Goal: Task Accomplishment & Management: Use online tool/utility

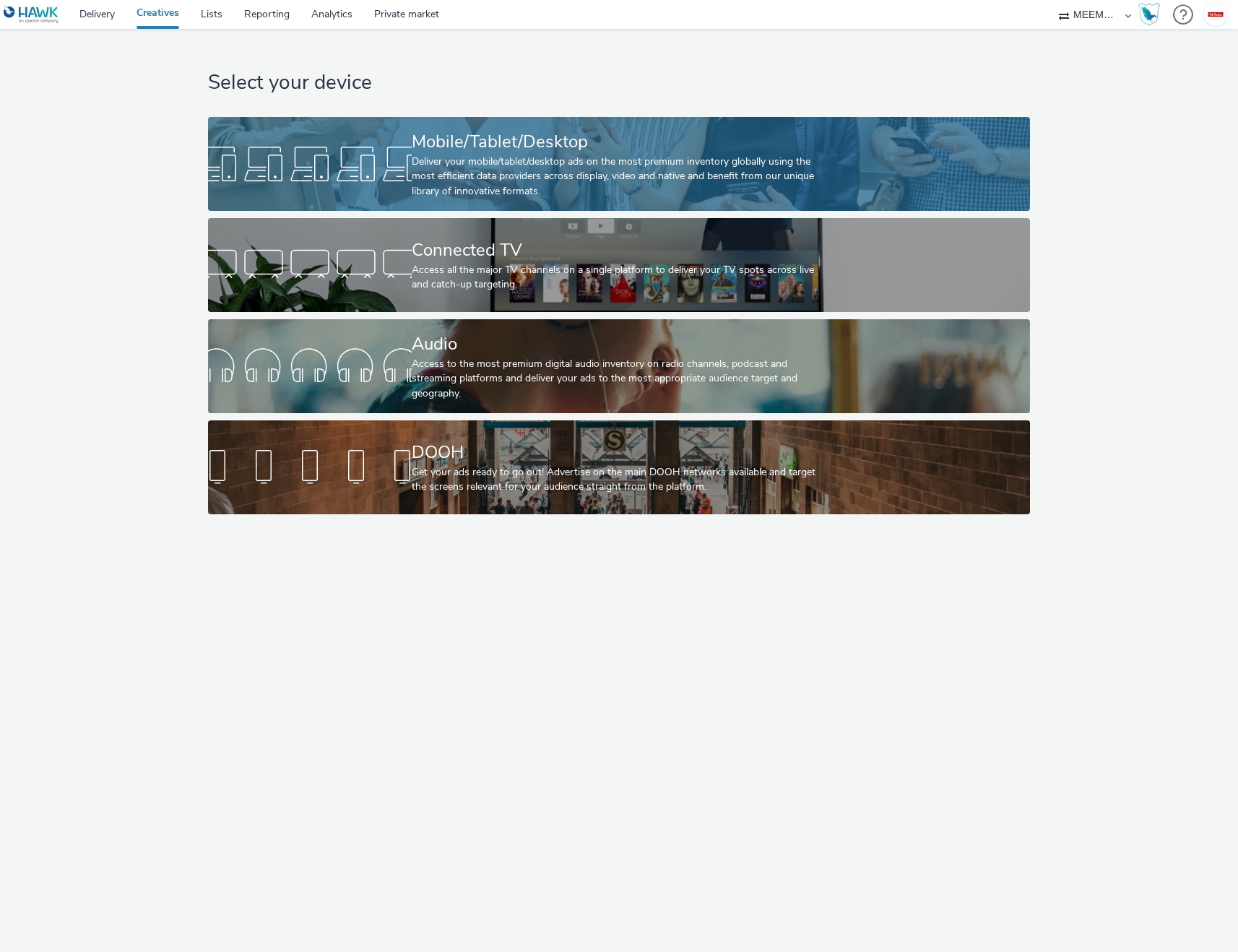
click at [315, 179] on div at bounding box center [310, 164] width 204 height 46
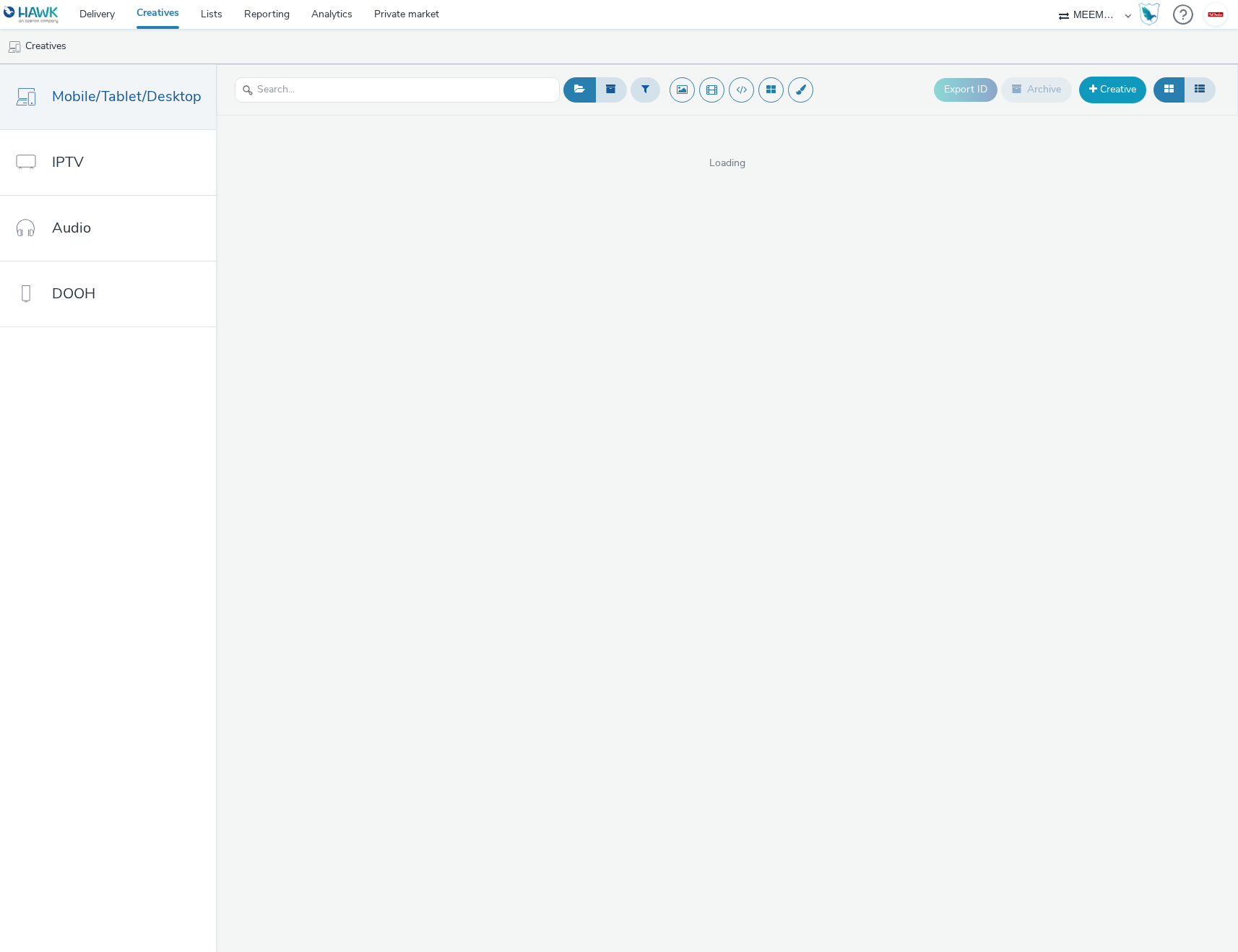
click at [1100, 94] on link "Creative" at bounding box center [1112, 89] width 68 height 26
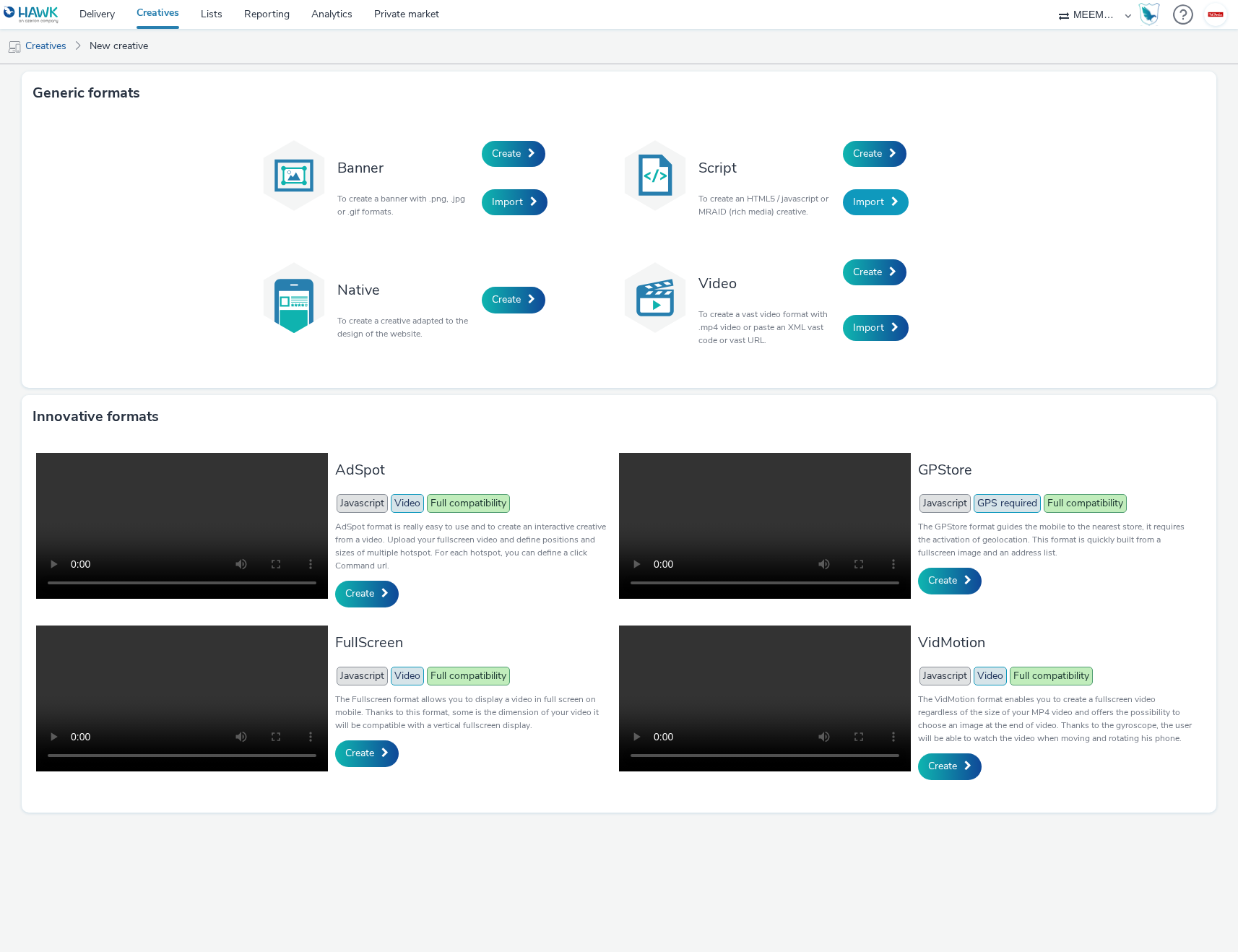
click at [856, 204] on span "Import" at bounding box center [868, 202] width 31 height 14
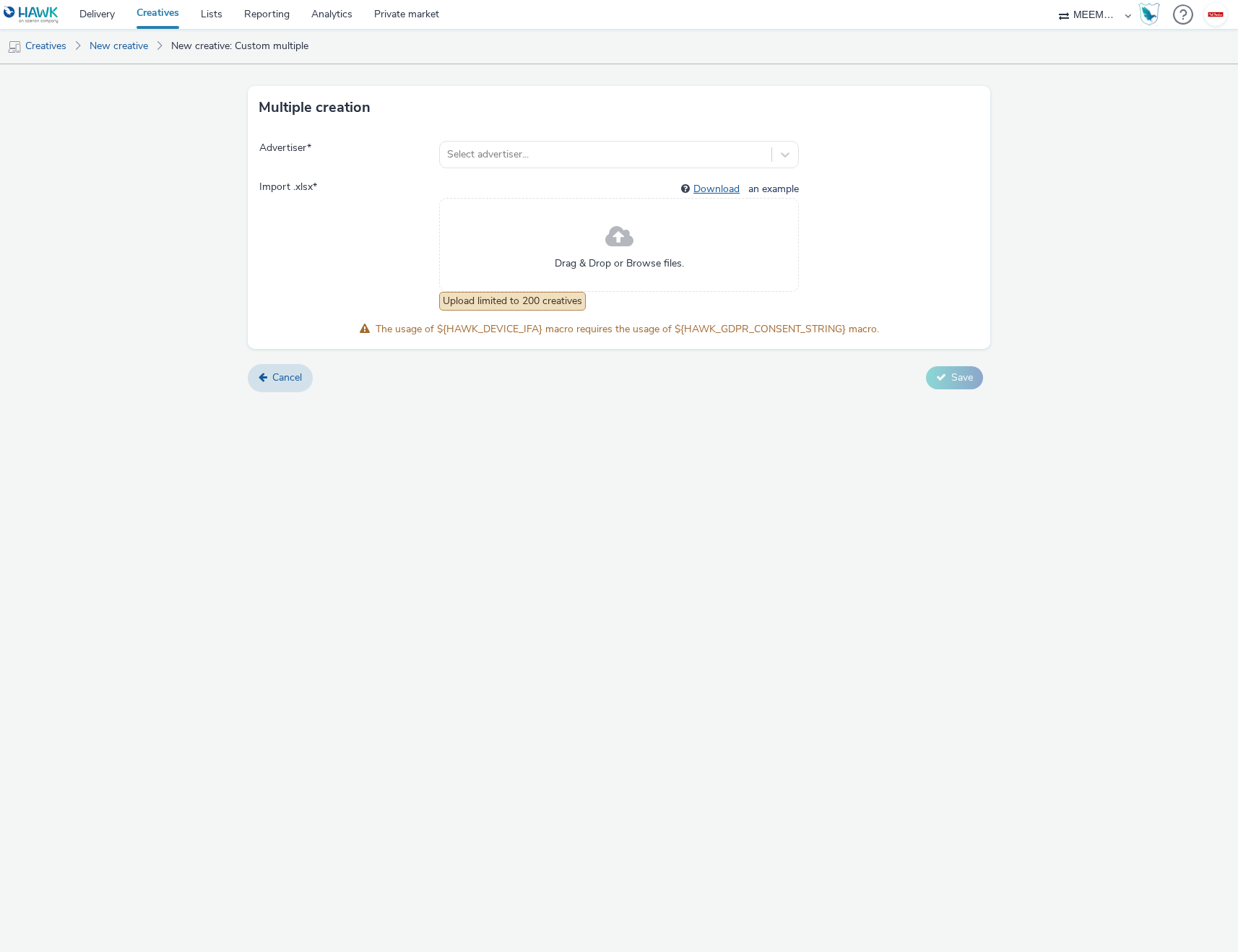
click at [720, 191] on link "Download" at bounding box center [720, 189] width 52 height 14
click at [493, 536] on div "Multiple creation Advertiser * Select advertiser... Import .xlsx * Download an …" at bounding box center [619, 508] width 1238 height 888
click at [259, 359] on form "Multiple creation Advertiser * Select advertiser... Import .xlsx * Download an …" at bounding box center [619, 234] width 1238 height 338
click at [283, 375] on span "Cancel" at bounding box center [287, 377] width 30 height 14
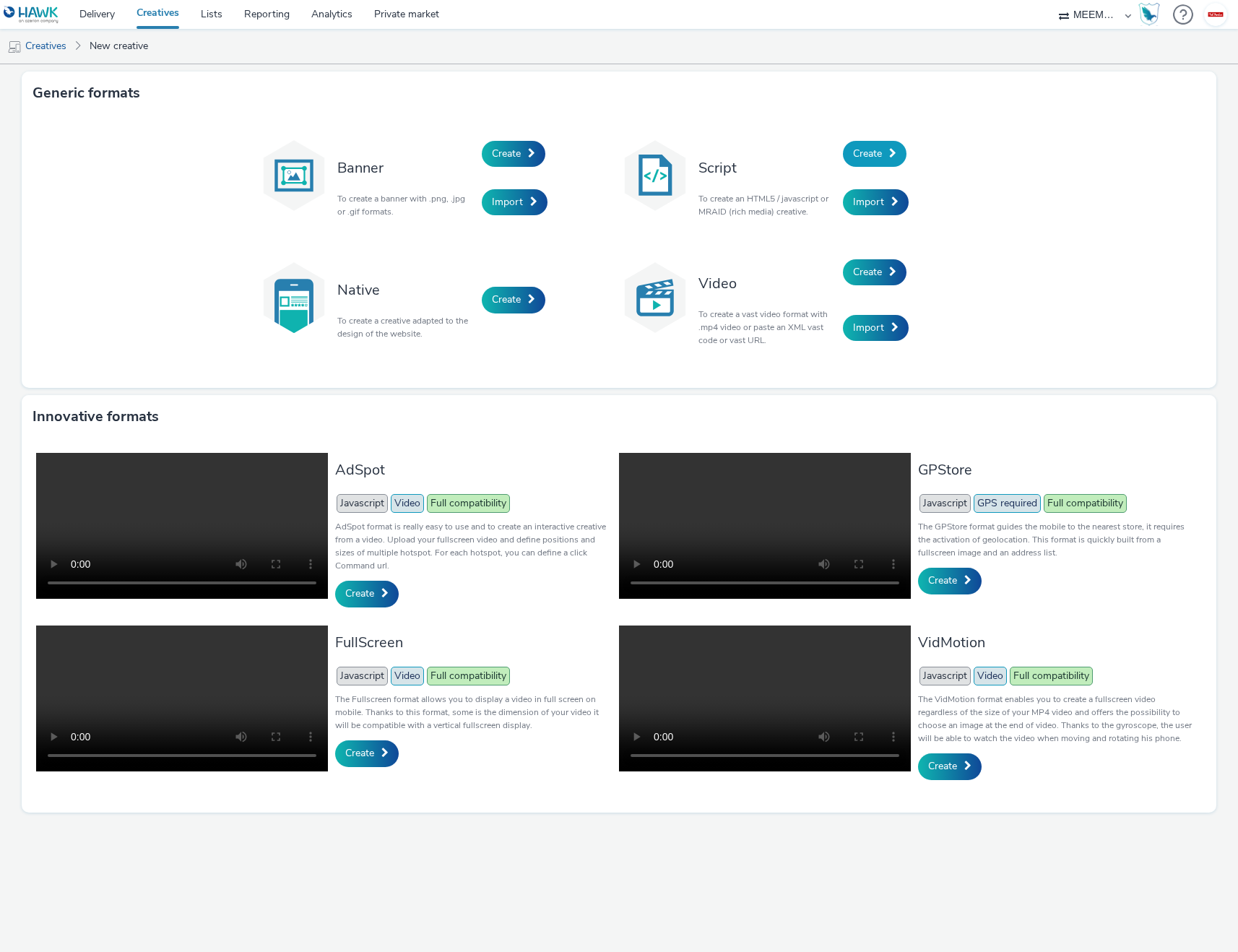
click at [853, 159] on span "Create" at bounding box center [868, 153] width 29 height 14
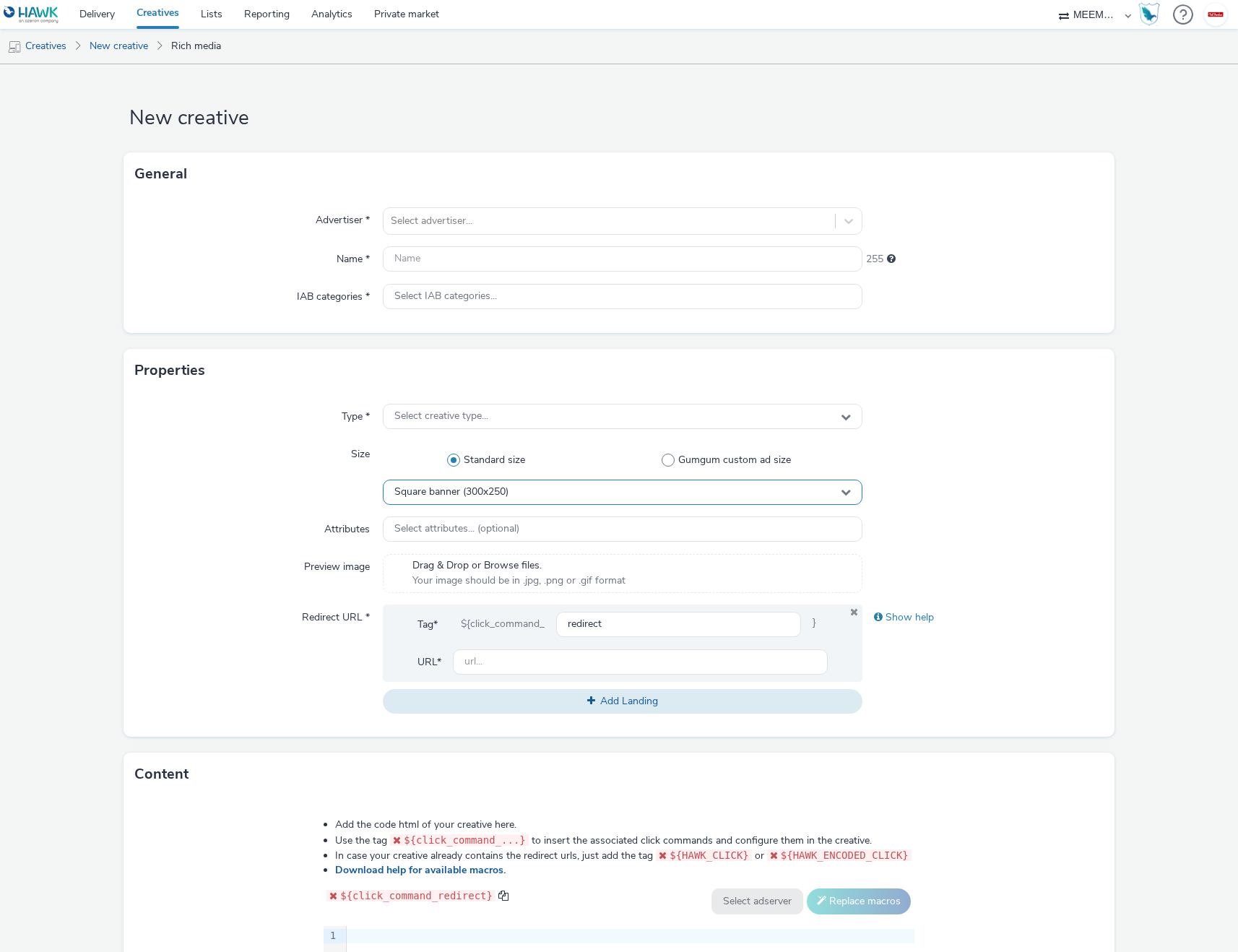
click at [493, 491] on span "Square banner (300x250)" at bounding box center [451, 492] width 114 height 12
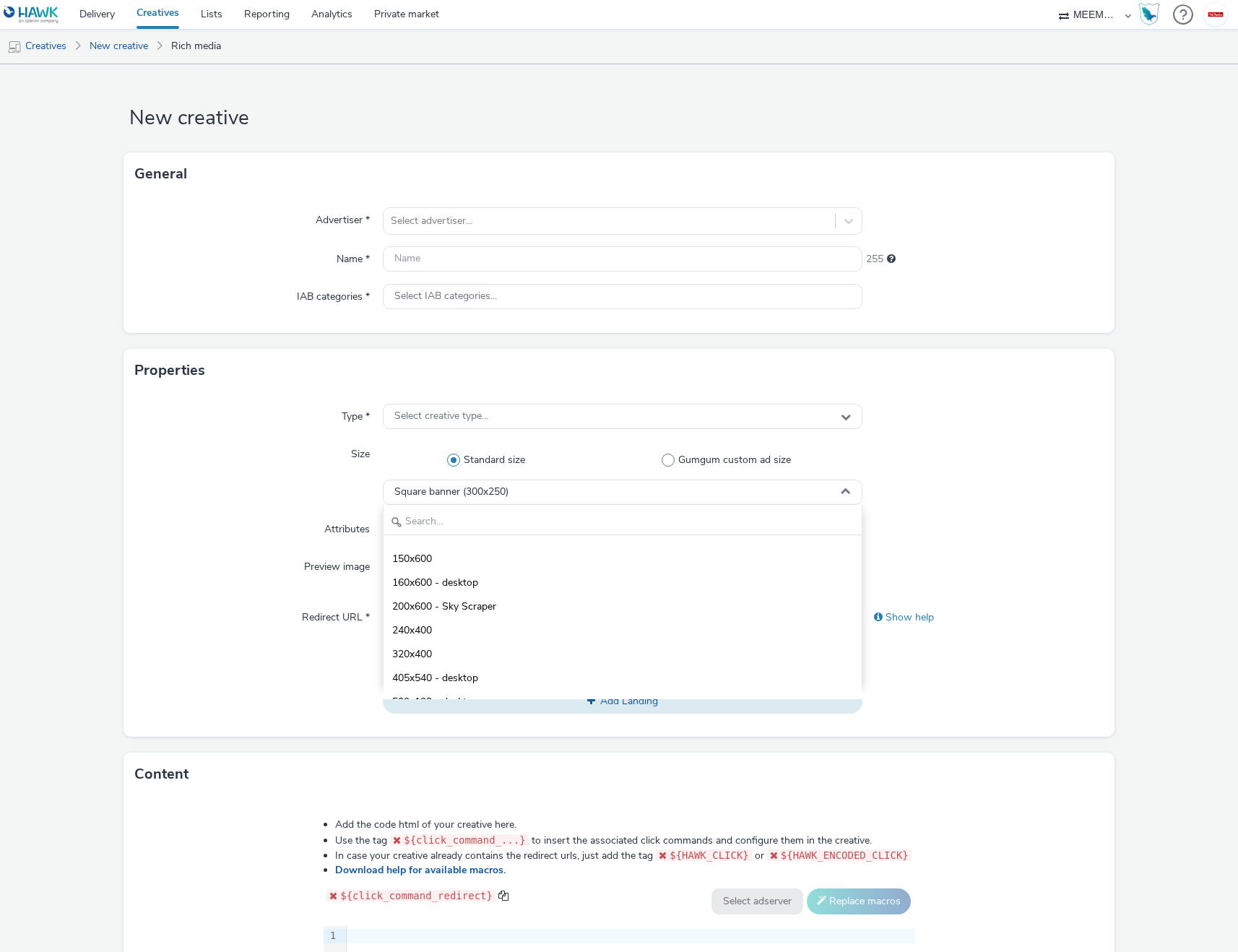
scroll to position [116, 0]
click at [431, 521] on input "text" at bounding box center [623, 522] width 479 height 25
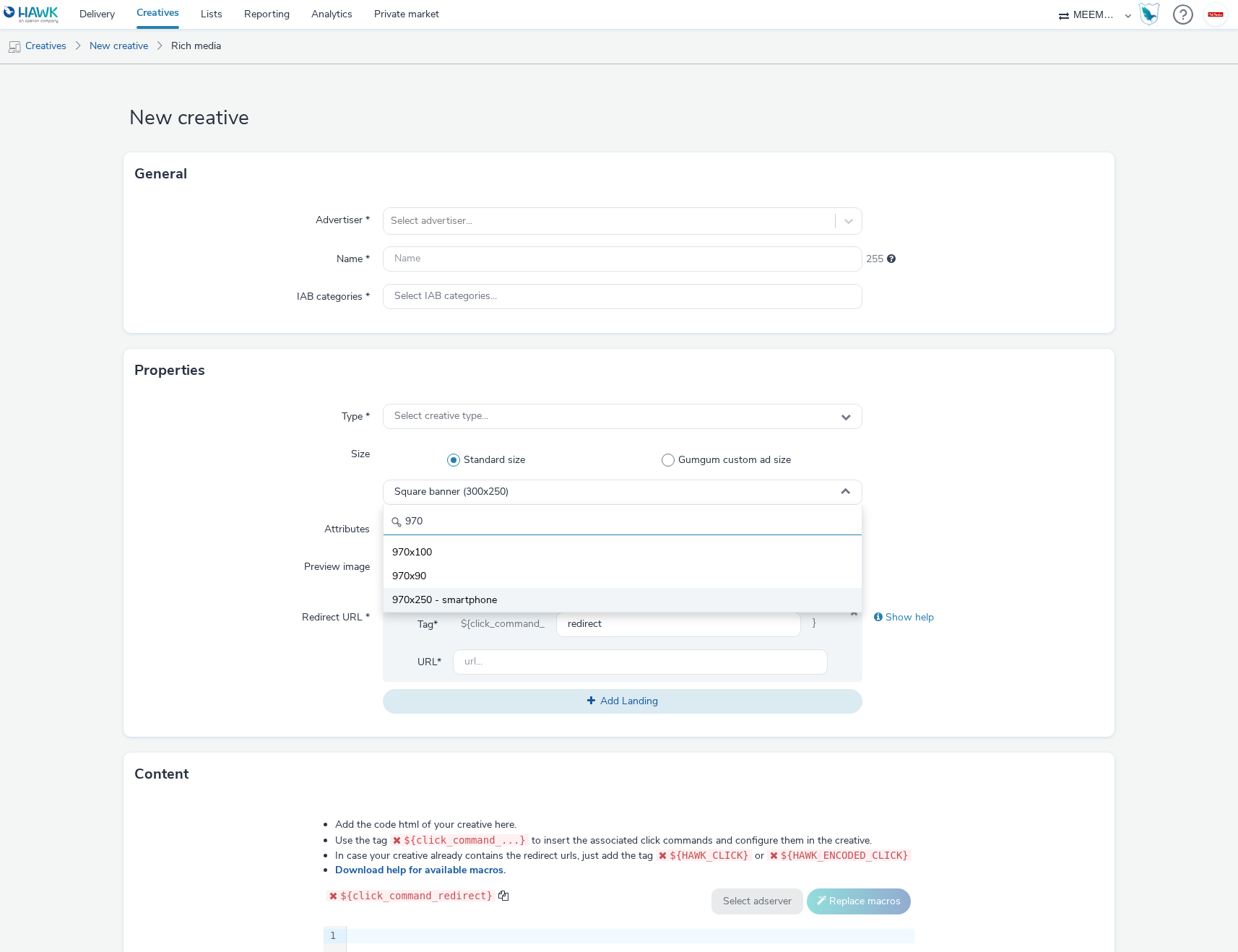
type input "970"
click at [449, 600] on span "970x250 - smartphone" at bounding box center [444, 601] width 105 height 15
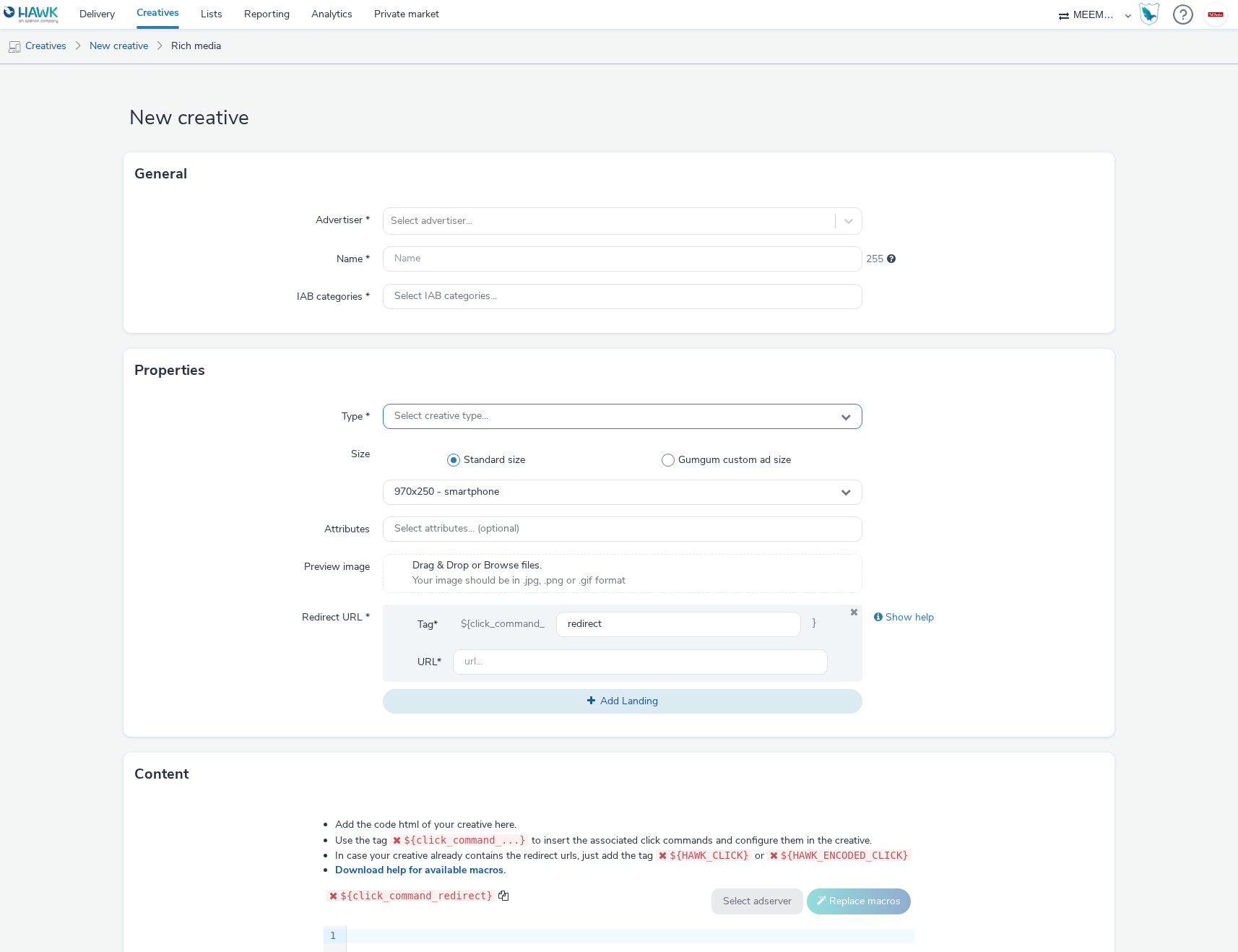
click at [467, 427] on div "Select creative type..." at bounding box center [623, 416] width 481 height 25
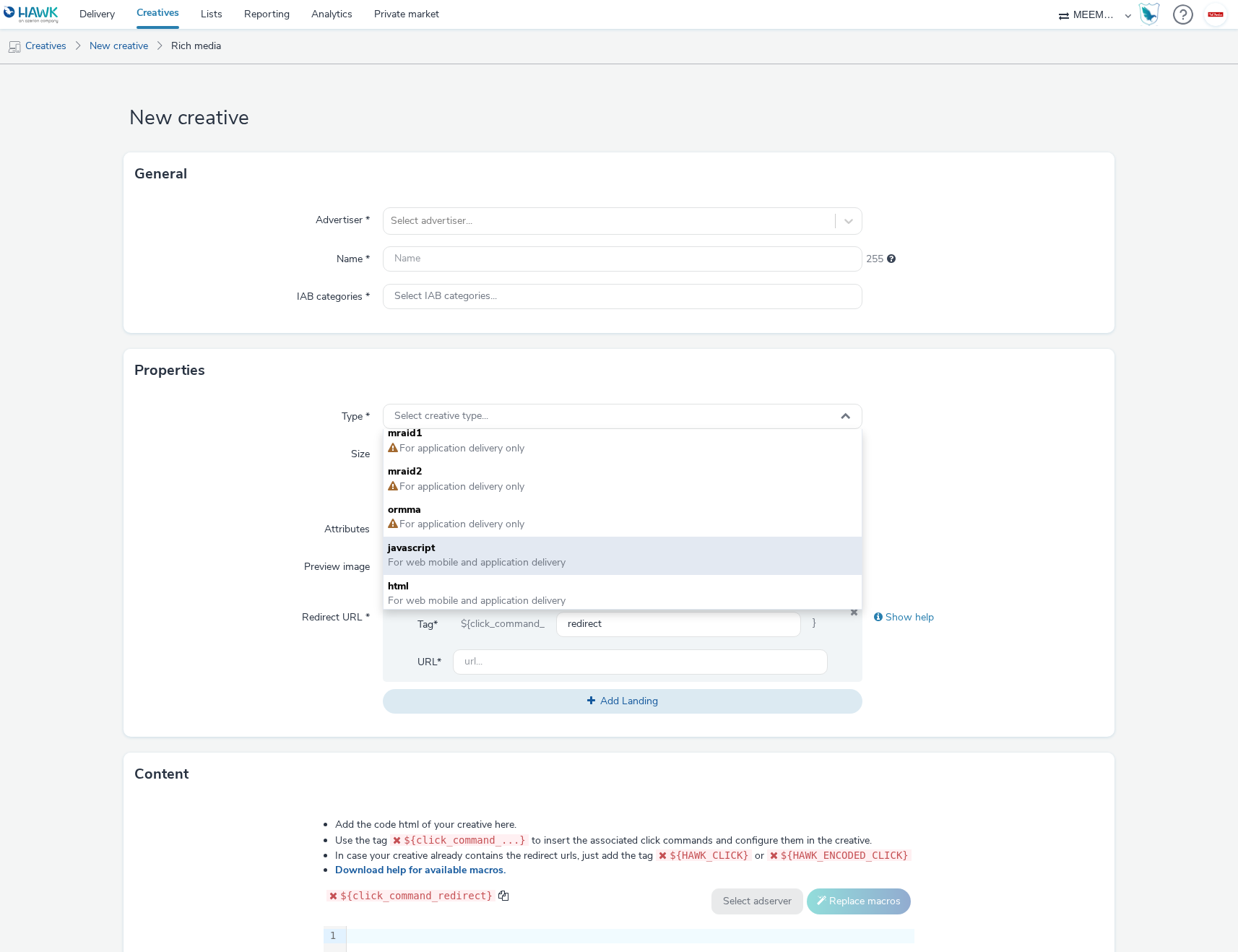
scroll to position [11, 0]
click at [458, 545] on span "javascript" at bounding box center [623, 545] width 471 height 15
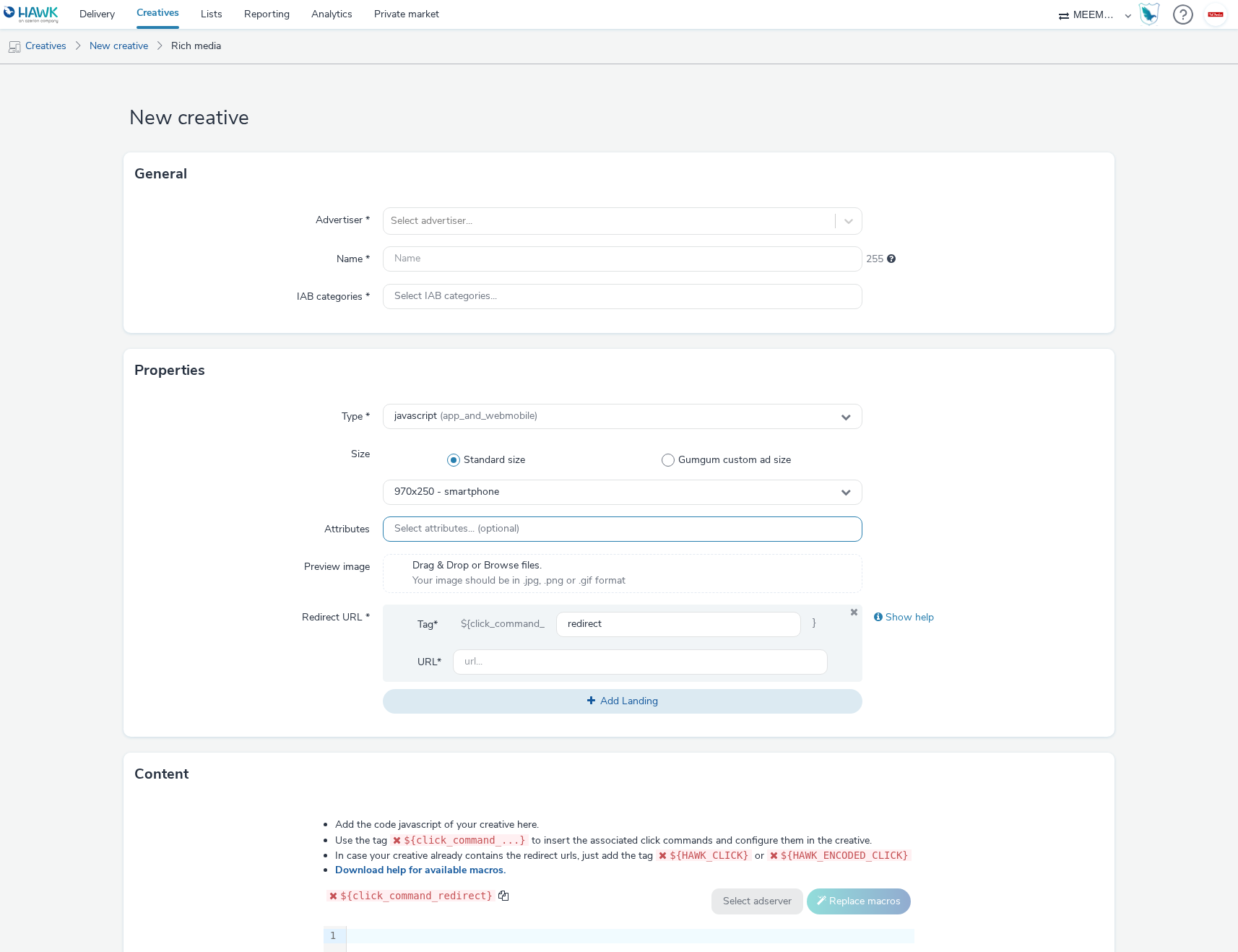
click at [455, 518] on div "Select attributes... (optional)" at bounding box center [623, 529] width 481 height 25
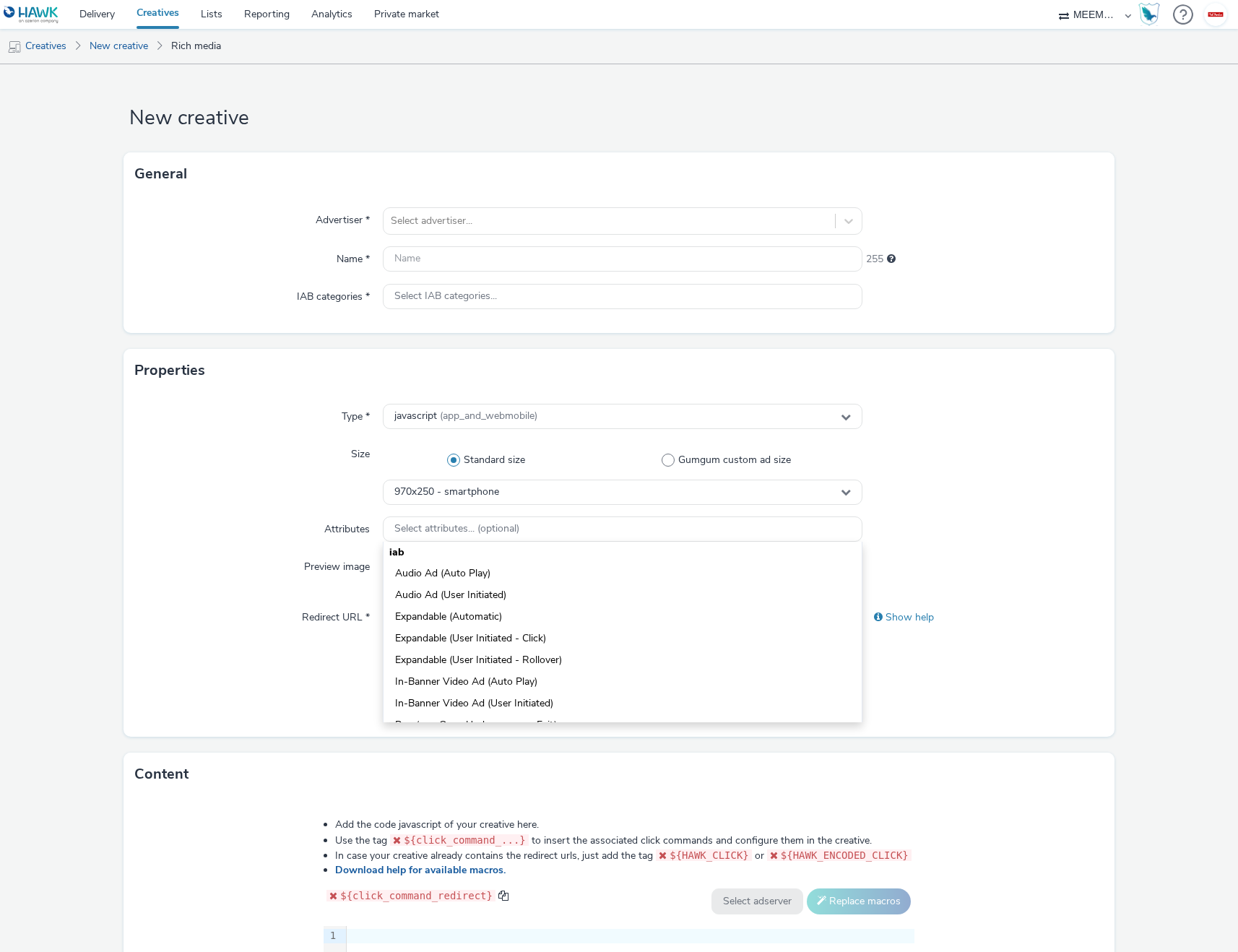
click at [271, 487] on div "Size" at bounding box center [258, 473] width 247 height 63
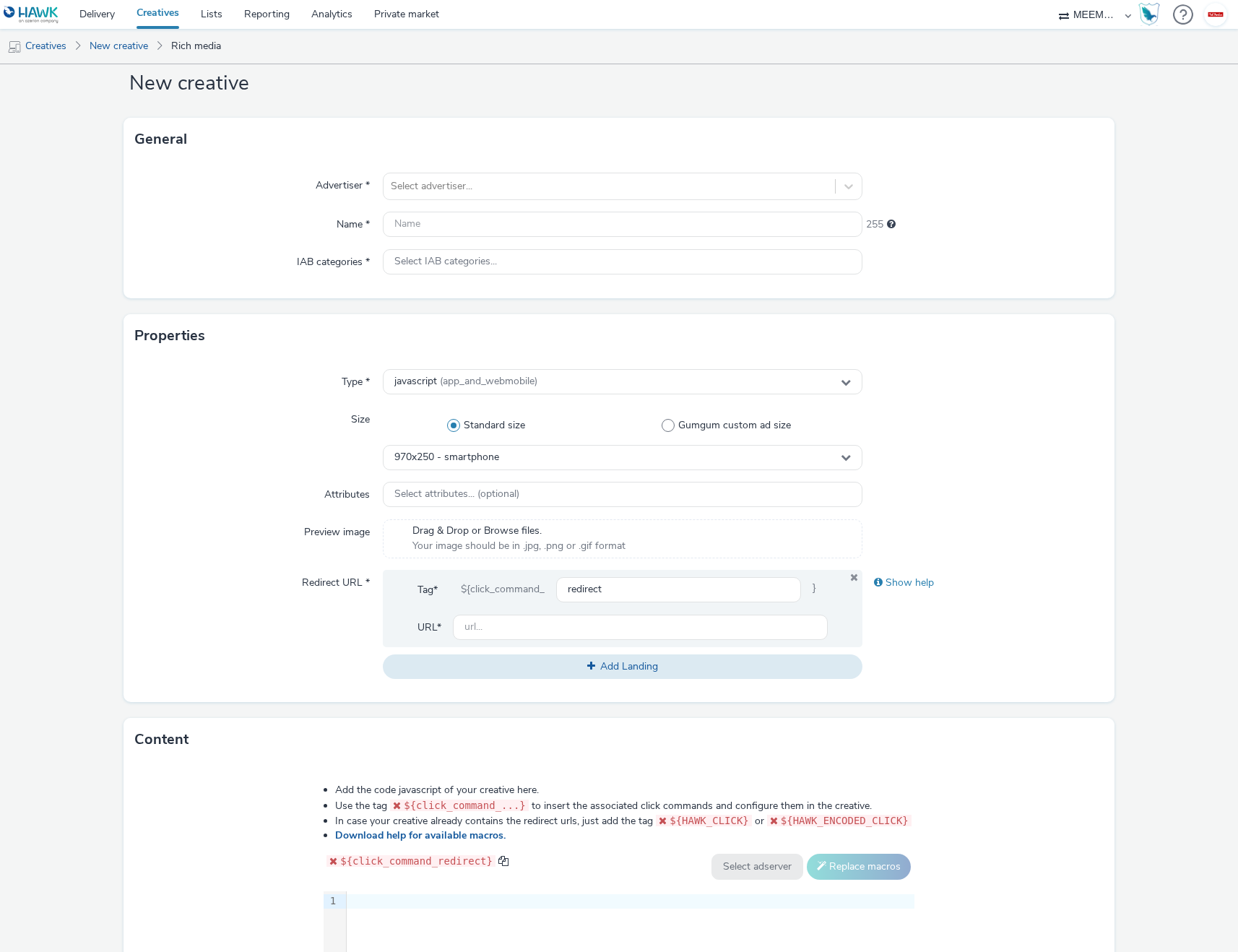
scroll to position [0, 0]
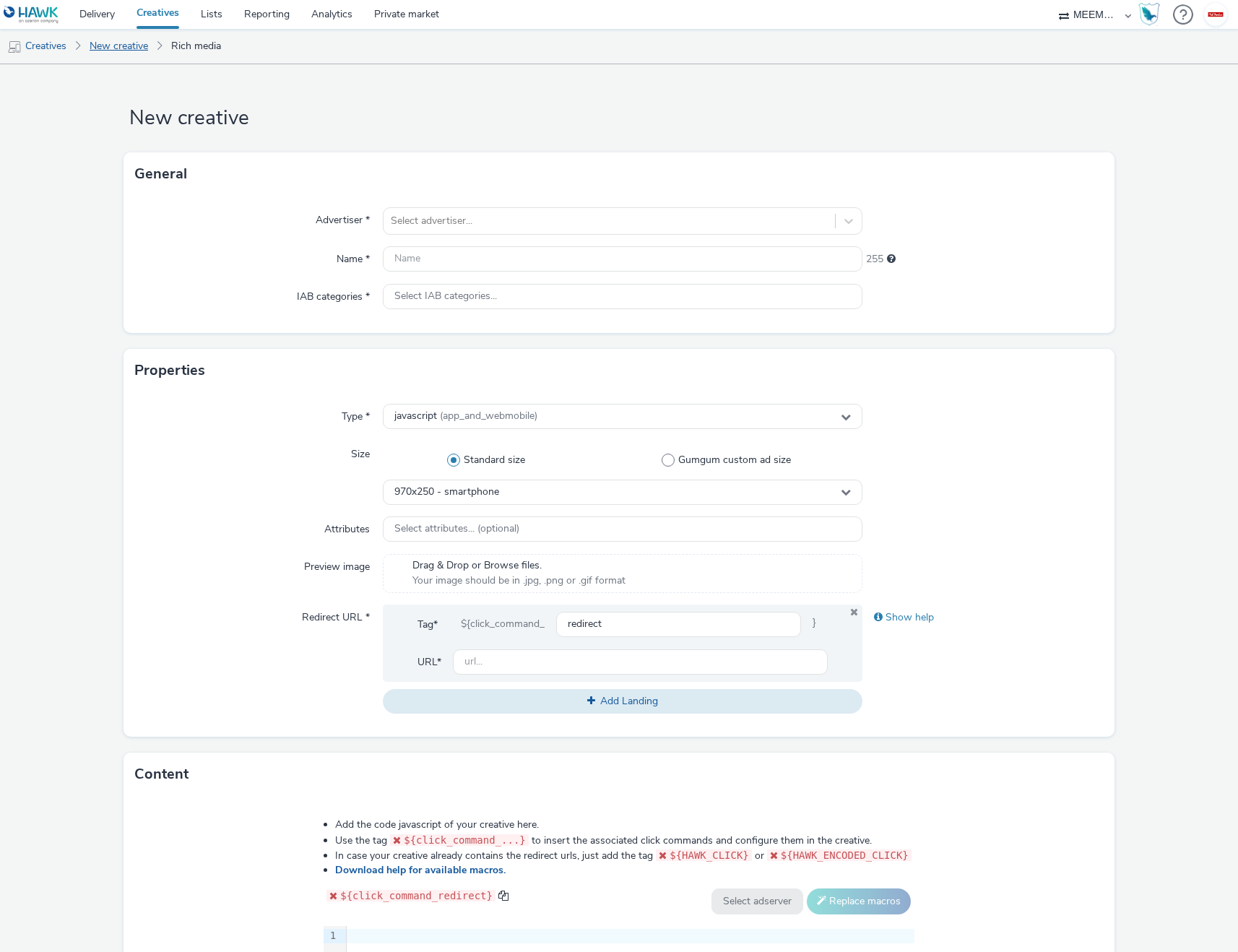
click at [133, 43] on link "New creative" at bounding box center [118, 46] width 73 height 35
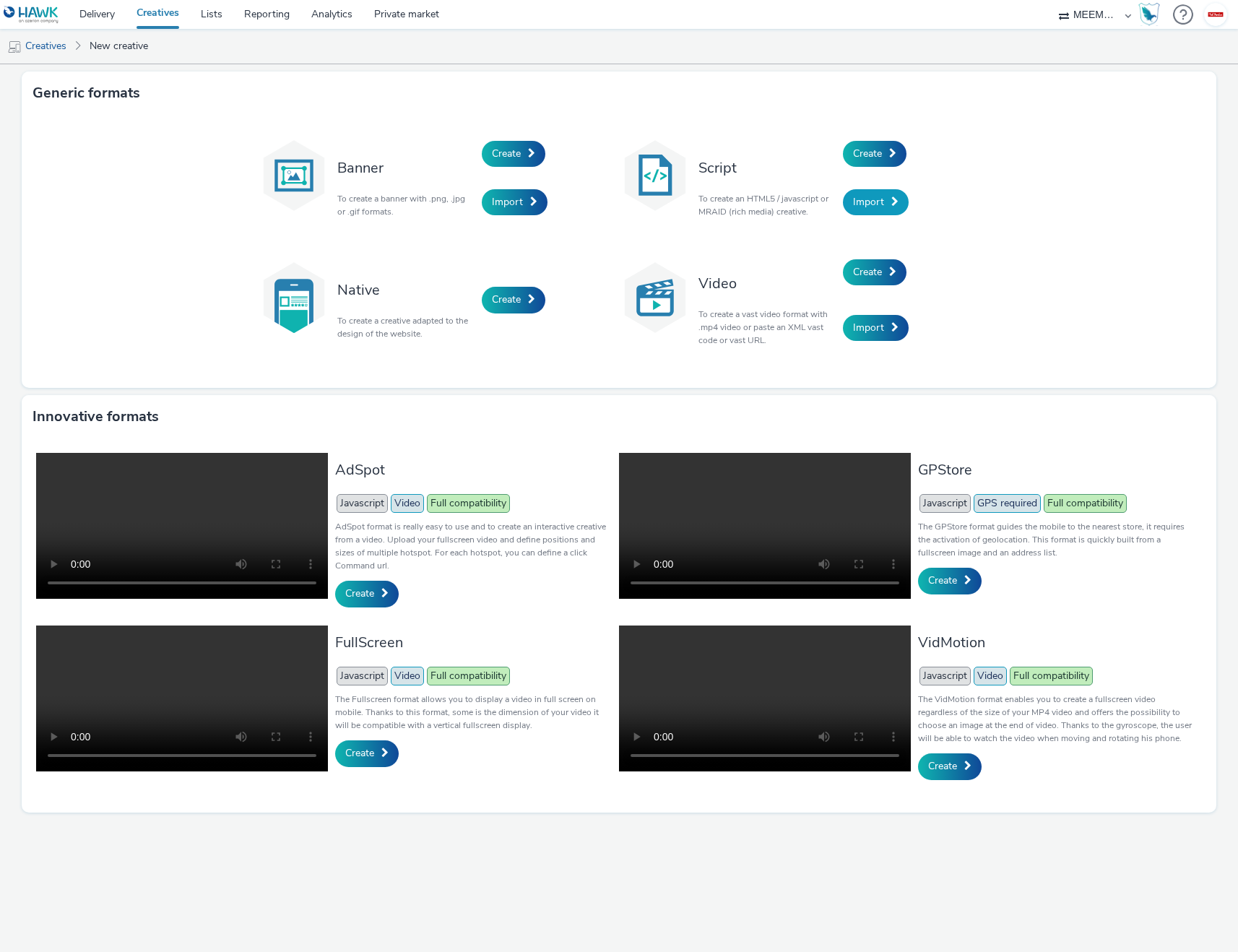
click at [873, 203] on span "Import" at bounding box center [868, 202] width 31 height 14
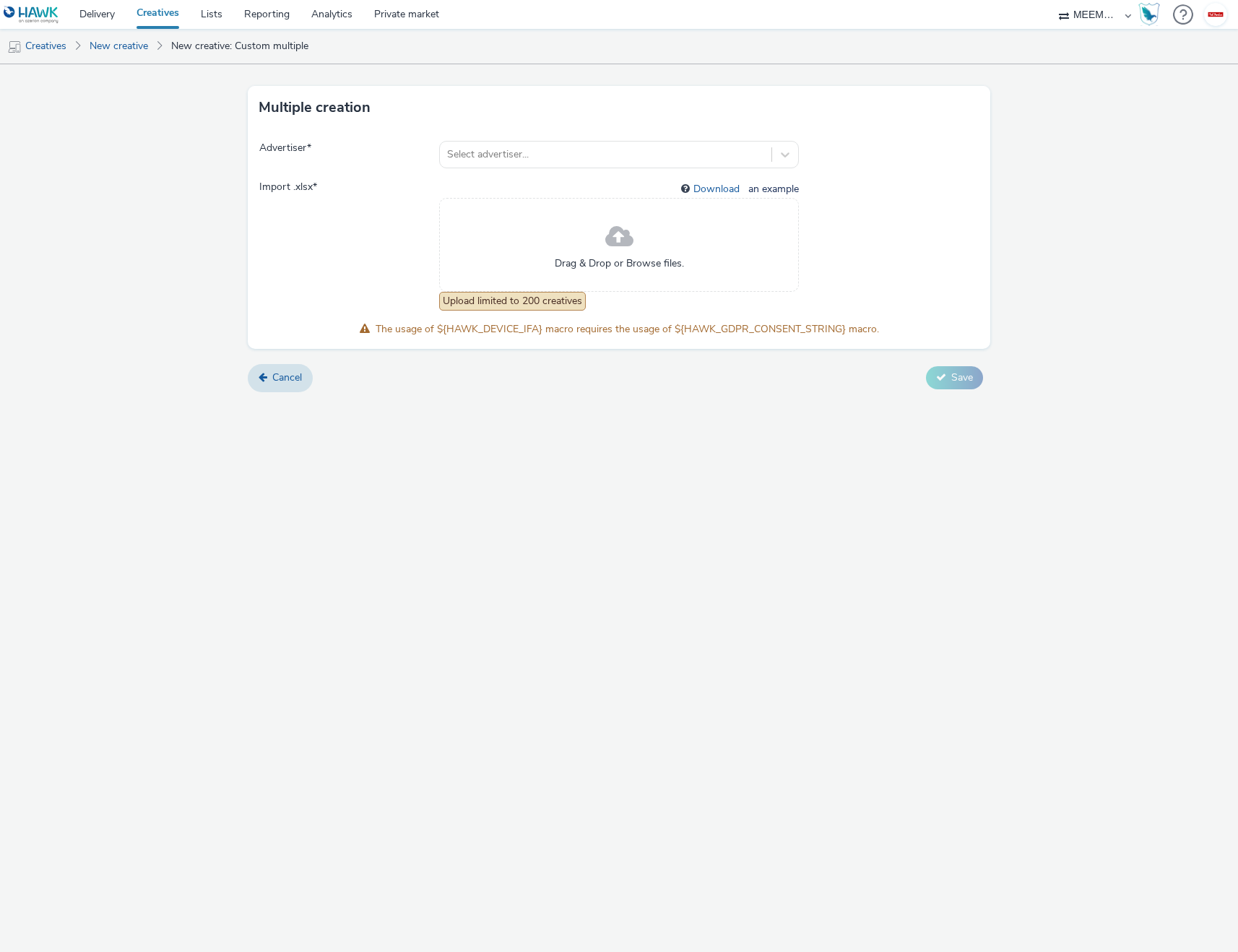
click at [598, 247] on div "Drag & Drop or Browse files." at bounding box center [619, 245] width 359 height 94
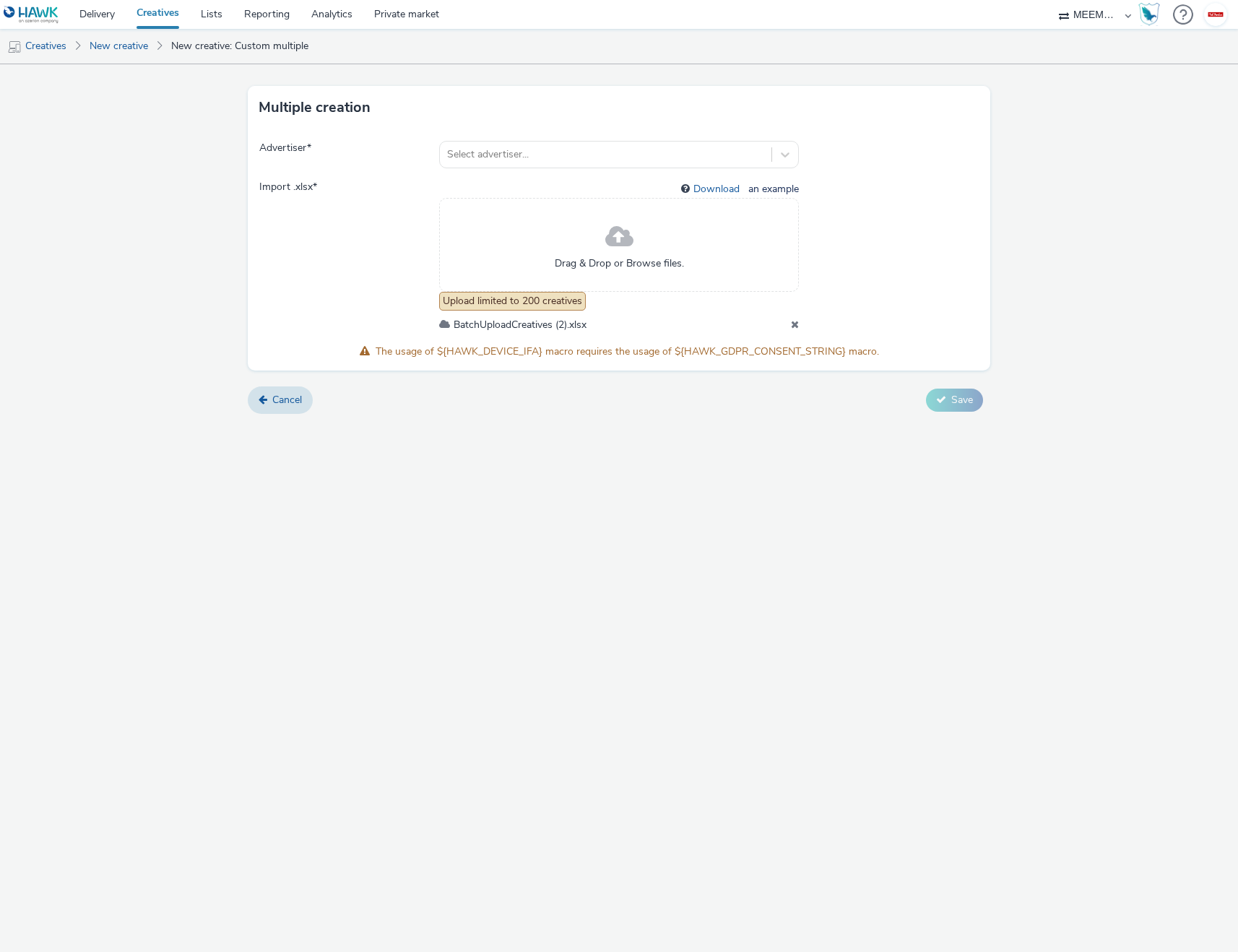
click at [961, 437] on div "Multiple creation Advertiser * Select advertiser... Import .xlsx * Download an …" at bounding box center [619, 508] width 1238 height 888
click at [505, 155] on div at bounding box center [606, 155] width 317 height 17
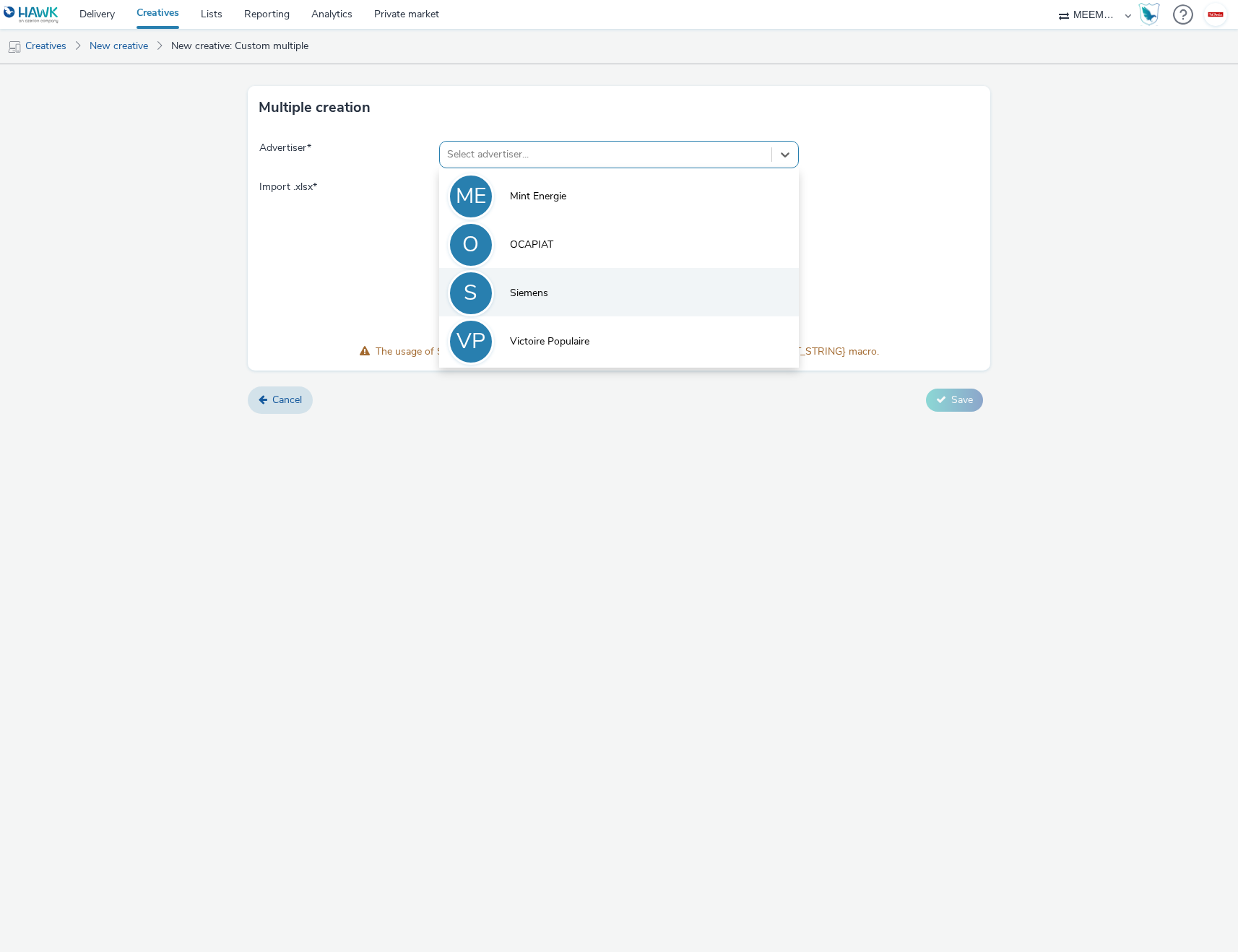
click at [533, 288] on span "Siemens" at bounding box center [529, 293] width 38 height 15
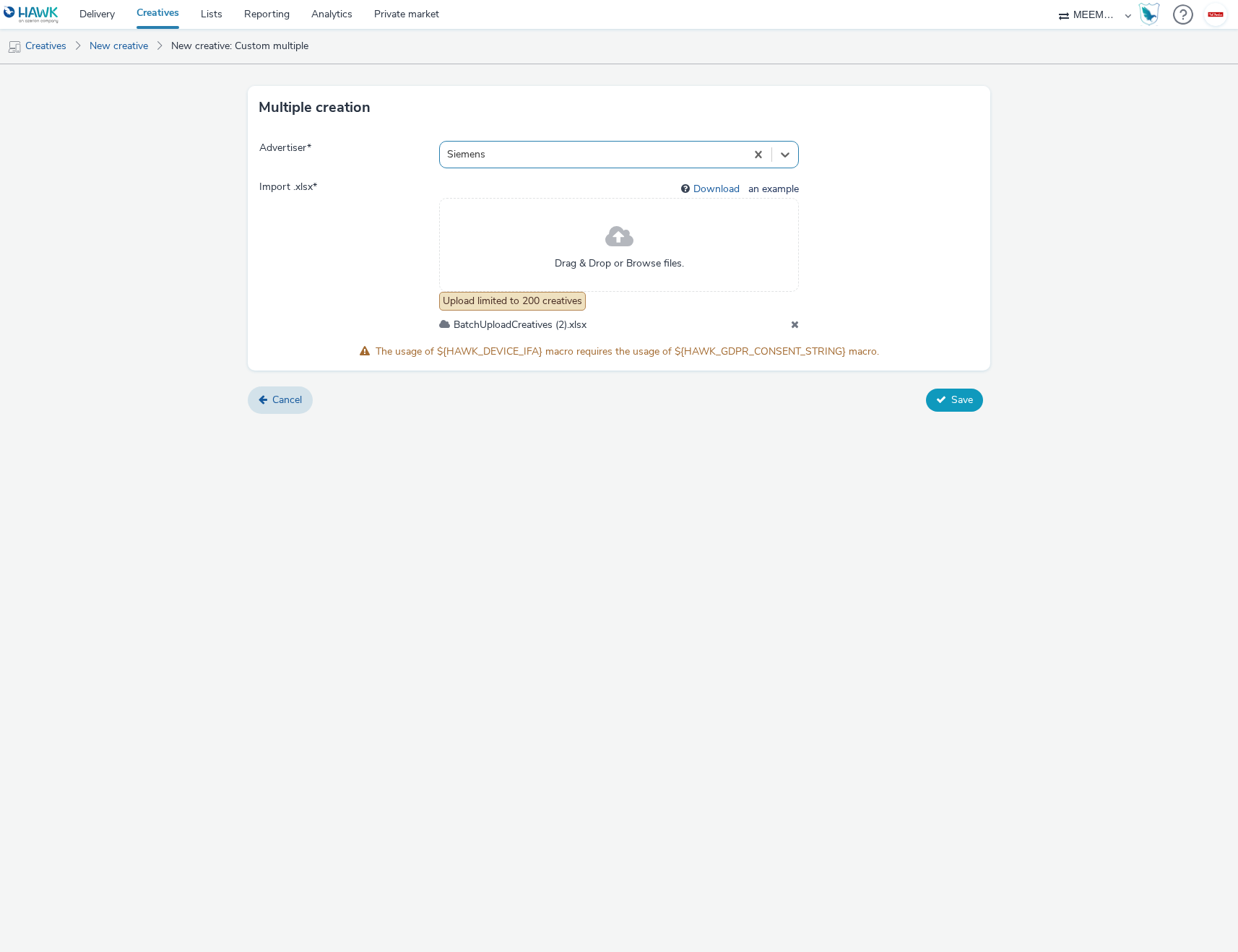
click at [943, 396] on icon at bounding box center [941, 399] width 10 height 10
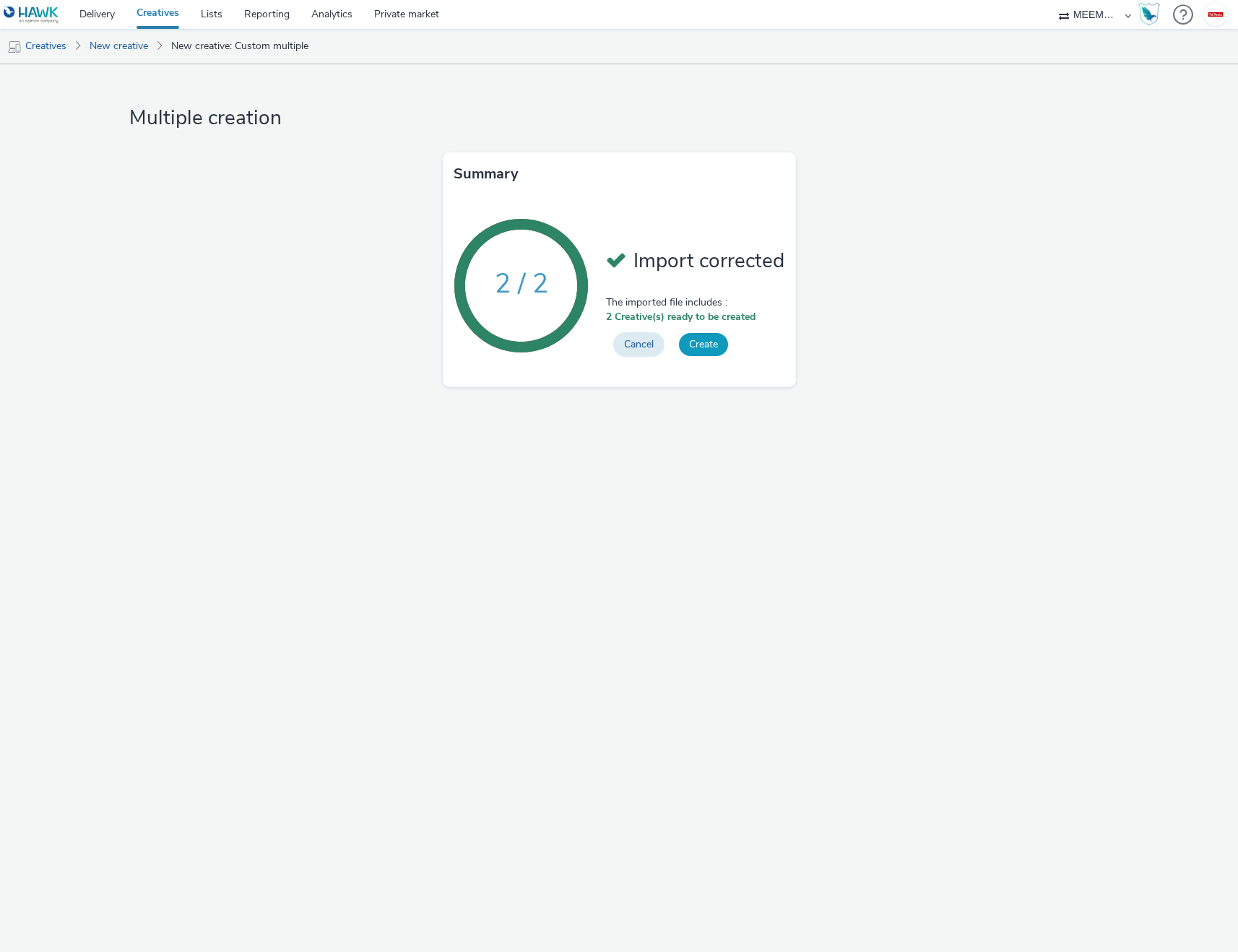
click at [702, 346] on button "Create" at bounding box center [704, 345] width 49 height 23
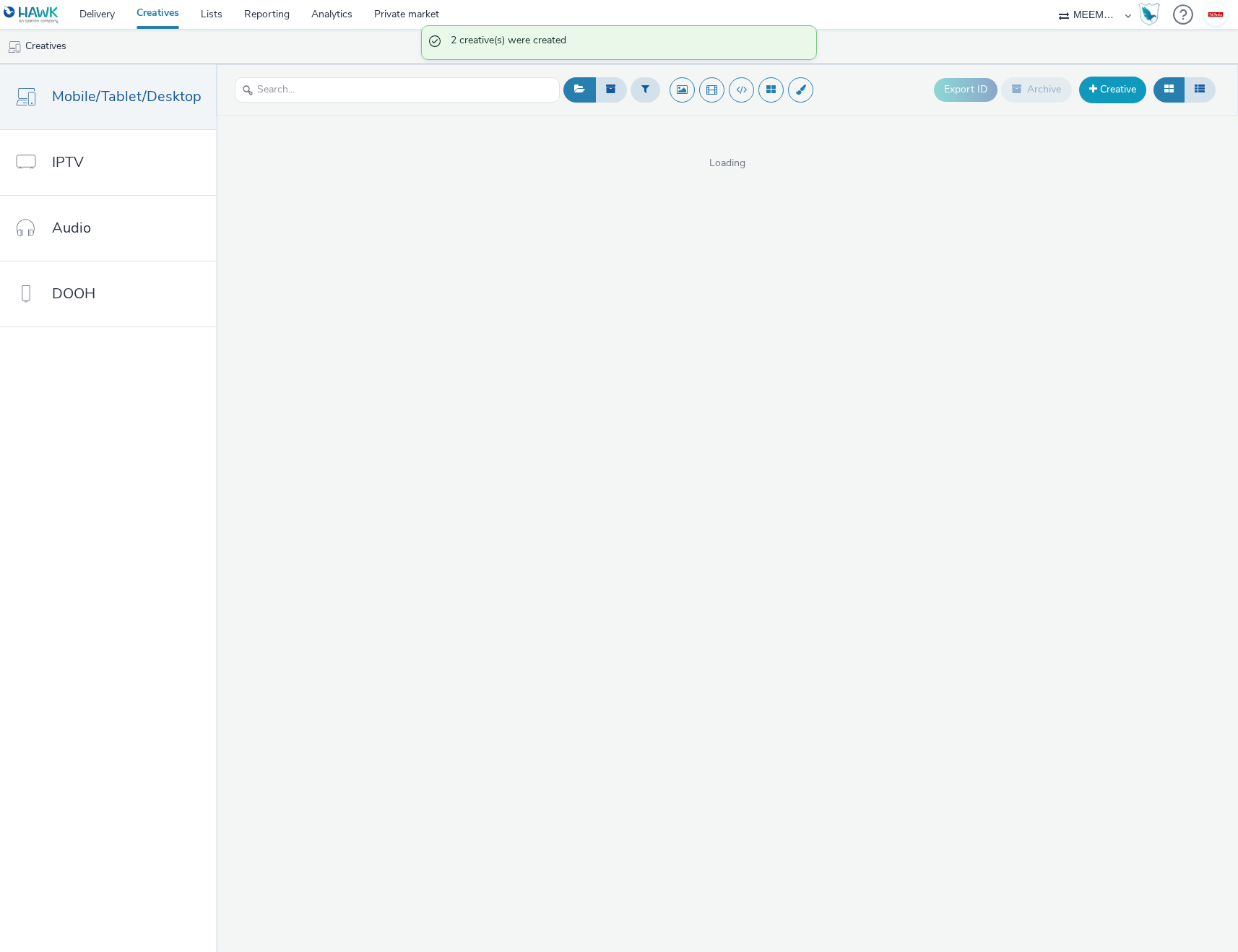
click at [1119, 87] on link "Creative" at bounding box center [1112, 89] width 68 height 26
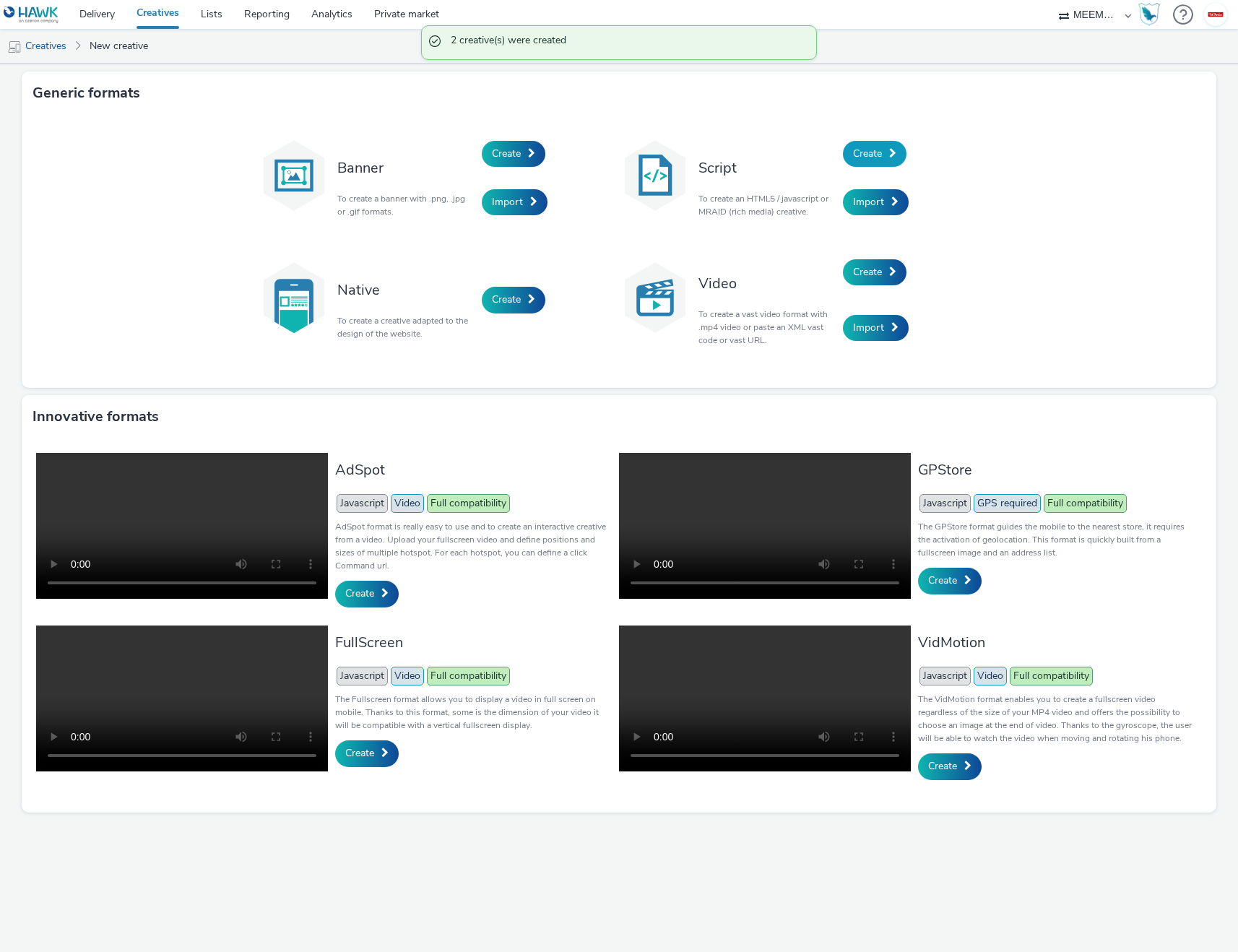
click at [889, 150] on link "Create" at bounding box center [875, 154] width 64 height 26
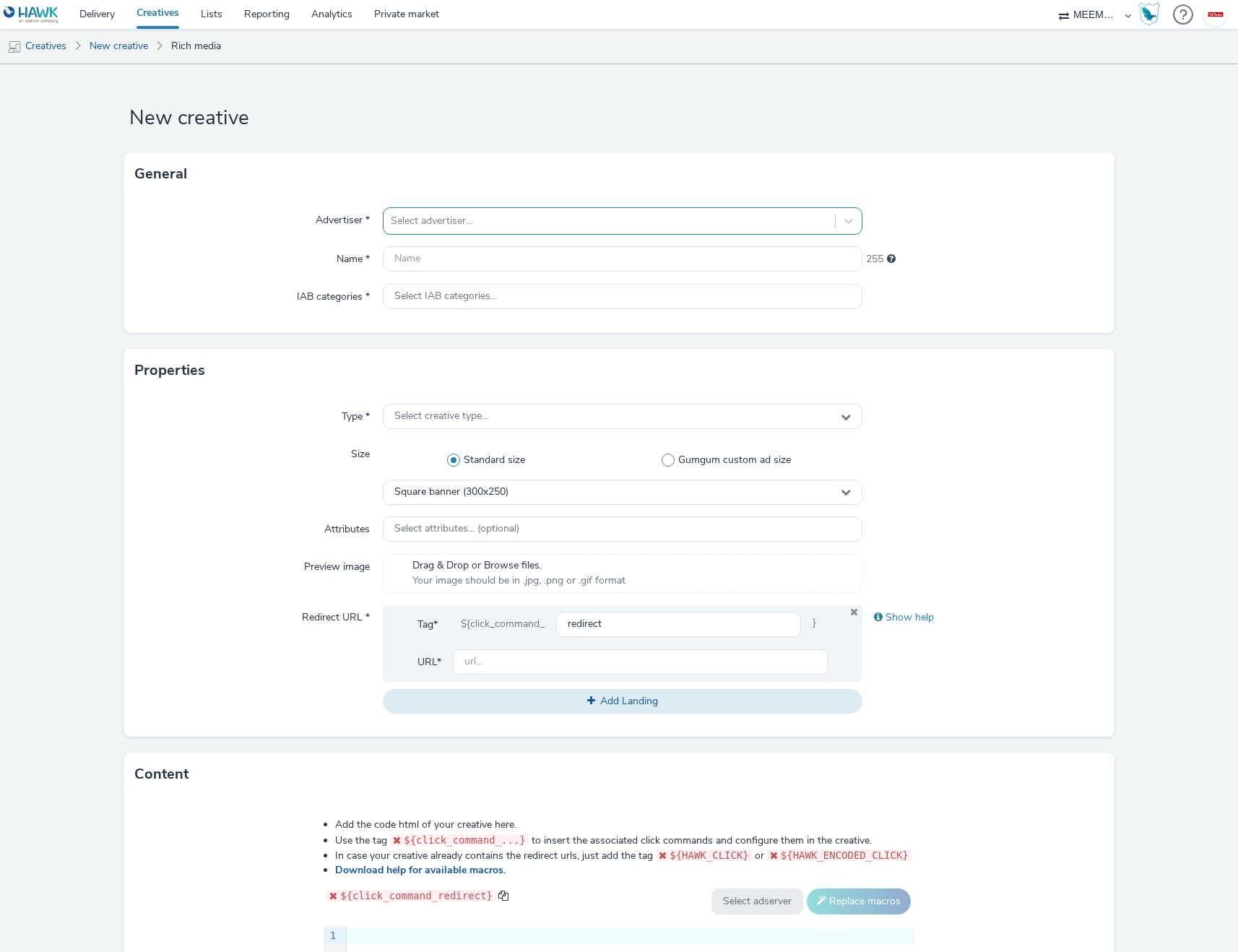
click at [426, 215] on div at bounding box center [609, 221] width 438 height 17
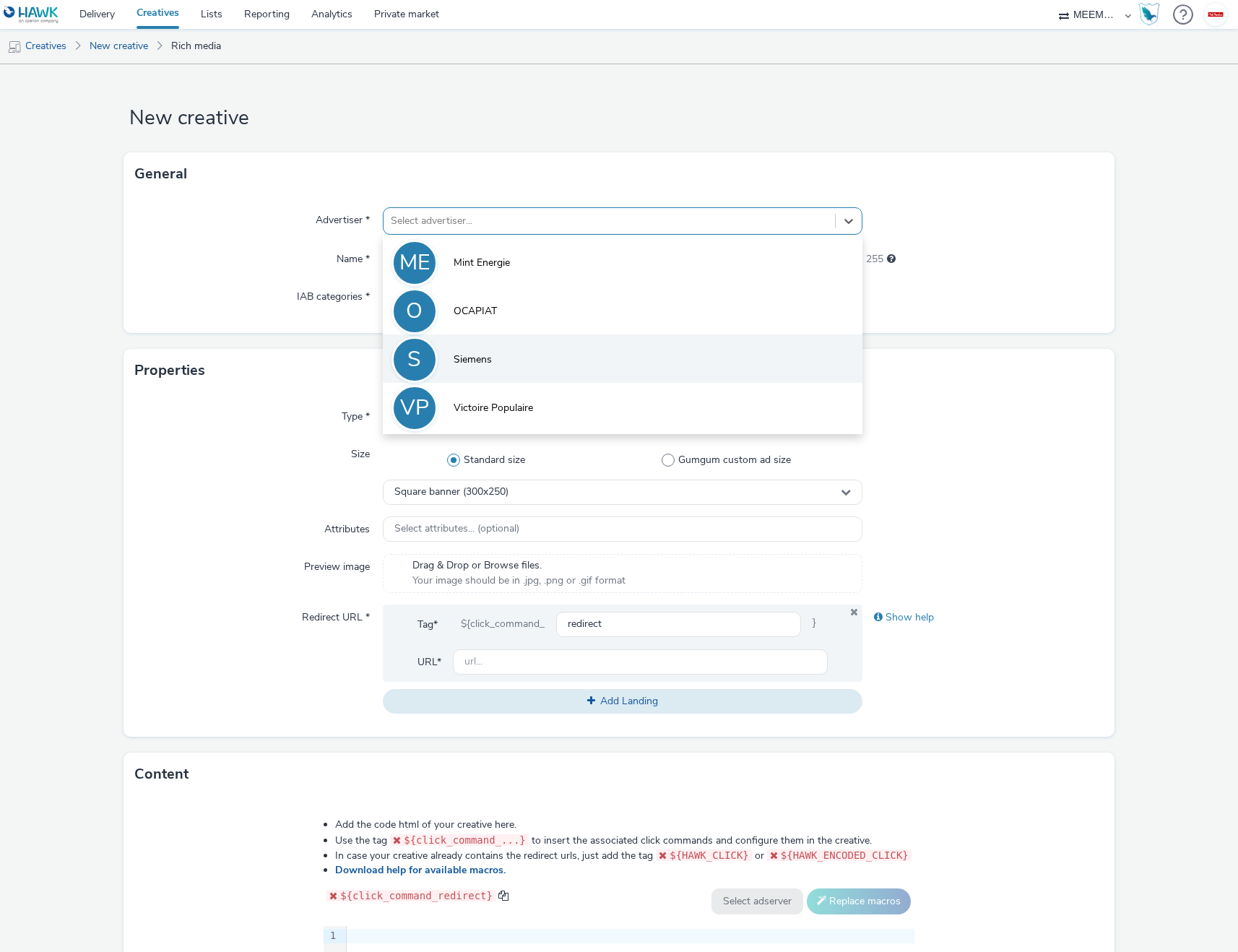
click at [474, 349] on li "S Siemens" at bounding box center [623, 359] width 481 height 49
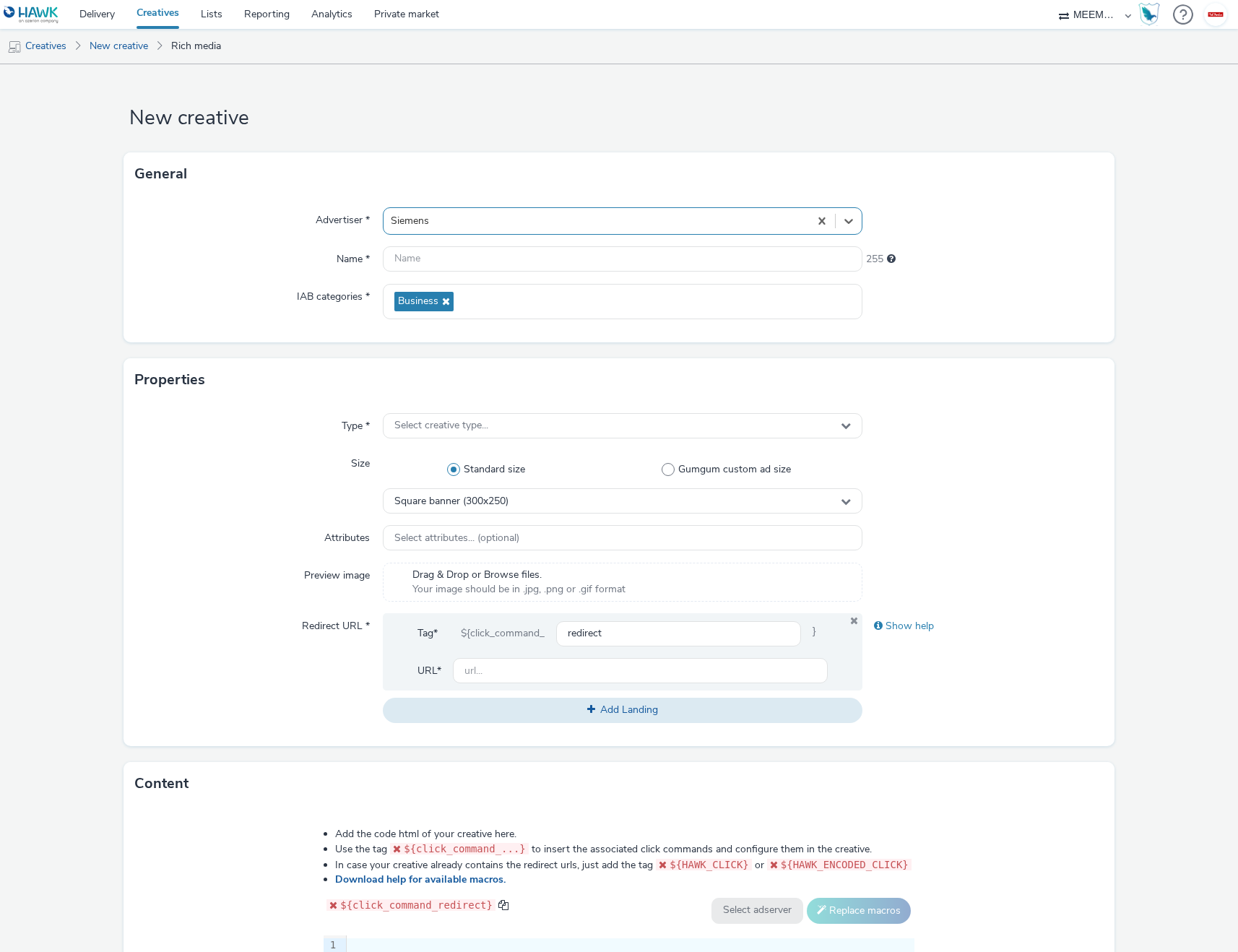
click at [436, 243] on div "Advertiser * option Siemens, selected. Select is focused ,type to refine list, …" at bounding box center [619, 269] width 990 height 147
click at [420, 259] on input "text" at bounding box center [623, 259] width 481 height 25
paste input "[URL][DOMAIN_NAME]"
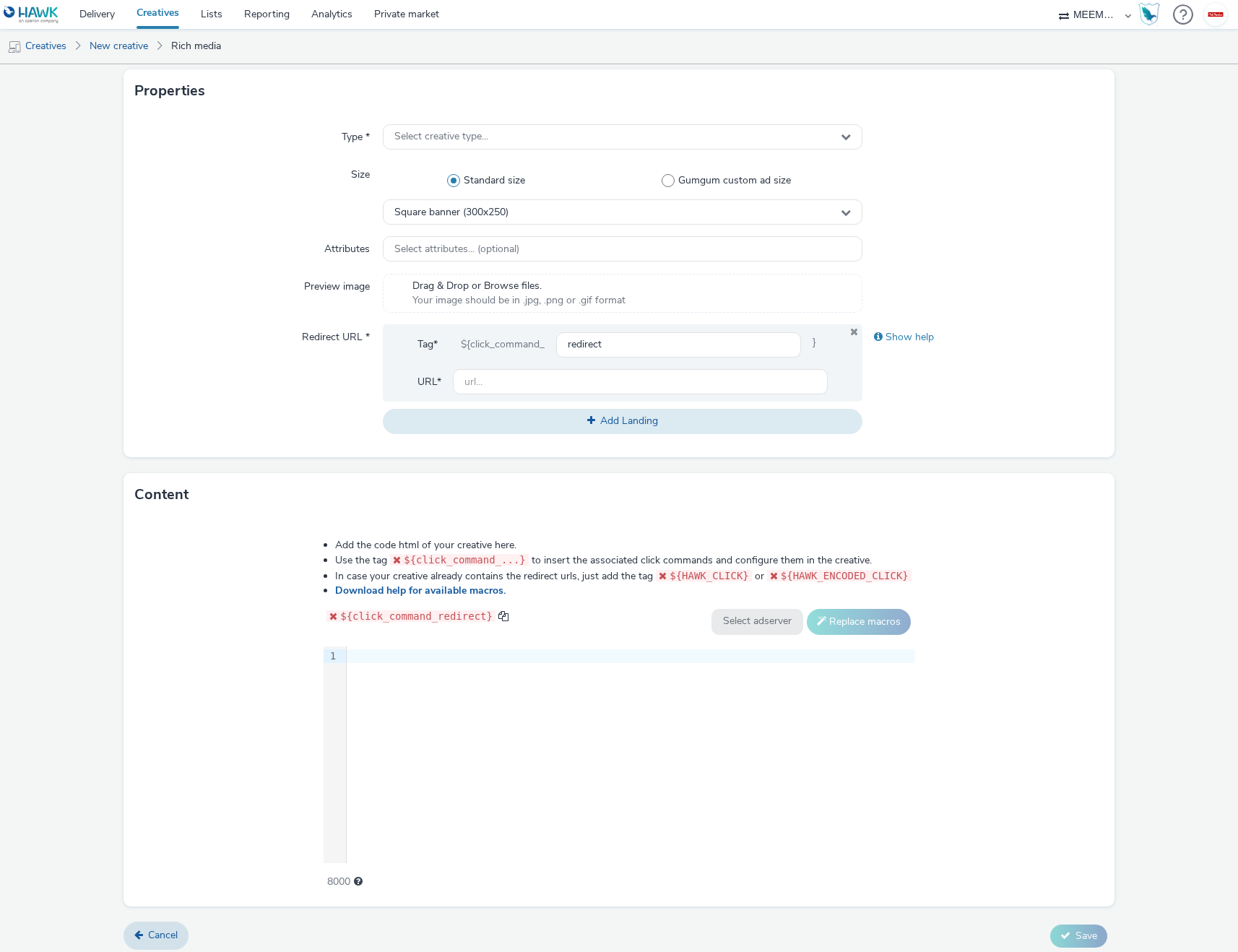
scroll to position [288, 0]
type input "[URL][DOMAIN_NAME]"
click at [495, 383] on input "text" at bounding box center [640, 382] width 375 height 25
paste input "[URL][DOMAIN_NAME]"
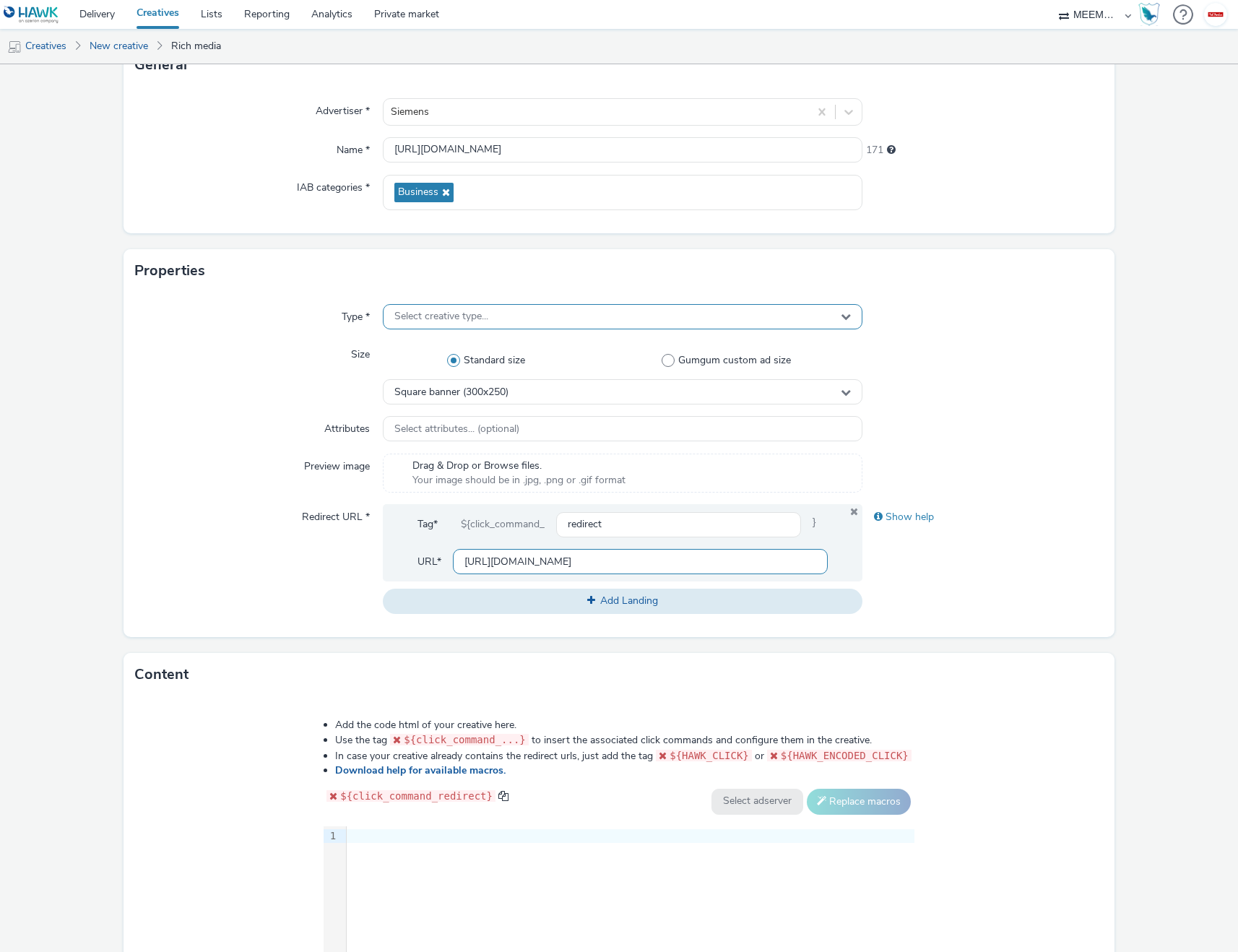
scroll to position [147, 0]
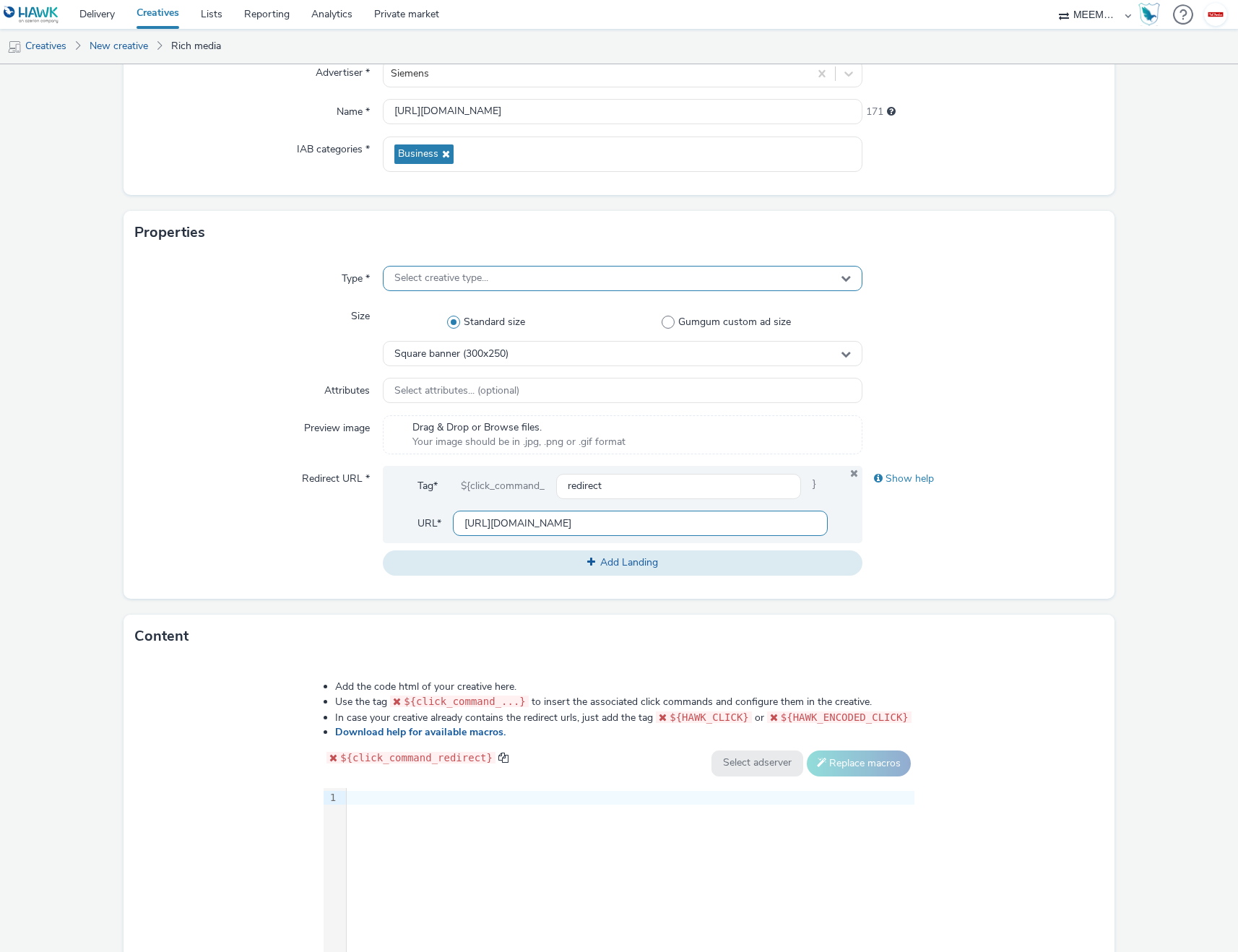
type input "[URL][DOMAIN_NAME]"
click at [472, 272] on span "Select creative type..." at bounding box center [441, 278] width 94 height 12
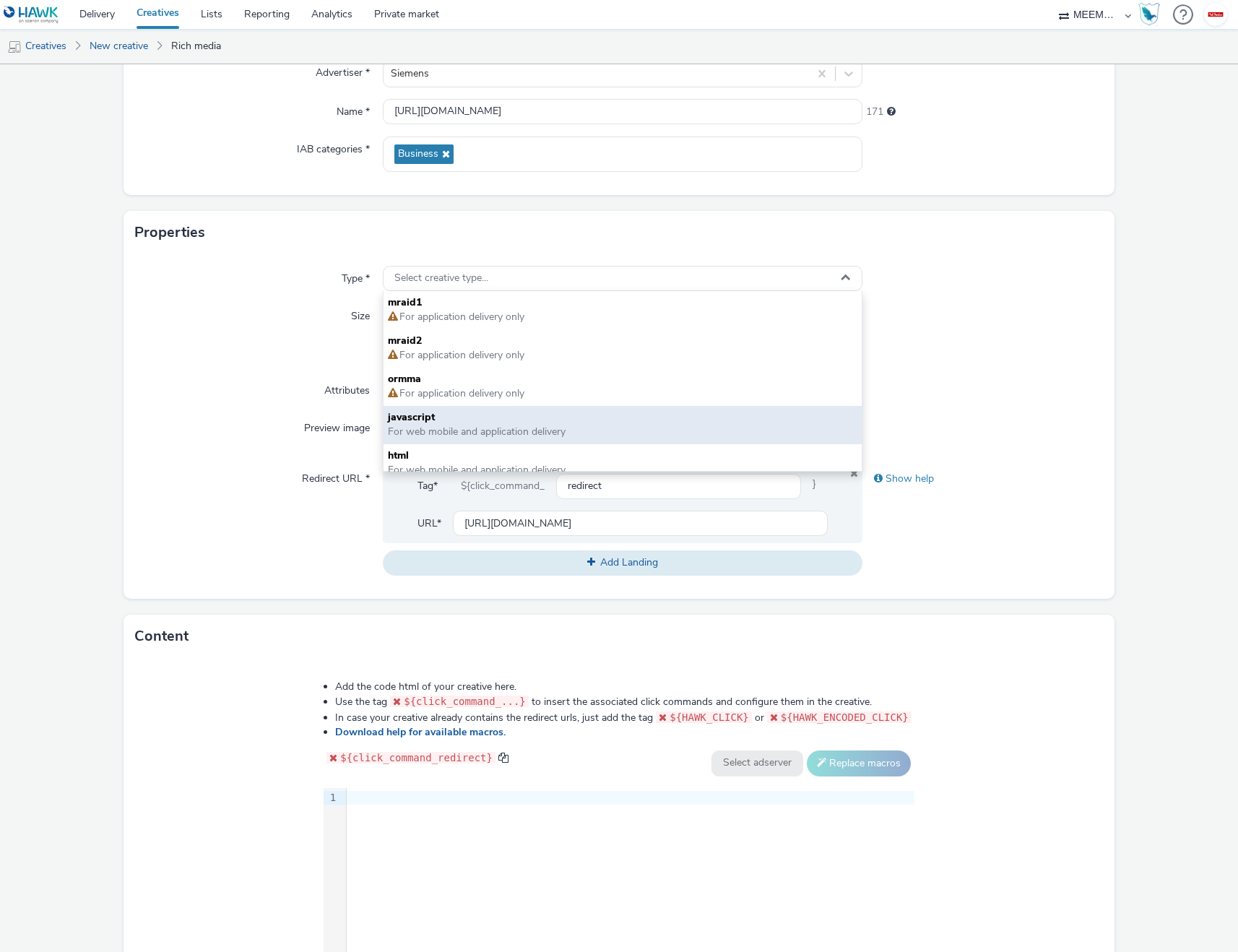
click at [444, 408] on div "javascript For web mobile and application delivery" at bounding box center [623, 425] width 479 height 38
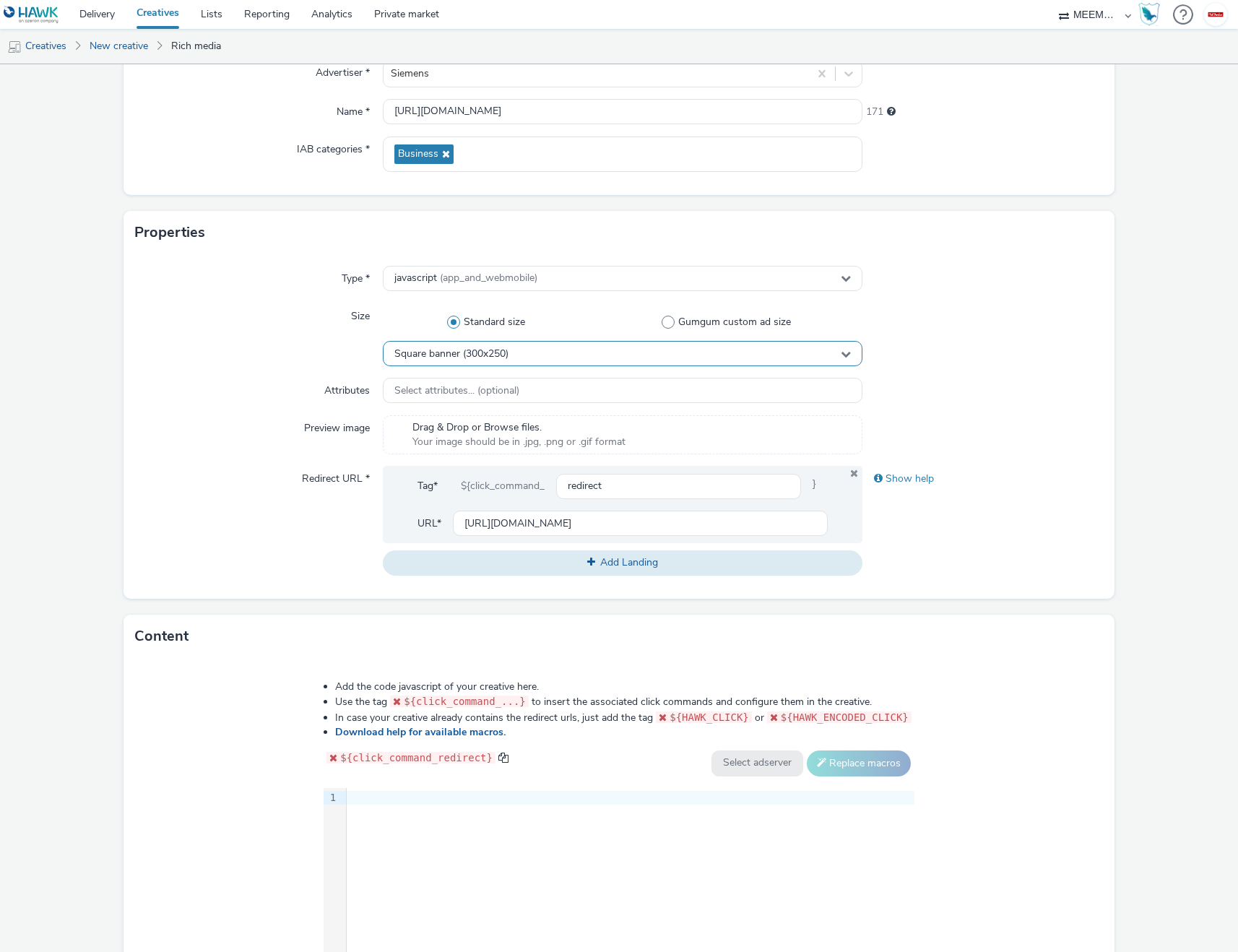
click at [462, 352] on span "Square banner (300x250)" at bounding box center [451, 354] width 114 height 12
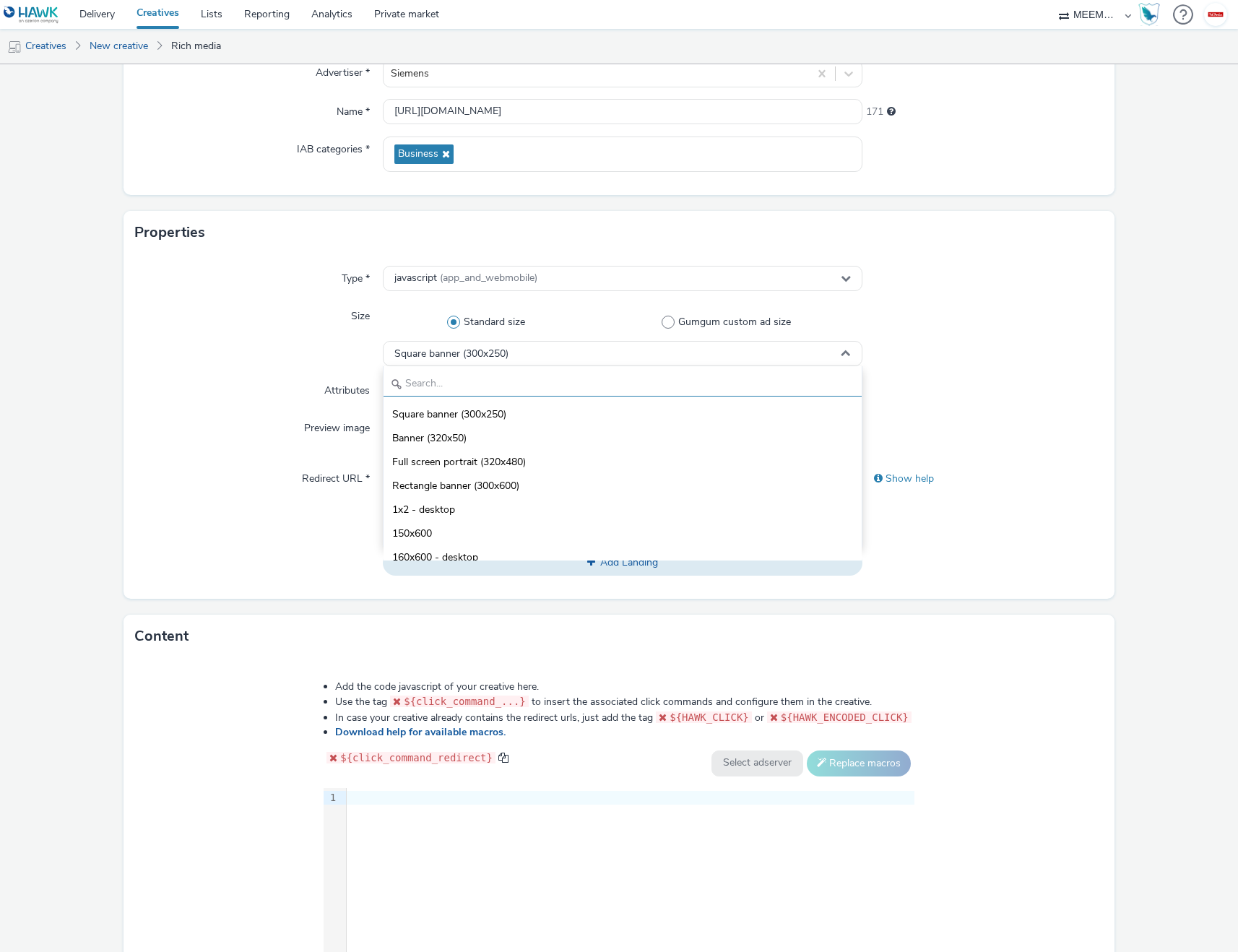
click at [436, 376] on input "text" at bounding box center [623, 383] width 479 height 25
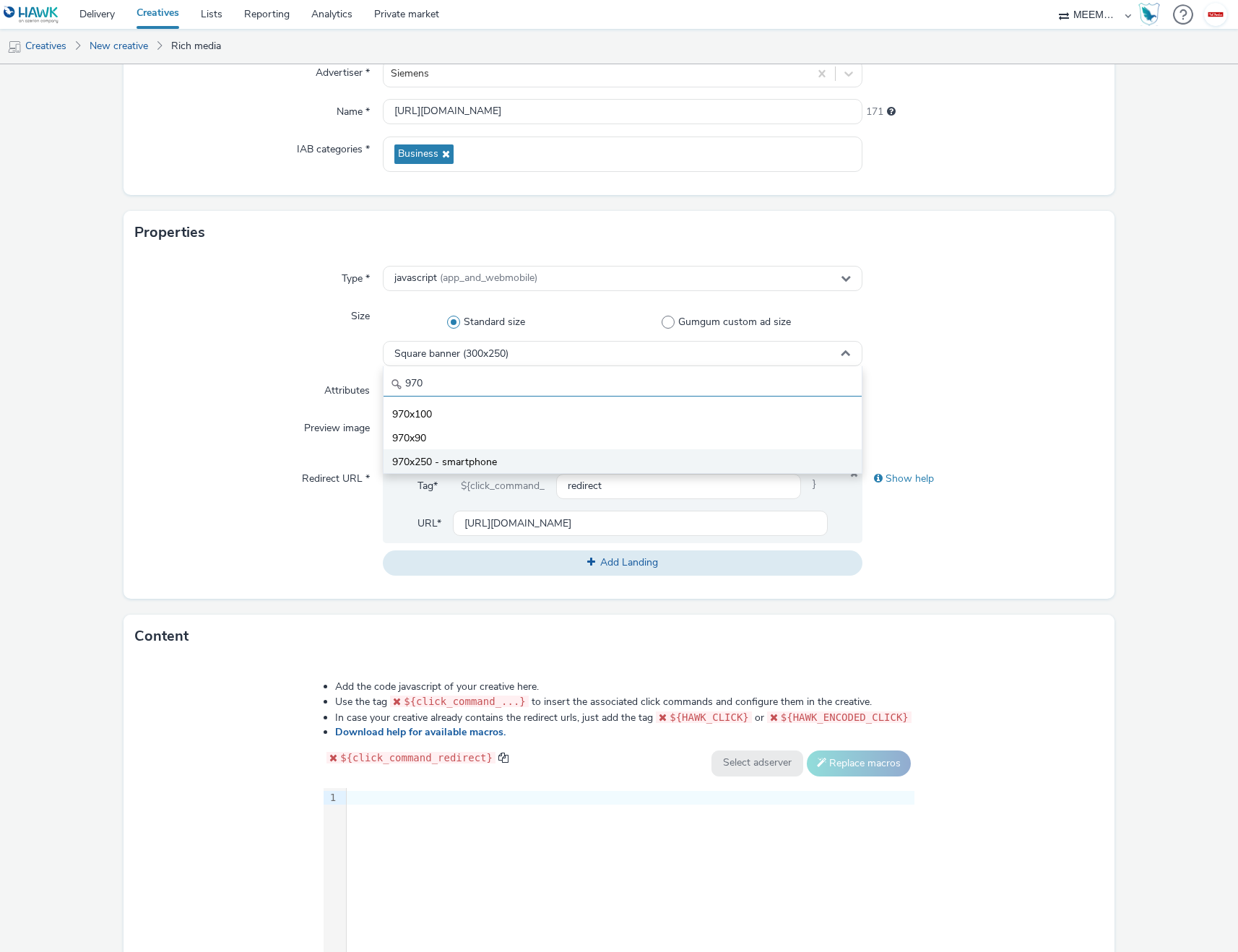
type input "970"
click at [433, 456] on span "970x250 - smartphone" at bounding box center [444, 463] width 105 height 15
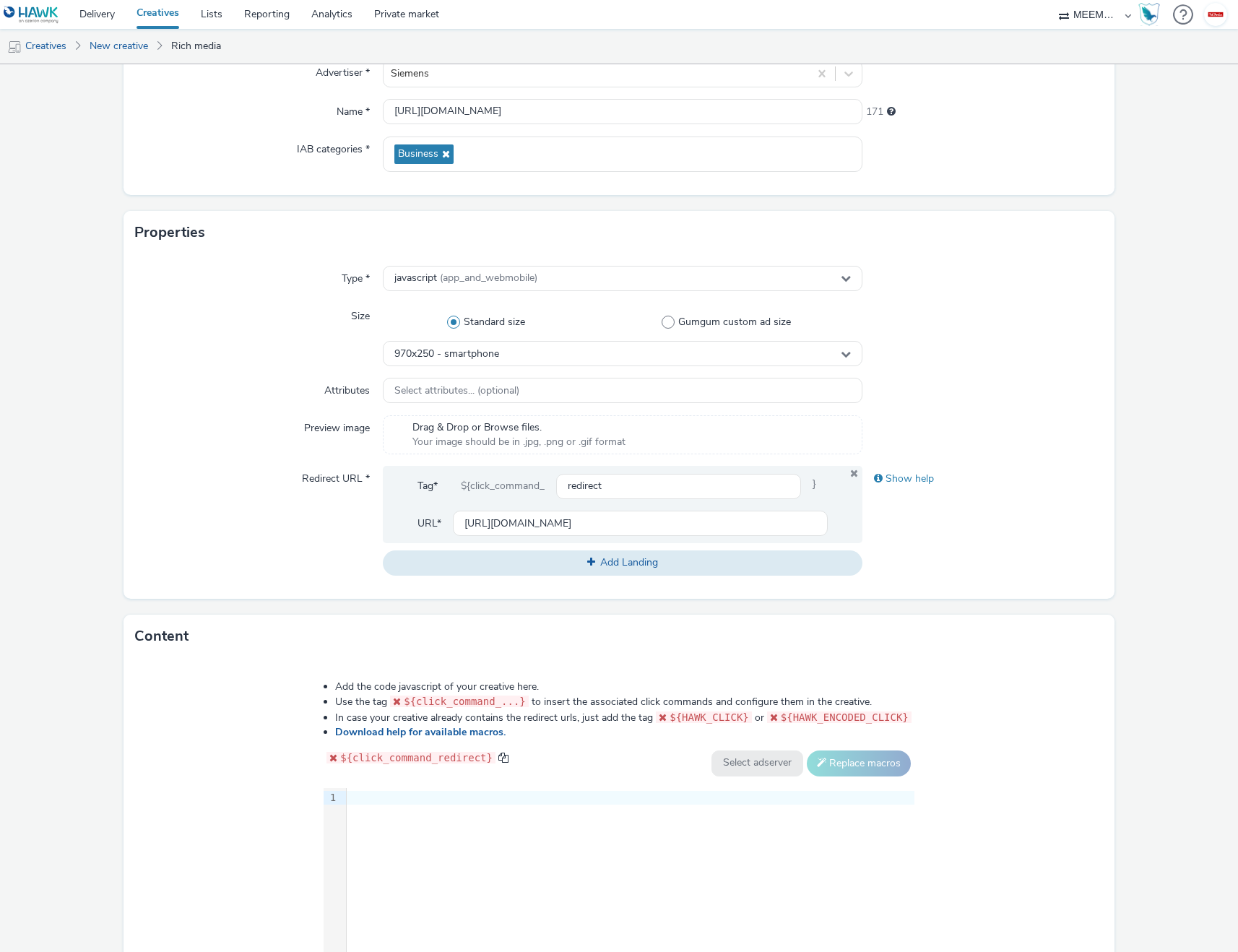
scroll to position [298, 0]
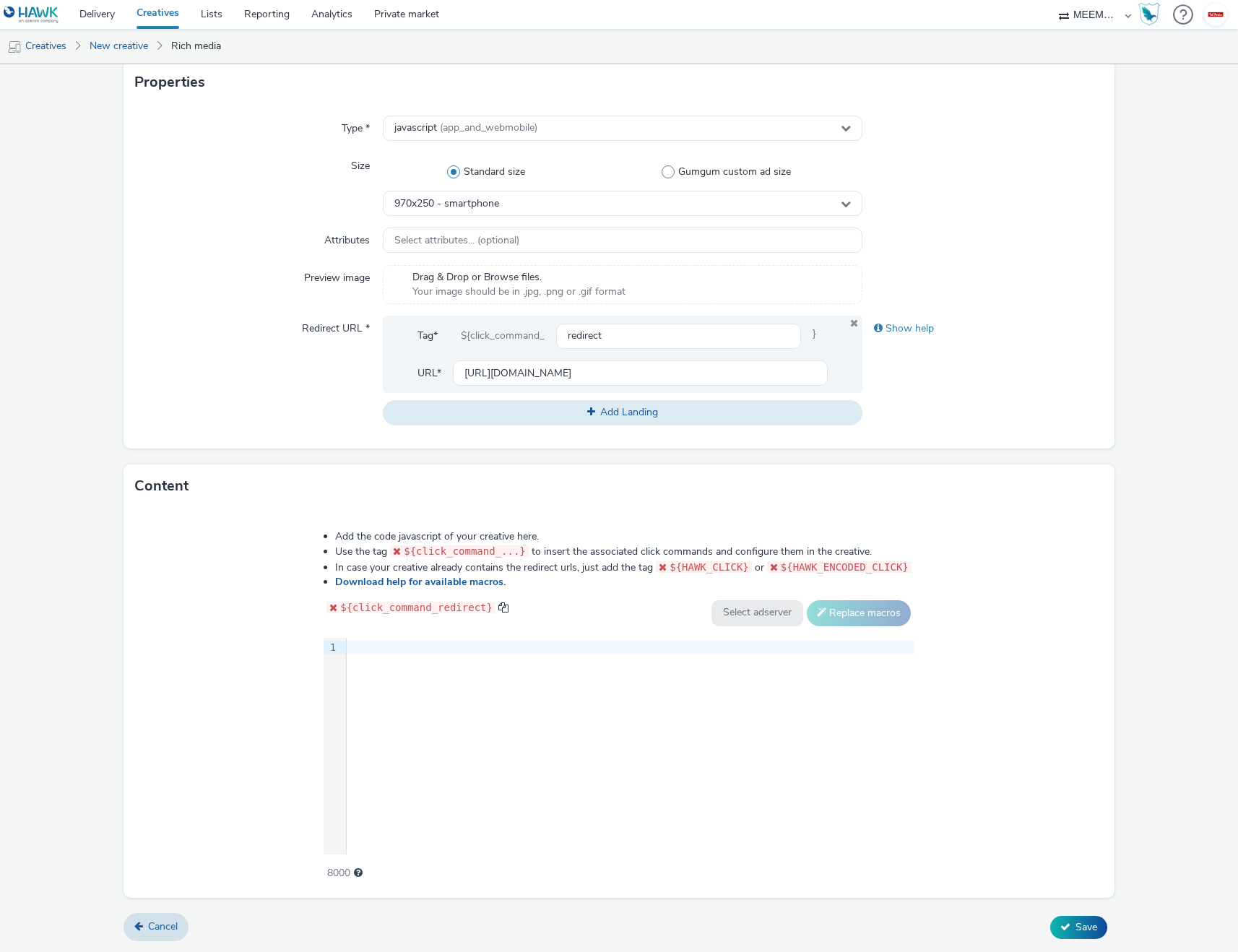
click at [375, 643] on div at bounding box center [631, 648] width 568 height 15
click at [370, 660] on div "9 1 ›" at bounding box center [619, 746] width 591 height 216
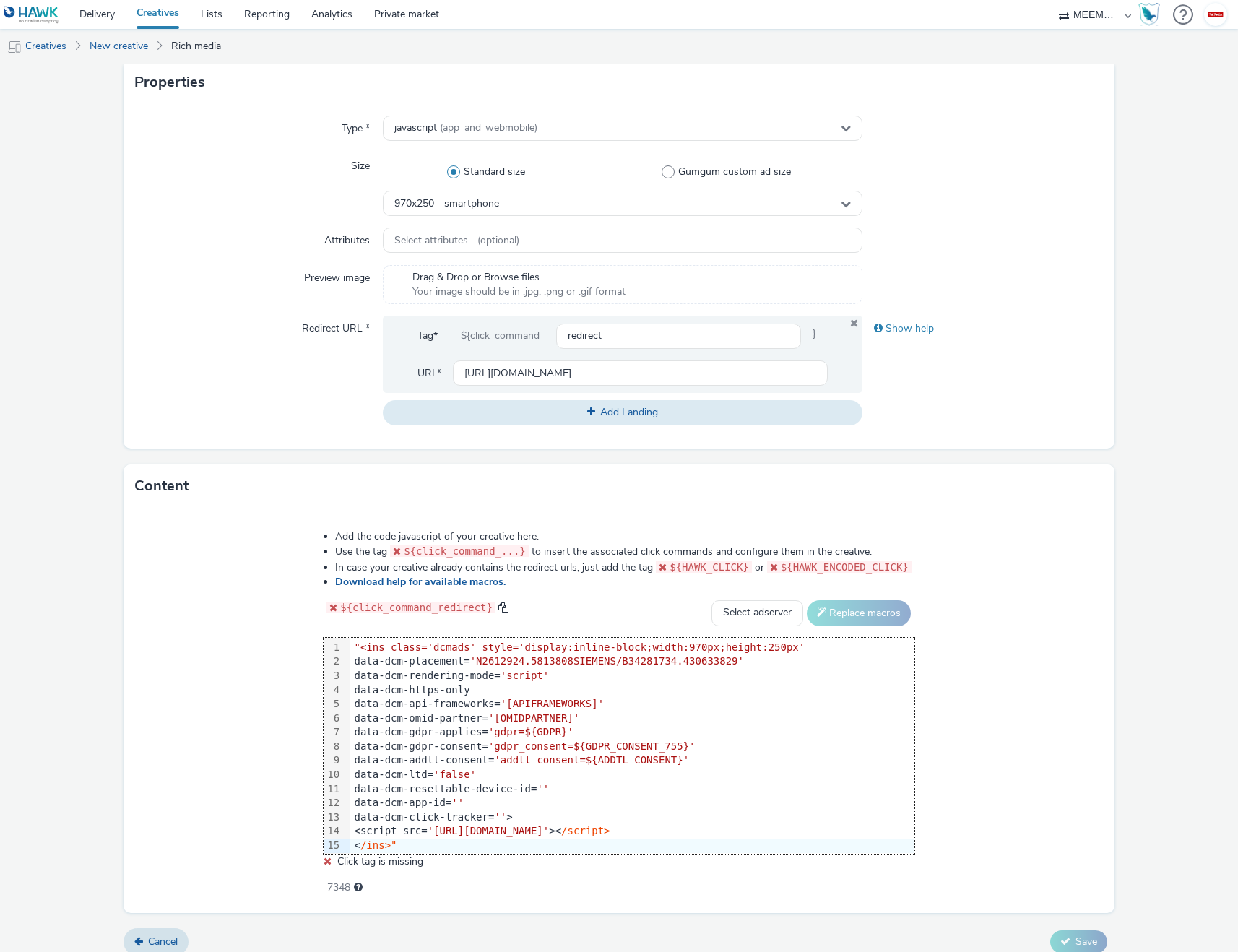
click at [244, 670] on div "Add the code javascript of your creative here. Use the tag ${click_command_...}…" at bounding box center [619, 710] width 990 height 405
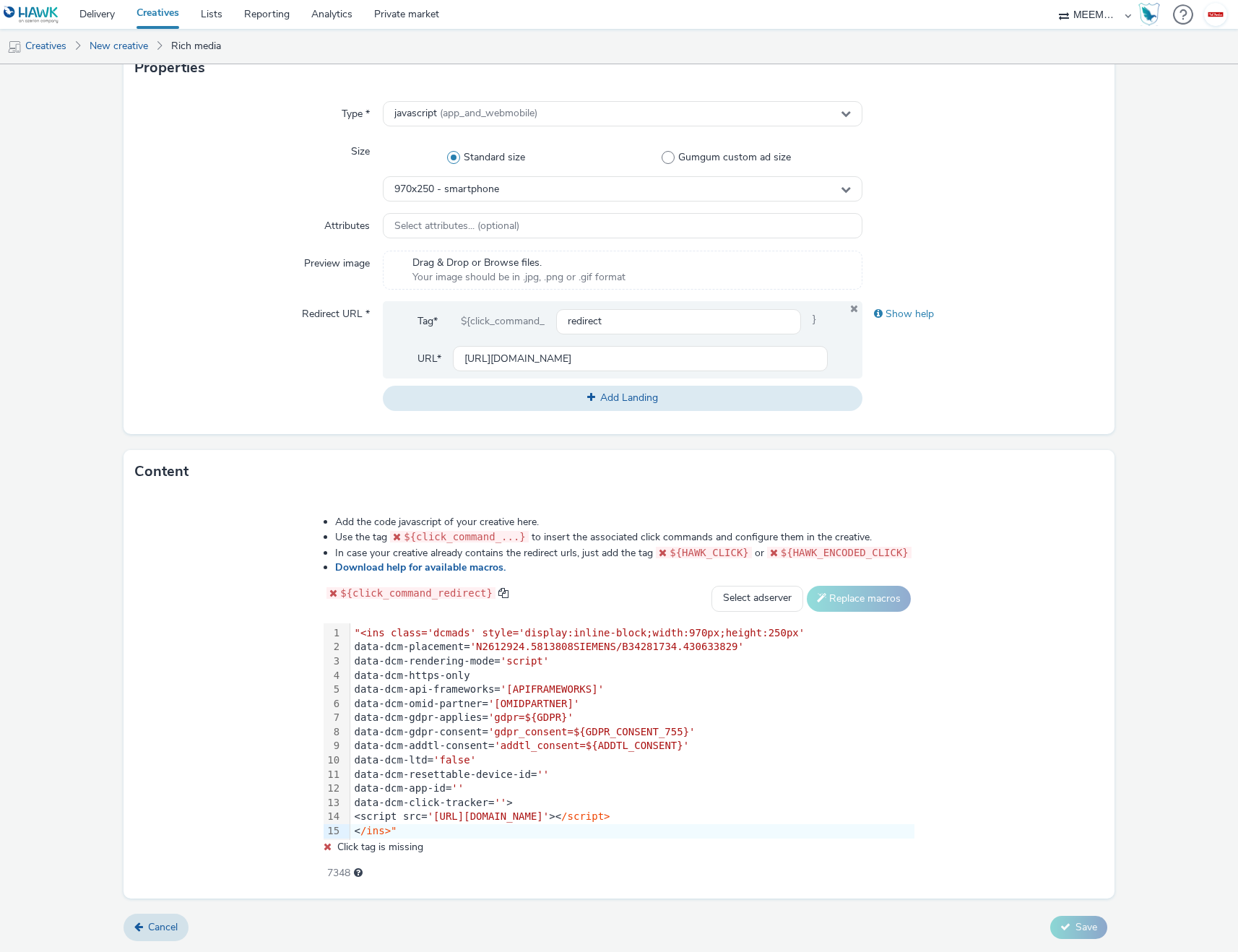
scroll to position [311, 0]
click at [357, 632] on span ""<ins class='dcmads' style='display:inline-block;width:970px;height:250px'" at bounding box center [579, 634] width 451 height 12
click at [261, 627] on div "Add the code javascript of your creative here. Use the tag ${click_command_...}…" at bounding box center [619, 697] width 990 height 405
click at [770, 590] on select "Select adserver Sizmek DCM Adform Sting" at bounding box center [757, 599] width 91 height 26
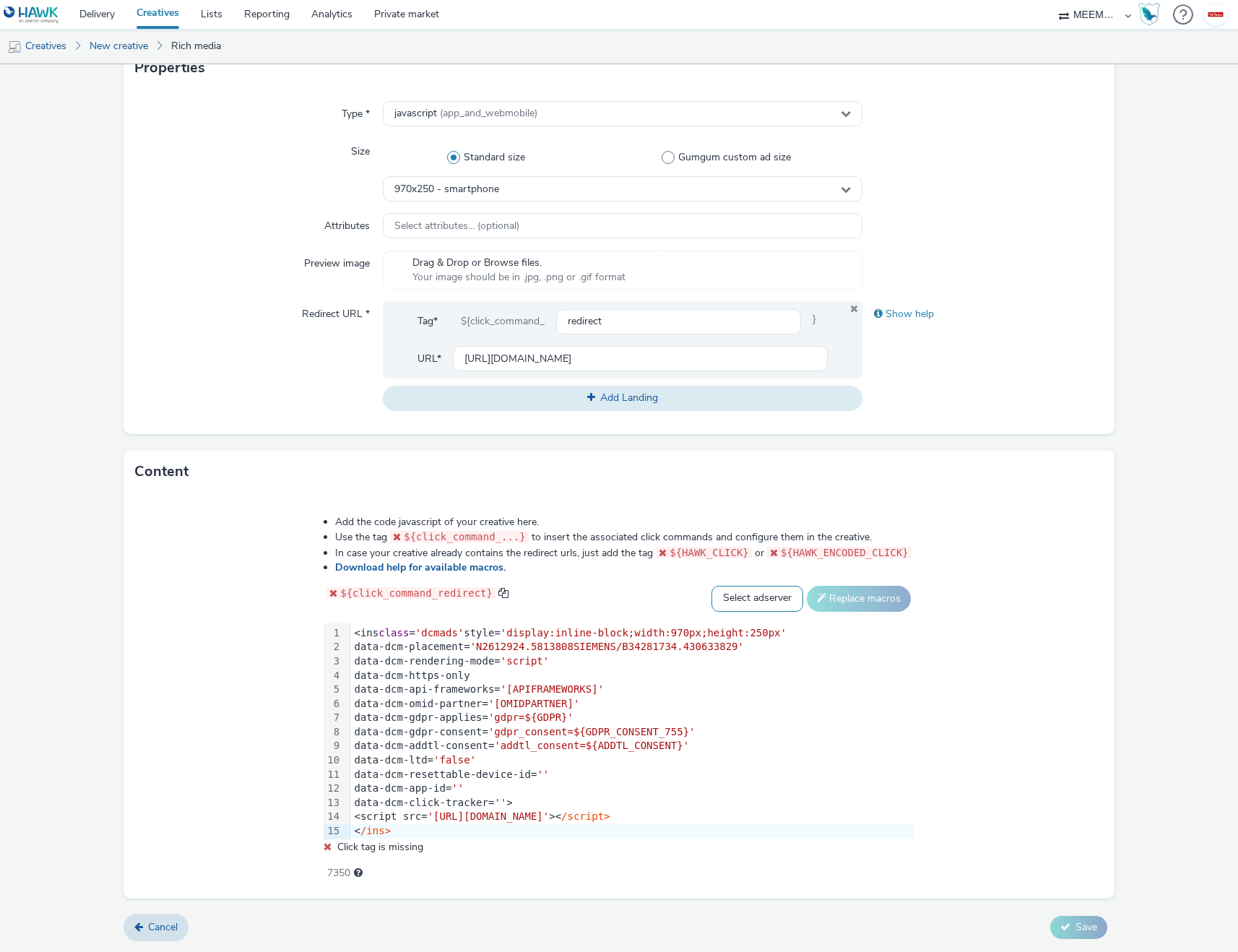
select select "dcm"
click at [712, 586] on select "Select adserver Sizmek DCM Adform Sting" at bounding box center [757, 599] width 91 height 26
click at [586, 750] on span "'addtl_consent=${ADDTL_CONSENT}'" at bounding box center [591, 746] width 195 height 12
click at [420, 818] on div "<script src= '[URL][DOMAIN_NAME]' >< /script>" at bounding box center [632, 817] width 564 height 15
click at [418, 831] on div "< /ins>" at bounding box center [632, 831] width 564 height 15
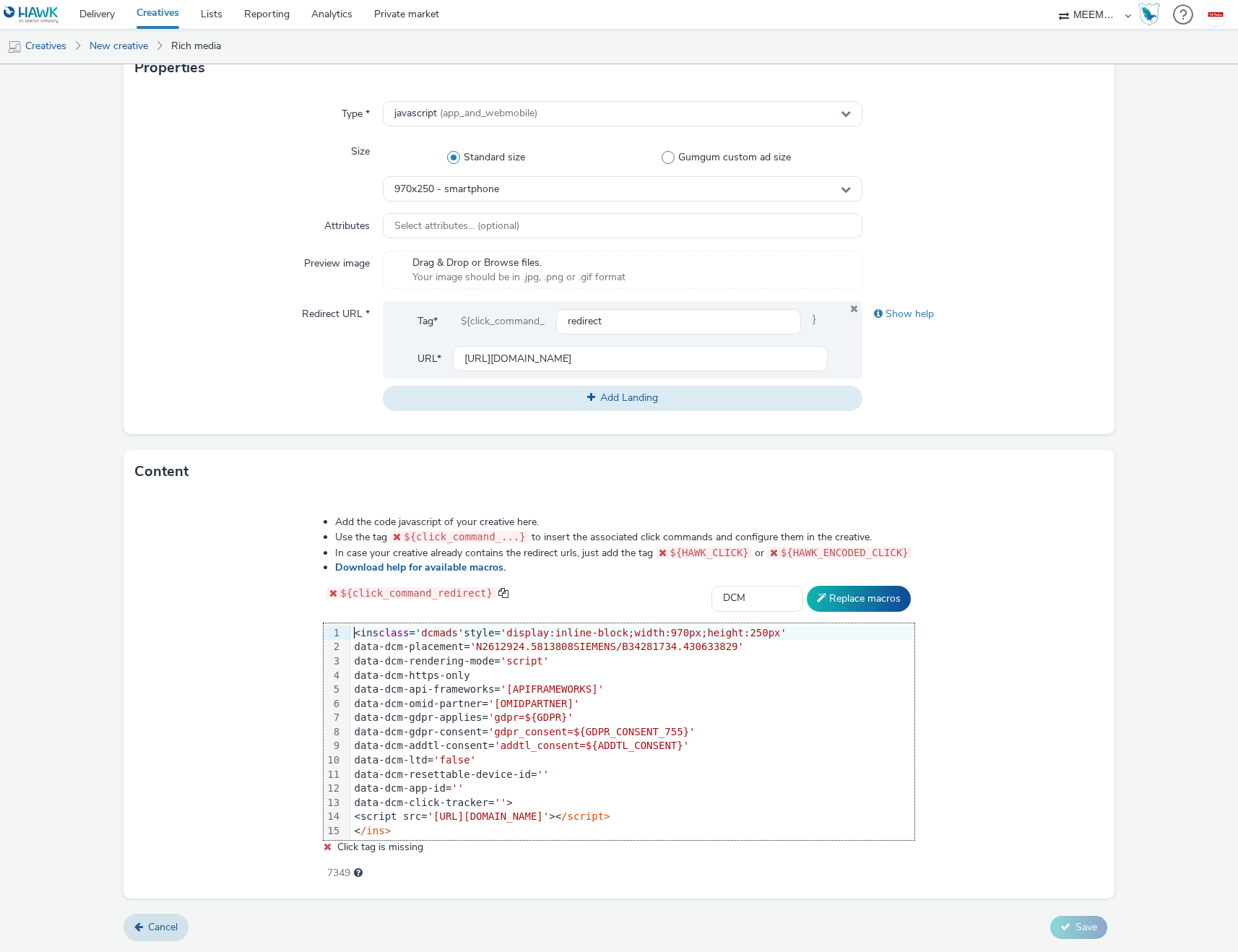
scroll to position [15, 0]
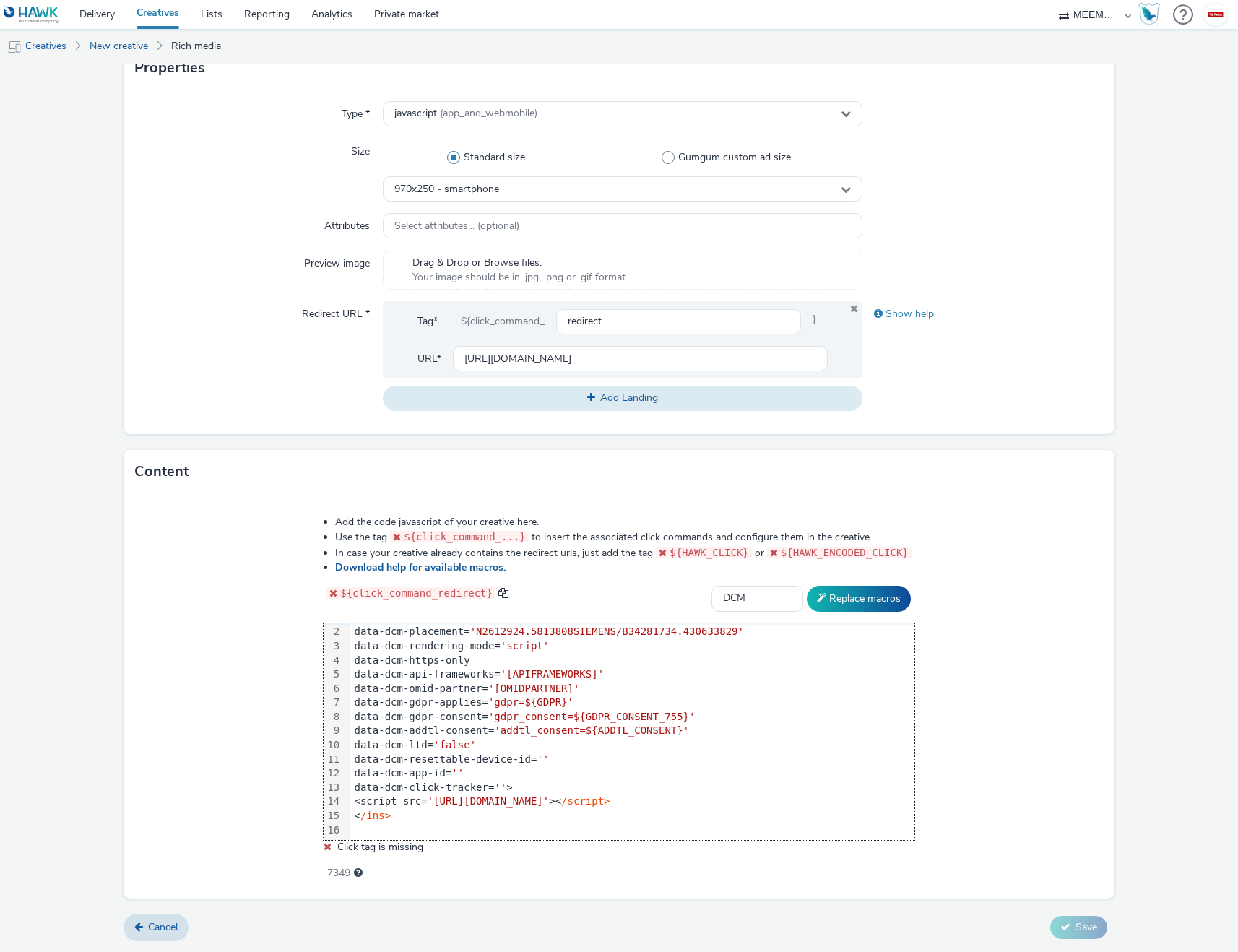
click at [422, 823] on div at bounding box center [632, 831] width 564 height 15
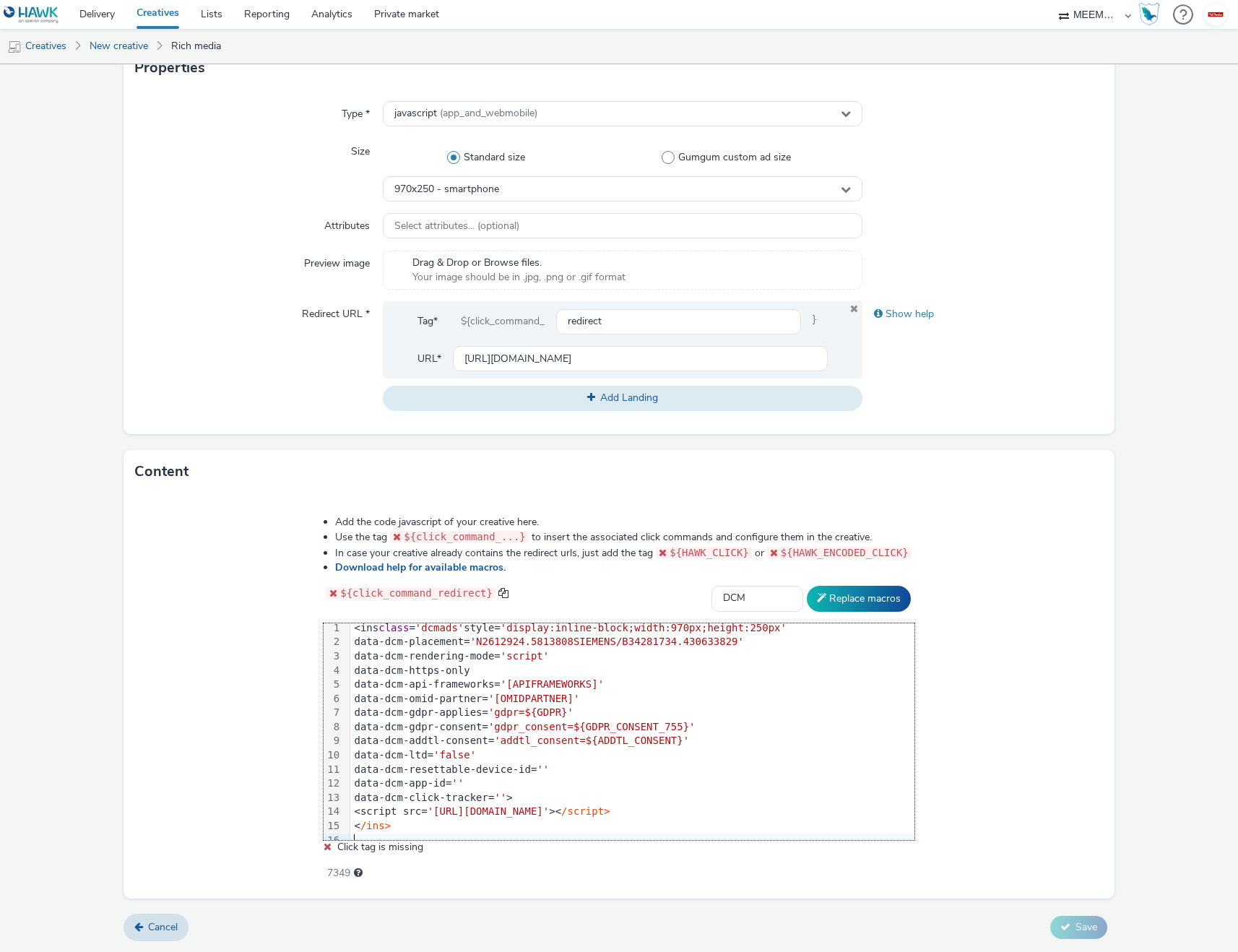
scroll to position [0, 0]
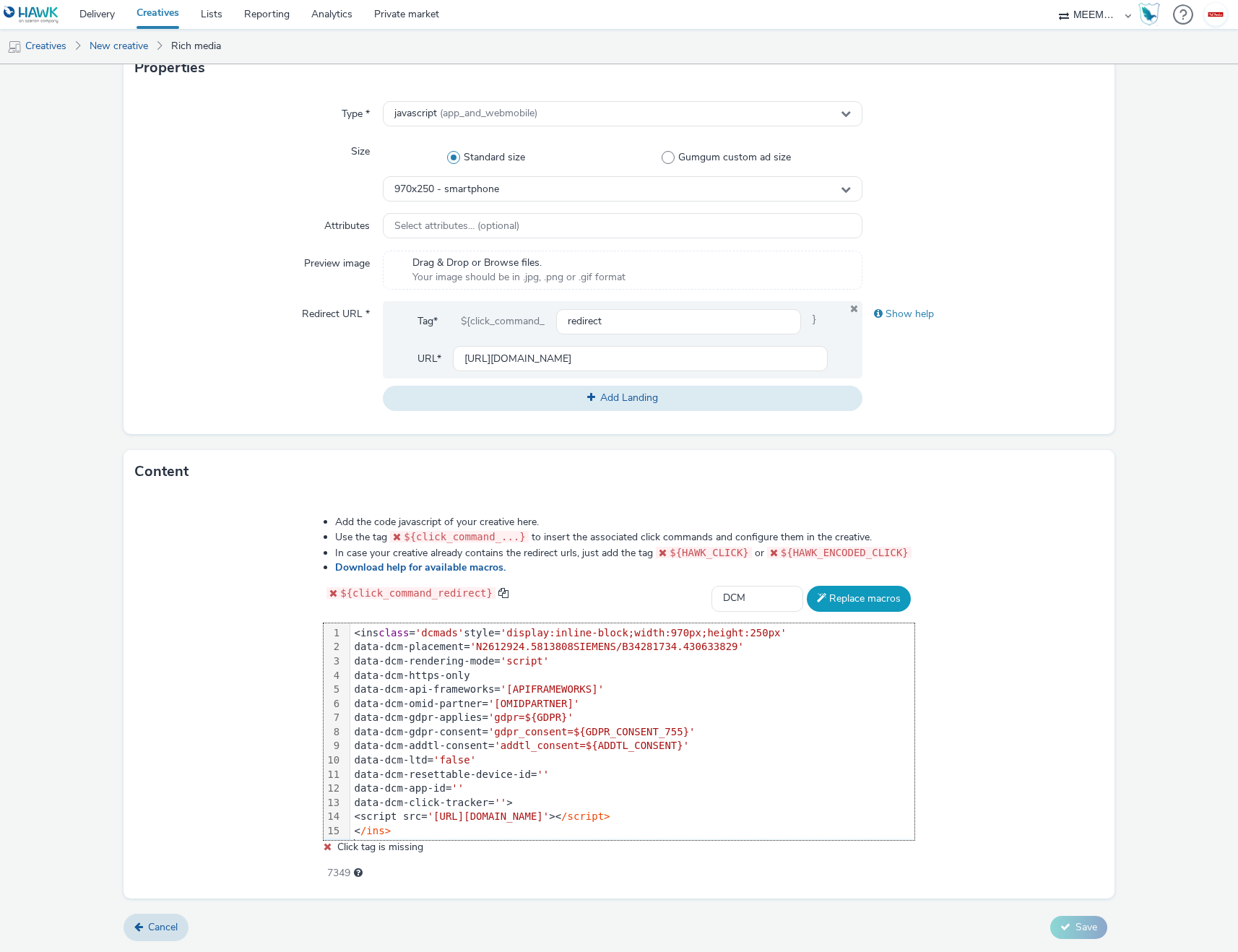
click at [847, 599] on button "Replace macros" at bounding box center [858, 599] width 104 height 26
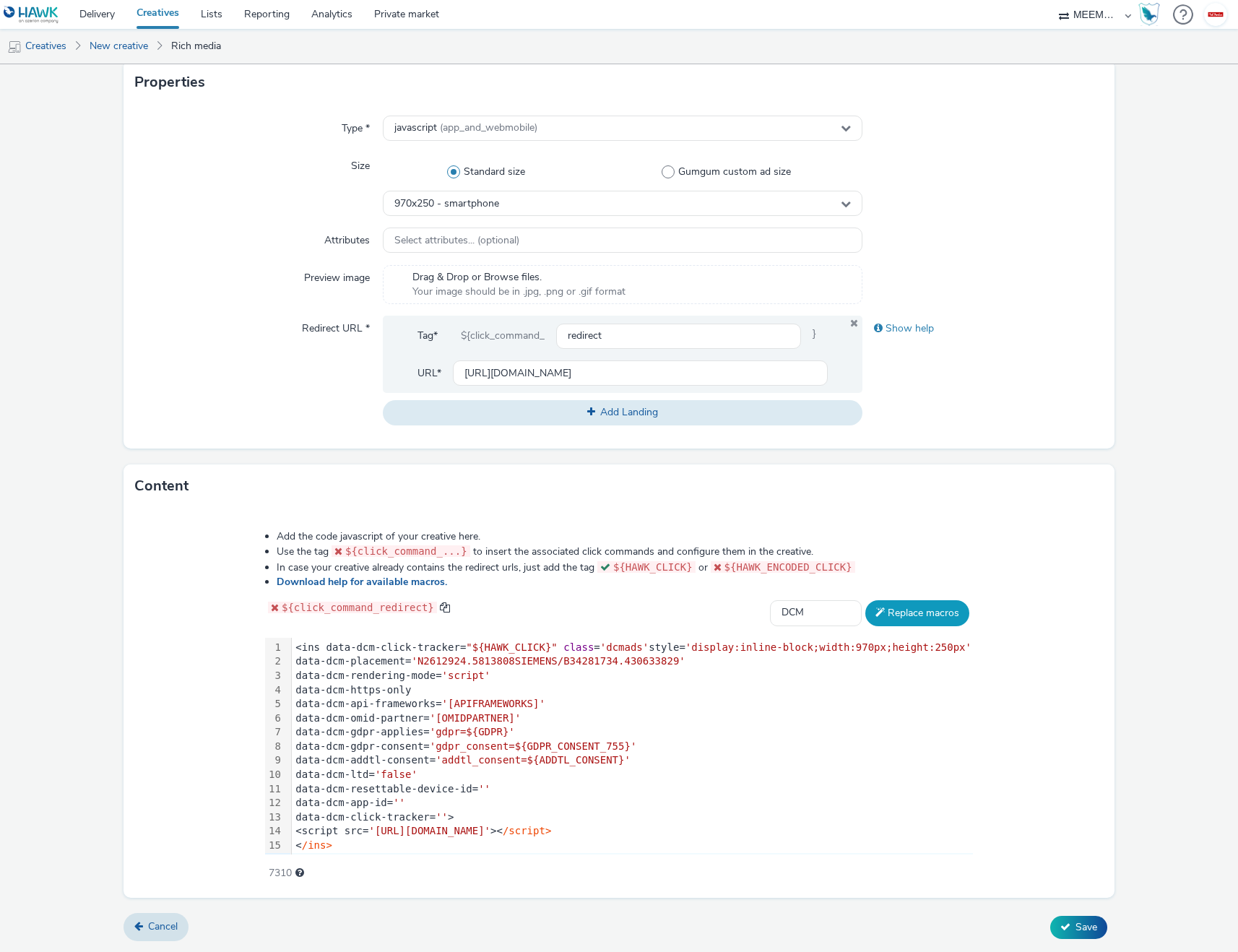
scroll to position [298, 0]
click at [1060, 929] on icon at bounding box center [1065, 927] width 10 height 10
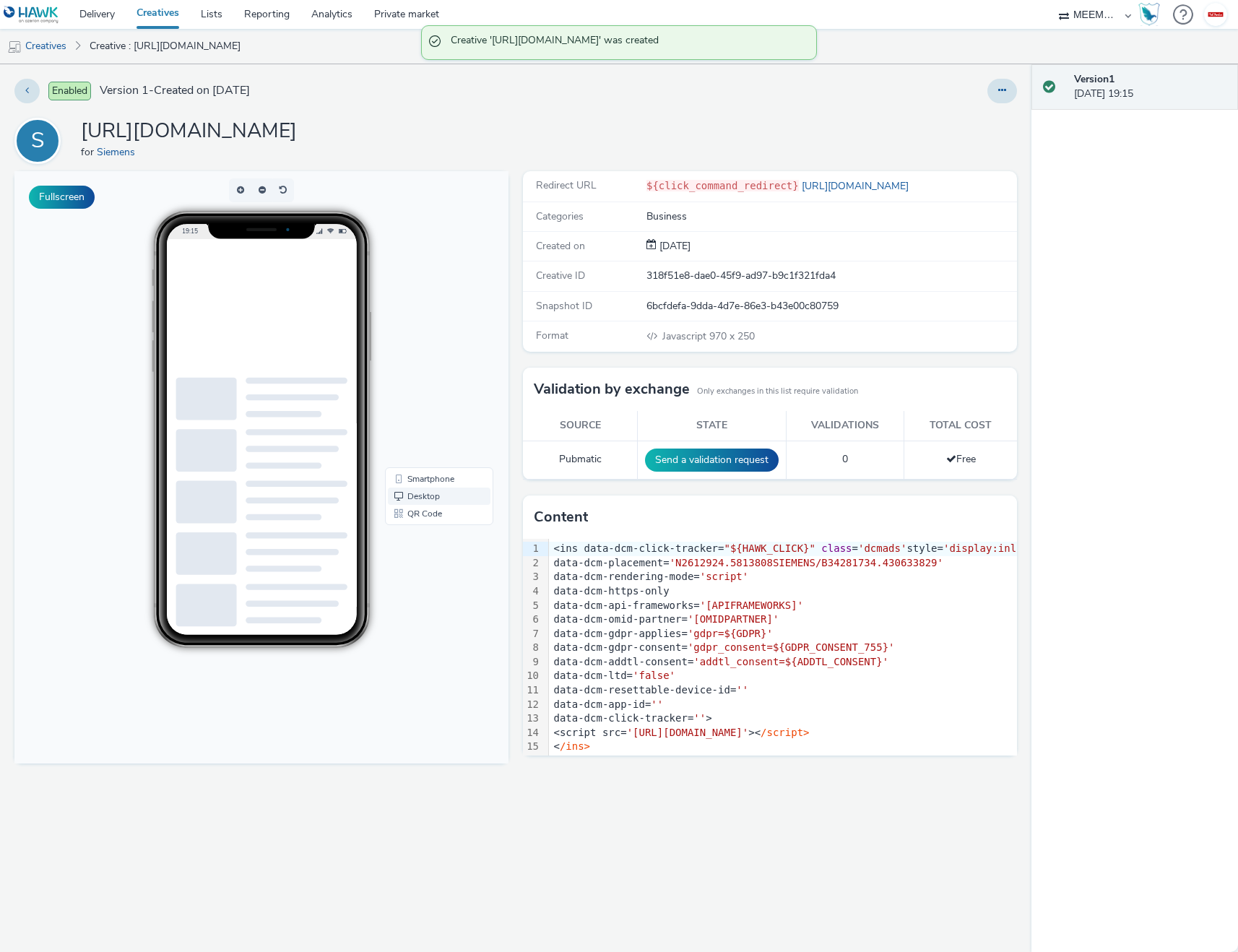
click at [420, 498] on span "Desktop" at bounding box center [423, 496] width 33 height 9
click at [27, 88] on icon at bounding box center [27, 90] width 4 height 10
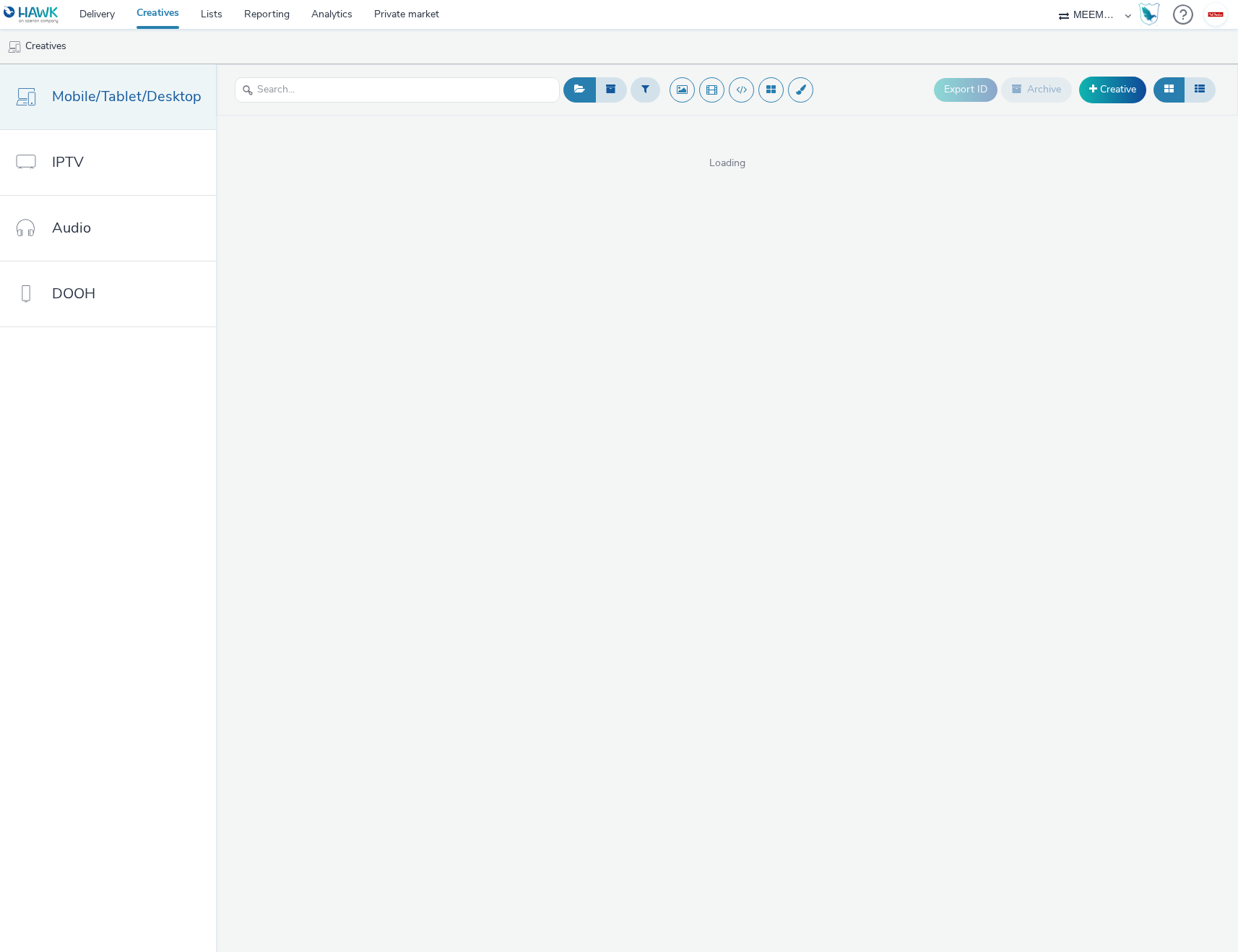
click at [102, 102] on span "Mobile/Tablet/Desktop" at bounding box center [127, 96] width 150 height 21
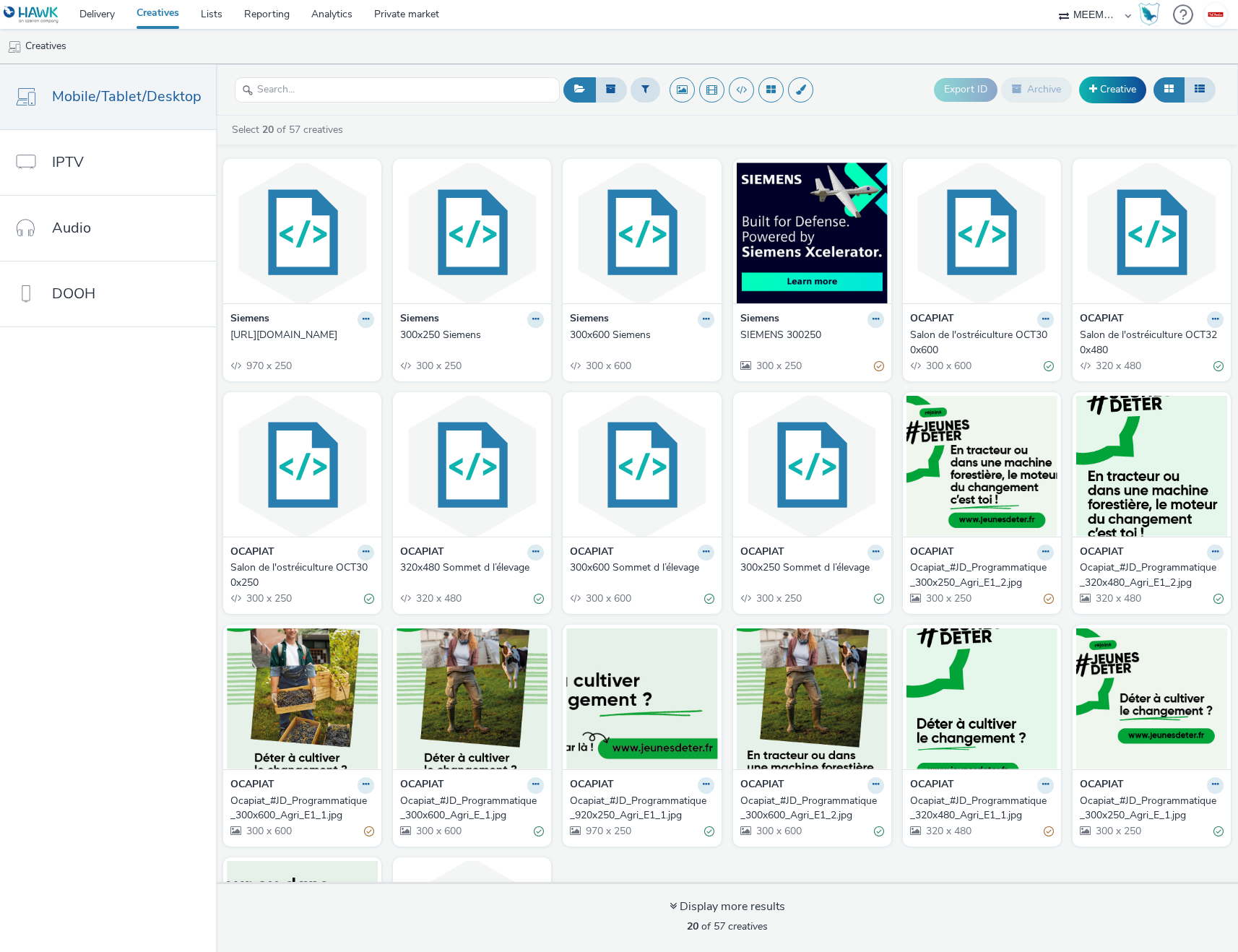
click at [250, 320] on strong "Siemens" at bounding box center [250, 320] width 39 height 17
click at [365, 316] on button at bounding box center [365, 320] width 17 height 17
click at [318, 346] on link "Edit" at bounding box center [319, 345] width 108 height 29
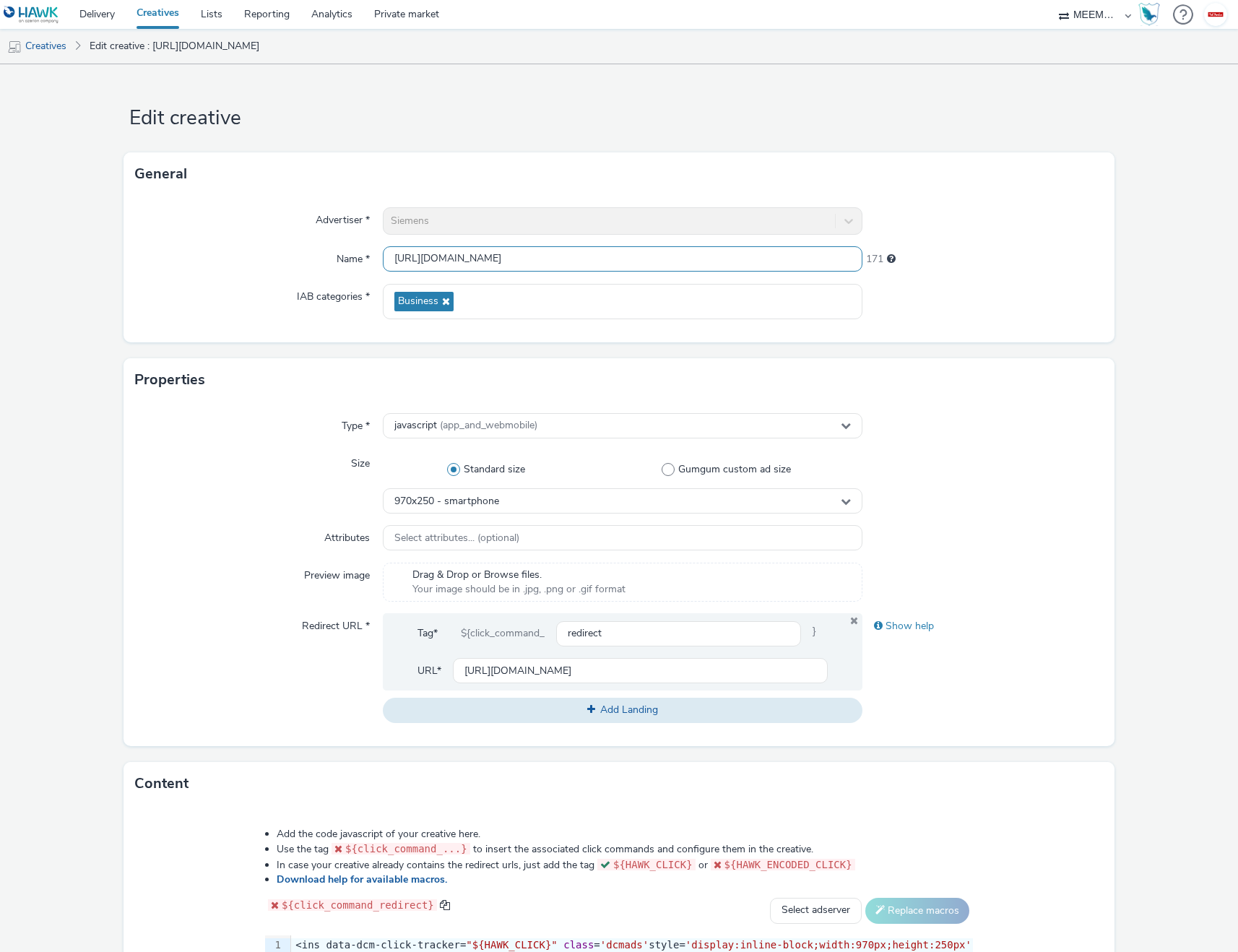
click at [507, 267] on input "[URL][DOMAIN_NAME]" at bounding box center [623, 259] width 481 height 25
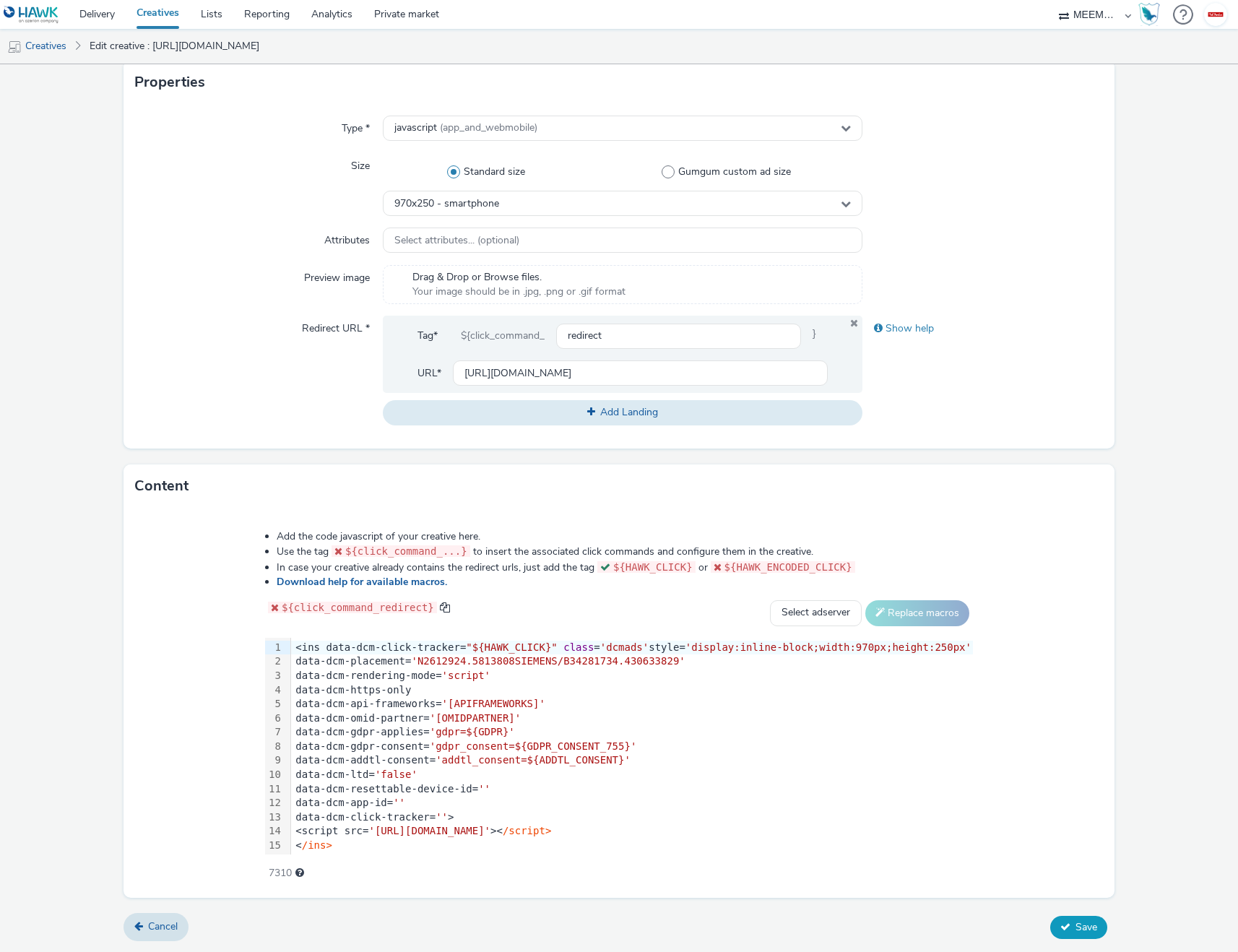
type input "SIEMENS 970x250"
click at [1080, 929] on span "Save" at bounding box center [1086, 927] width 22 height 14
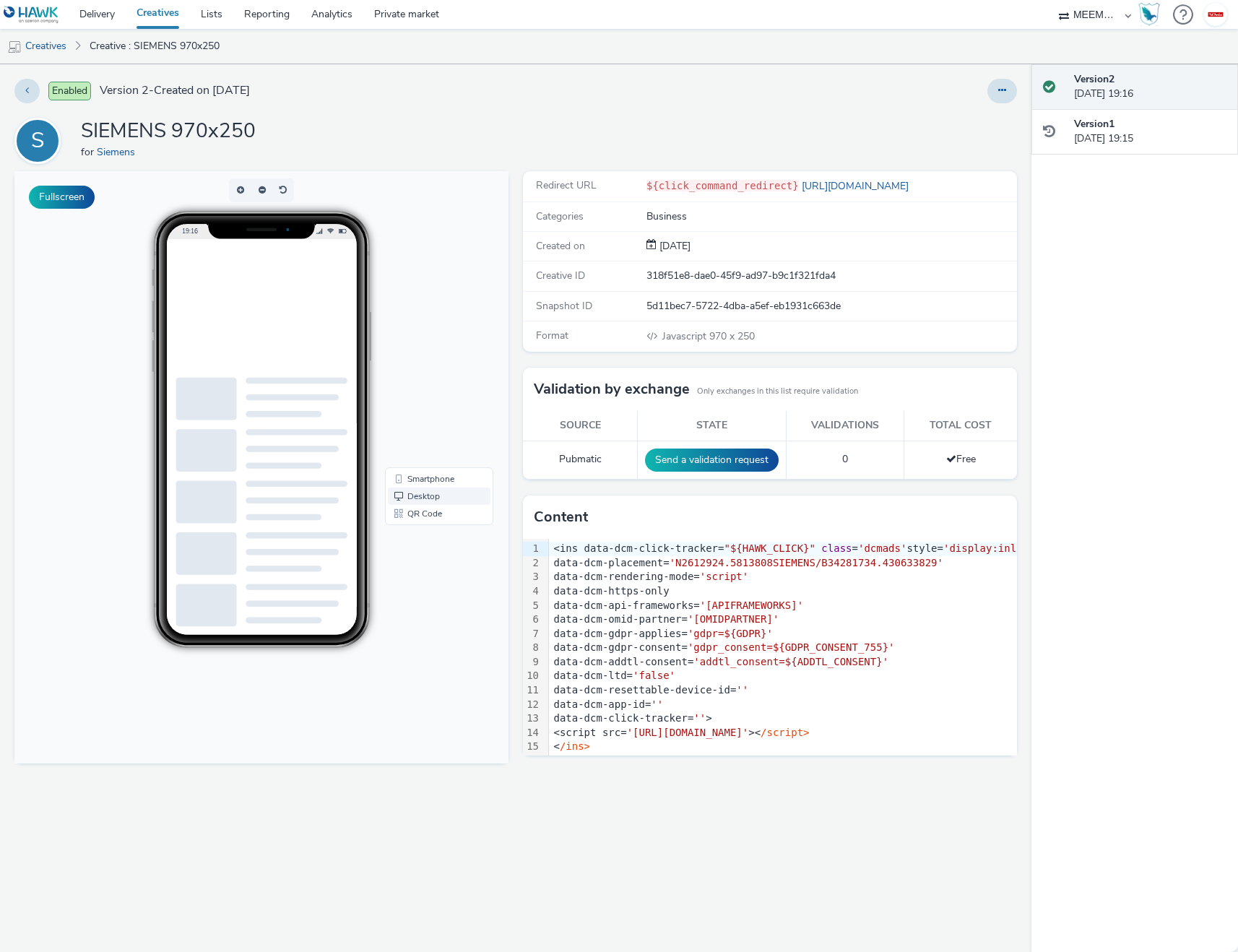
click at [414, 500] on span "Desktop" at bounding box center [423, 496] width 33 height 9
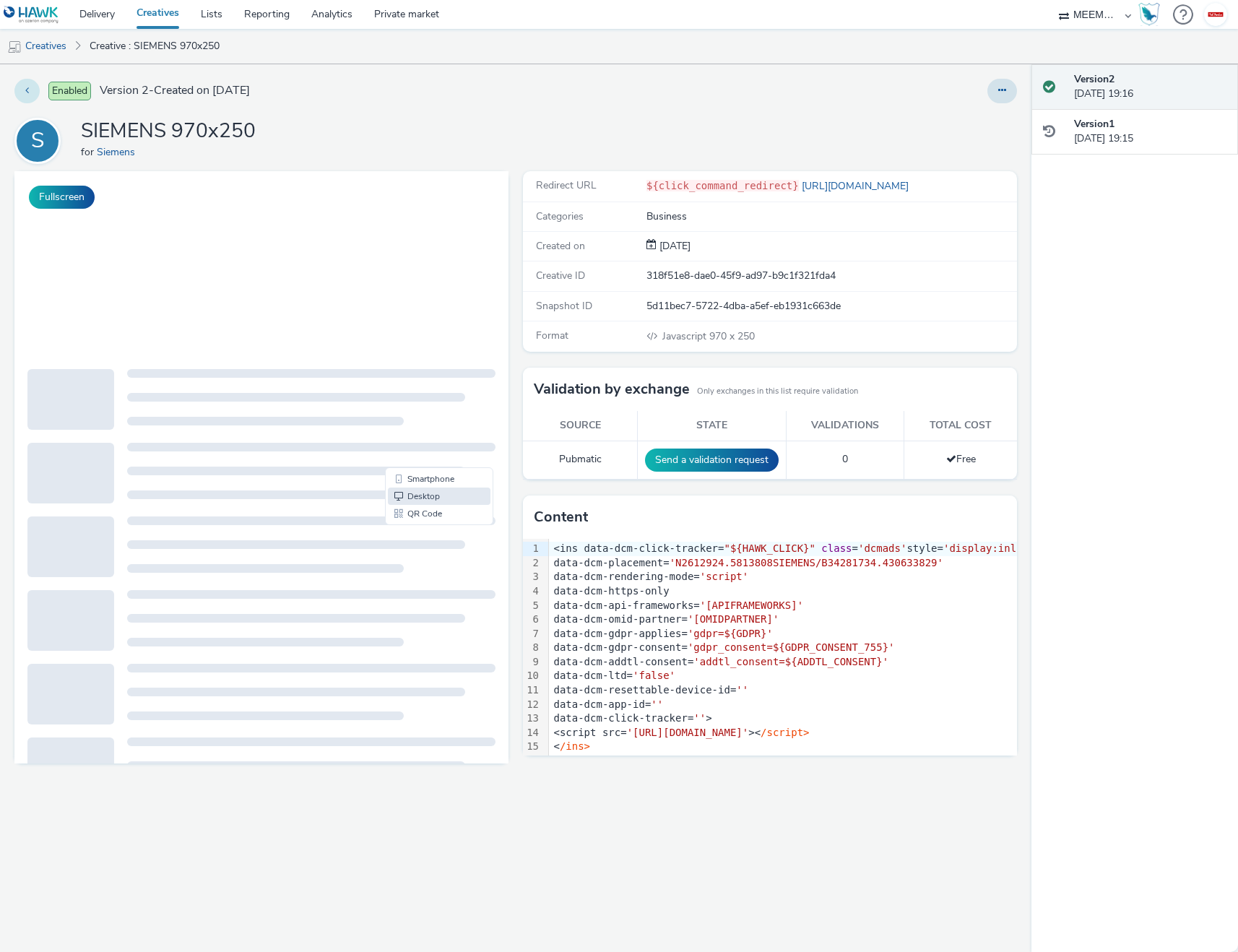
click at [33, 91] on button at bounding box center [27, 91] width 25 height 25
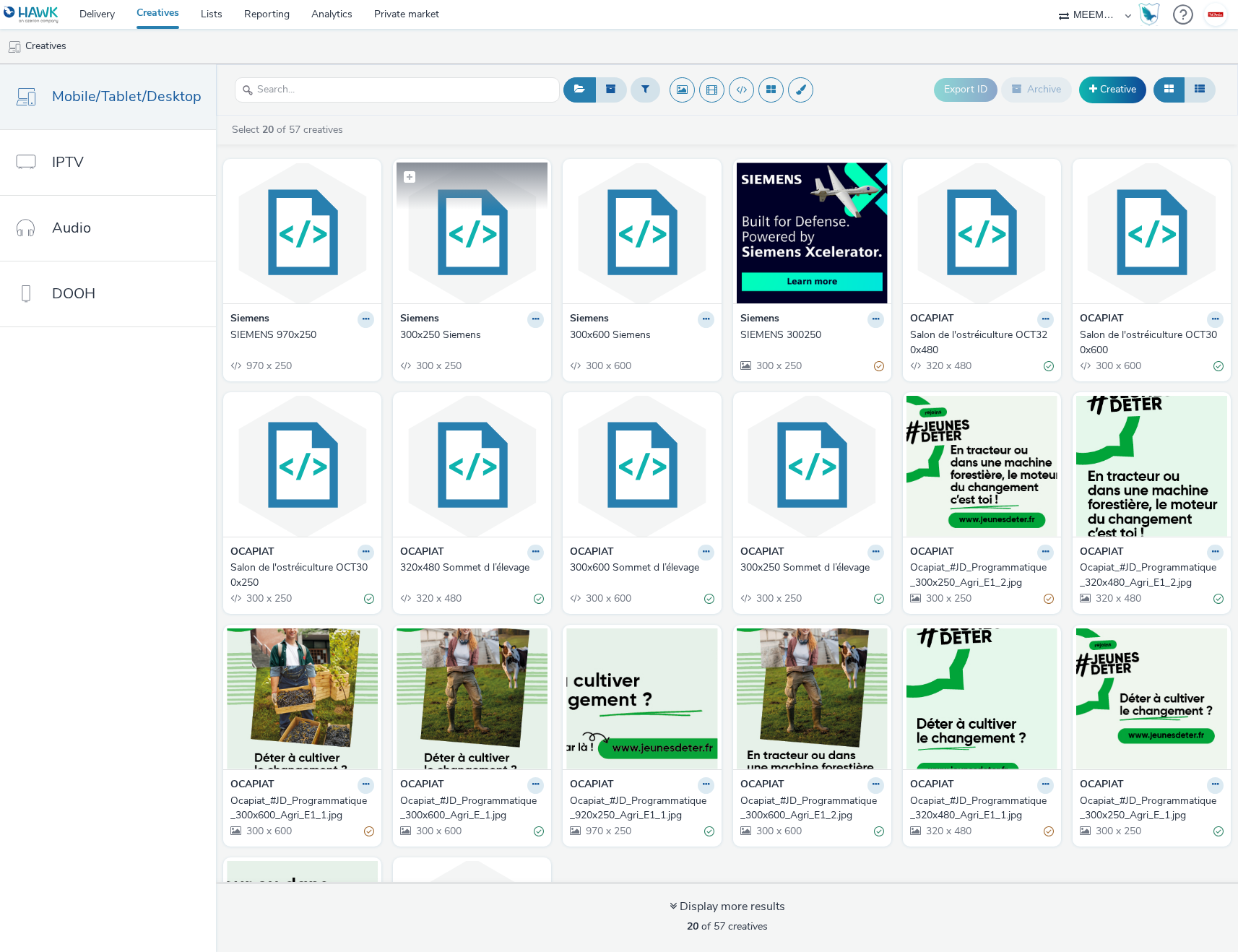
click at [432, 256] on img at bounding box center [472, 233] width 151 height 141
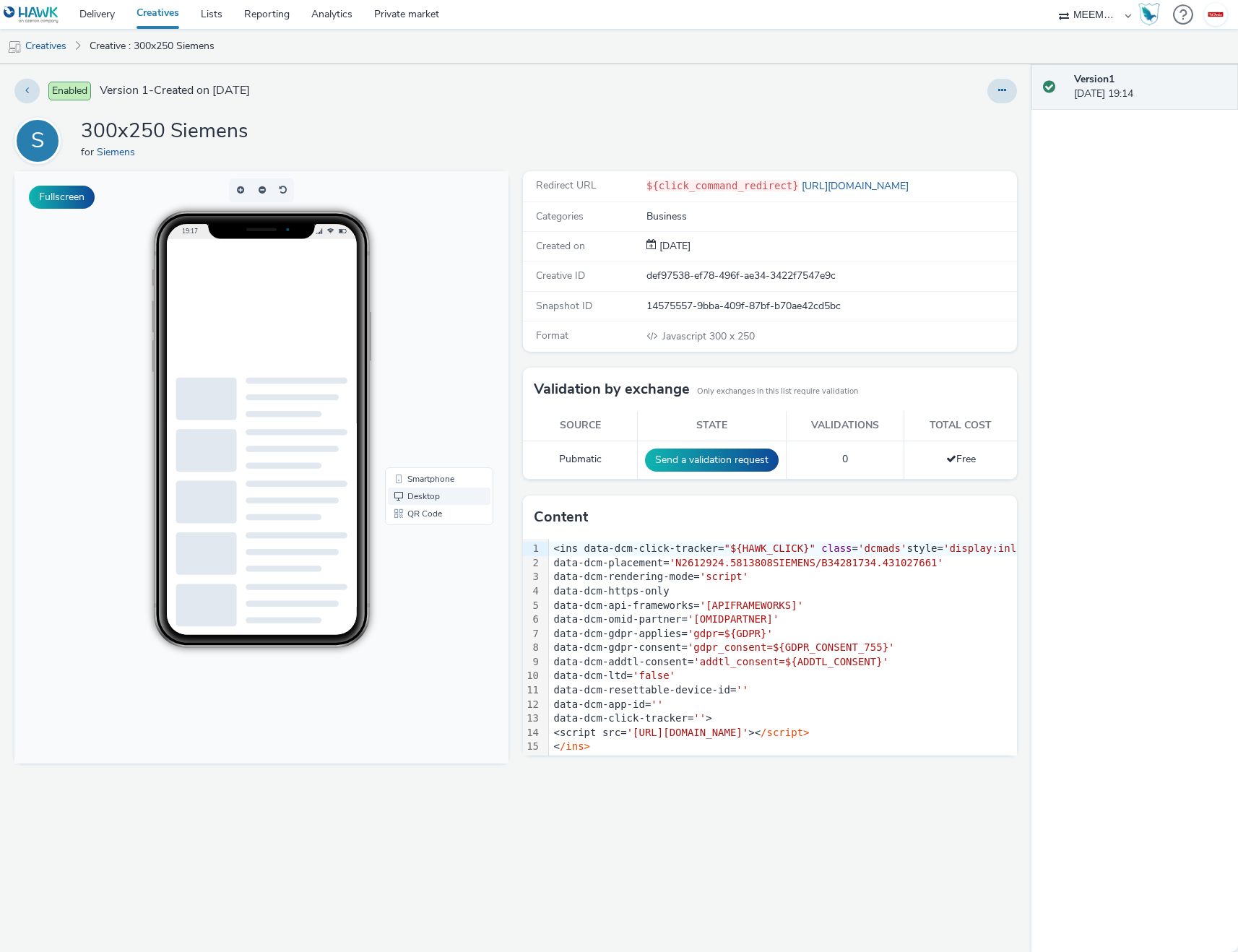
click at [418, 495] on span "Desktop" at bounding box center [423, 496] width 33 height 9
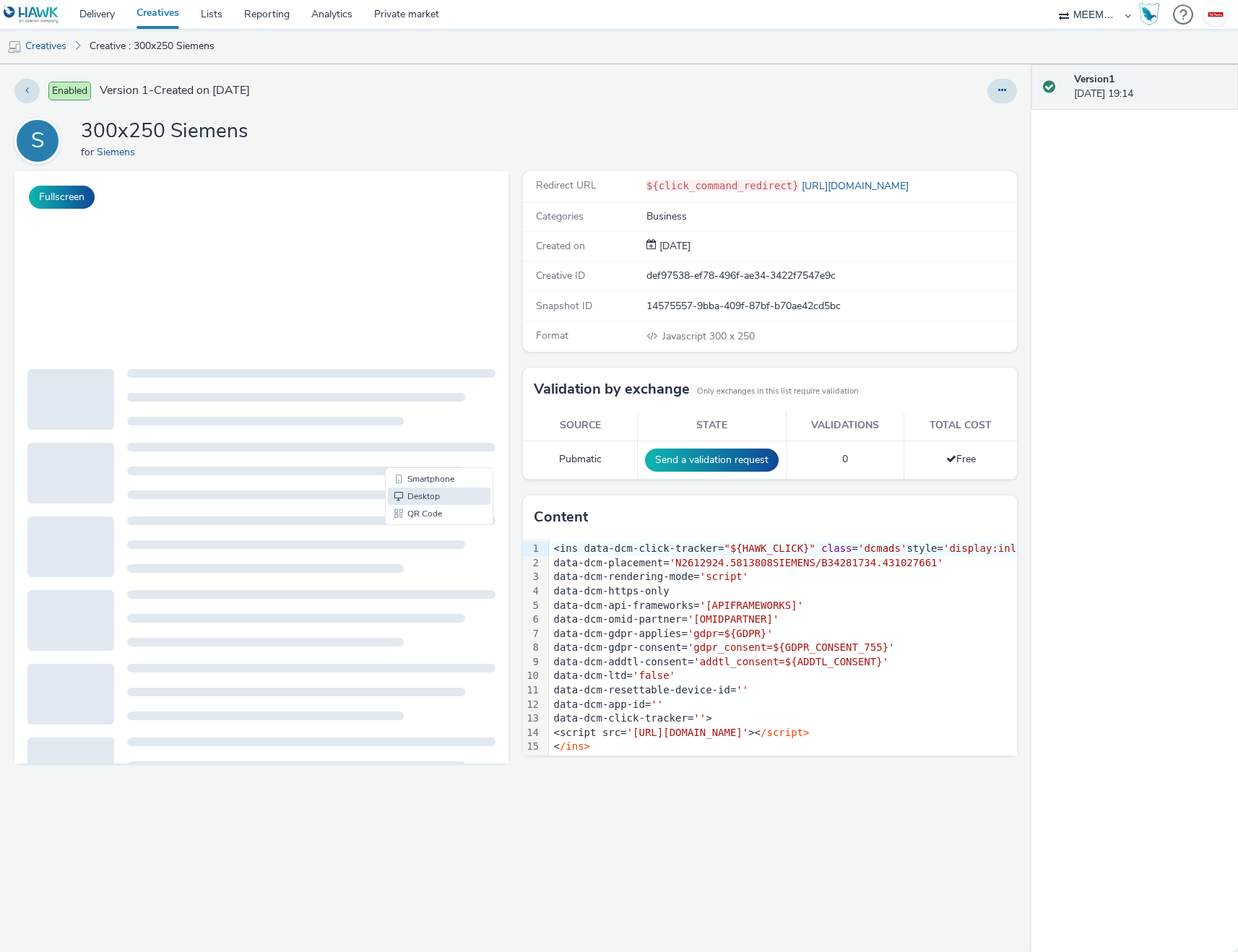
click at [56, 197] on button "Fullscreen" at bounding box center [62, 198] width 66 height 23
click at [642, 136] on div "S 300x250 Siemens for Siemens" at bounding box center [516, 141] width 1003 height 46
click at [993, 81] on button at bounding box center [1002, 91] width 30 height 25
click at [966, 122] on link "Edit" at bounding box center [962, 120] width 108 height 29
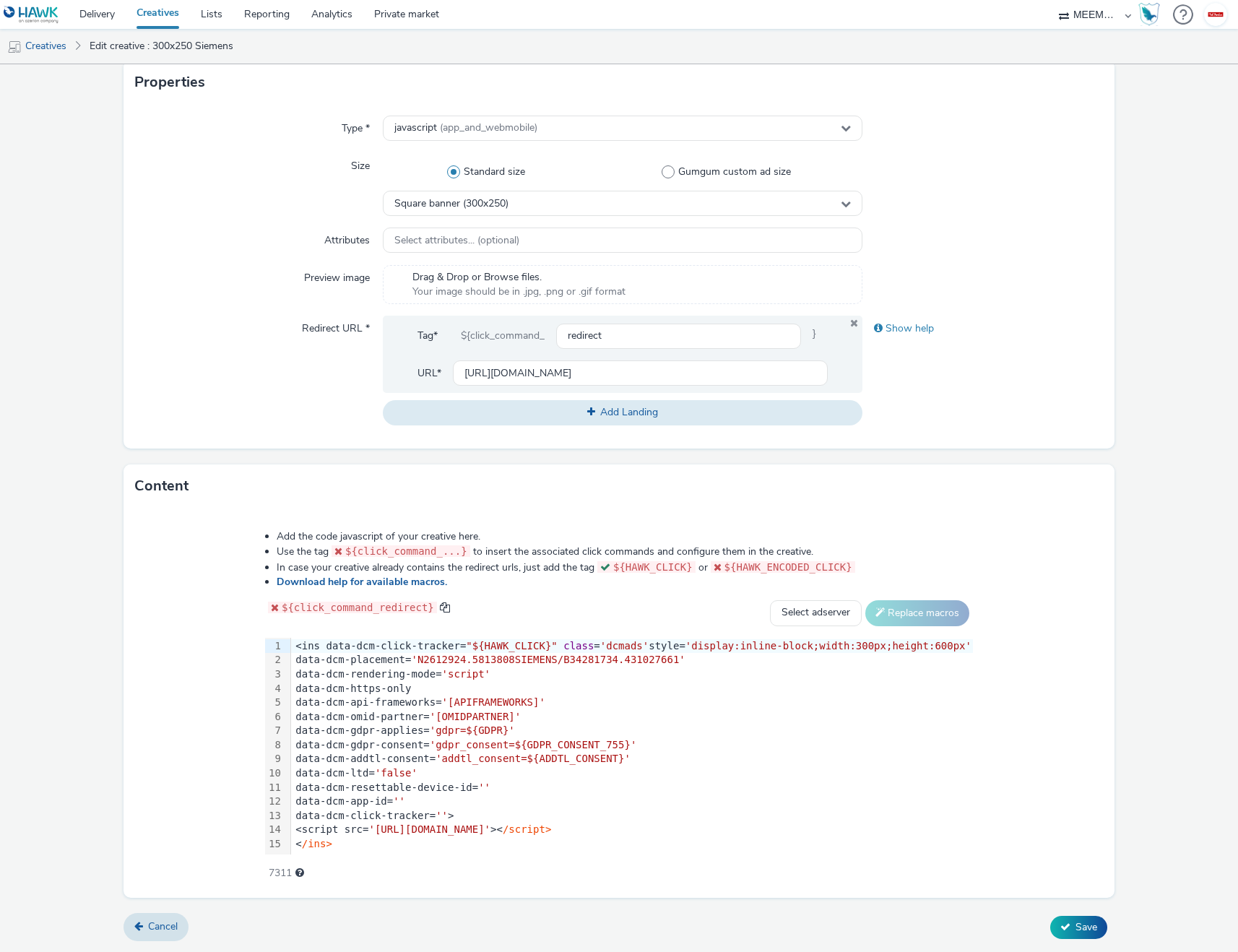
scroll to position [296, 0]
click at [308, 691] on div "data-dcm-https-only" at bounding box center [632, 691] width 682 height 15
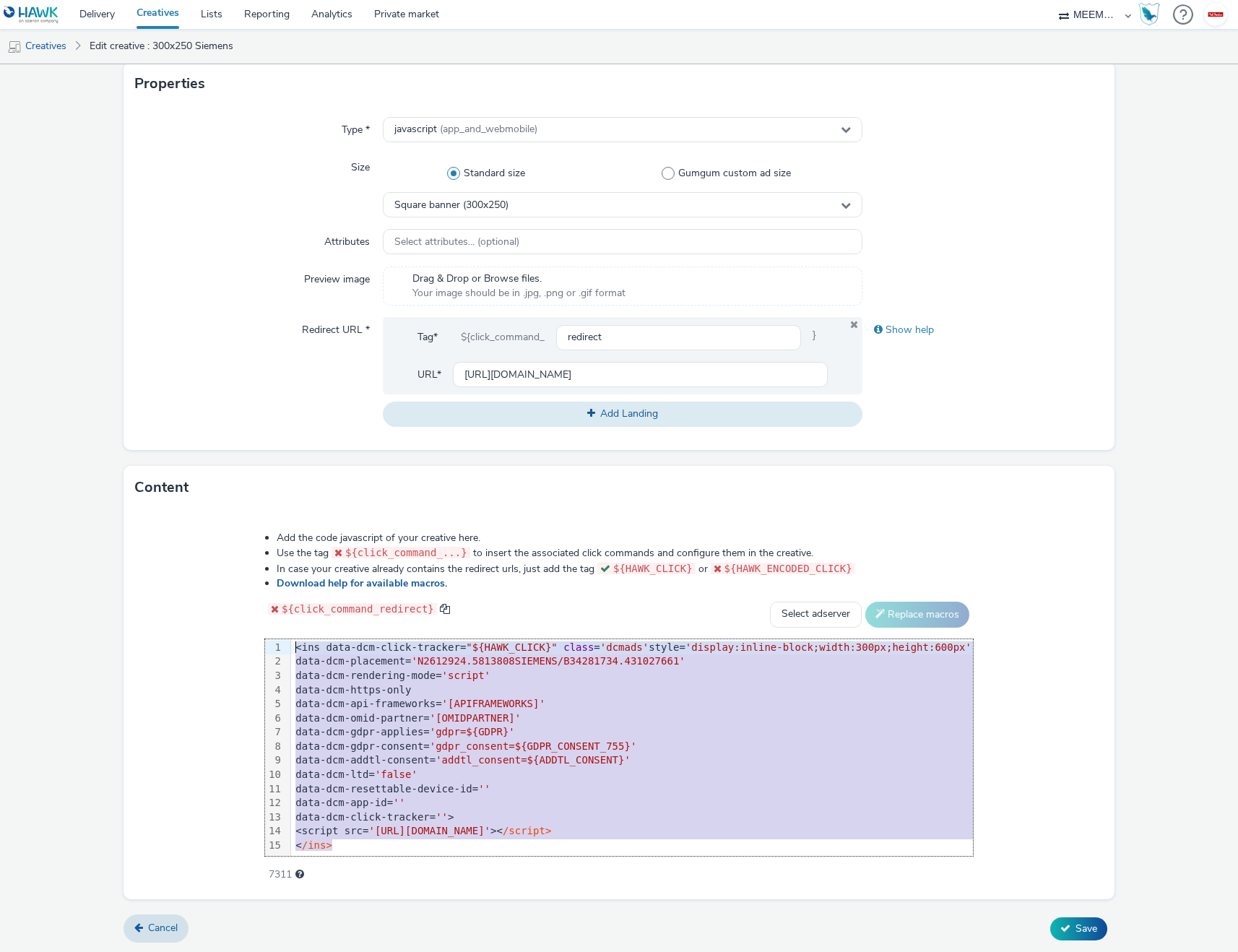
scroll to position [0, 0]
drag, startPoint x: 322, startPoint y: 846, endPoint x: 200, endPoint y: 526, distance: 342.5
click at [213, 526] on div "Add the code javascript of your creative here. Use the tag ${click_command_...}…" at bounding box center [619, 698] width 812 height 355
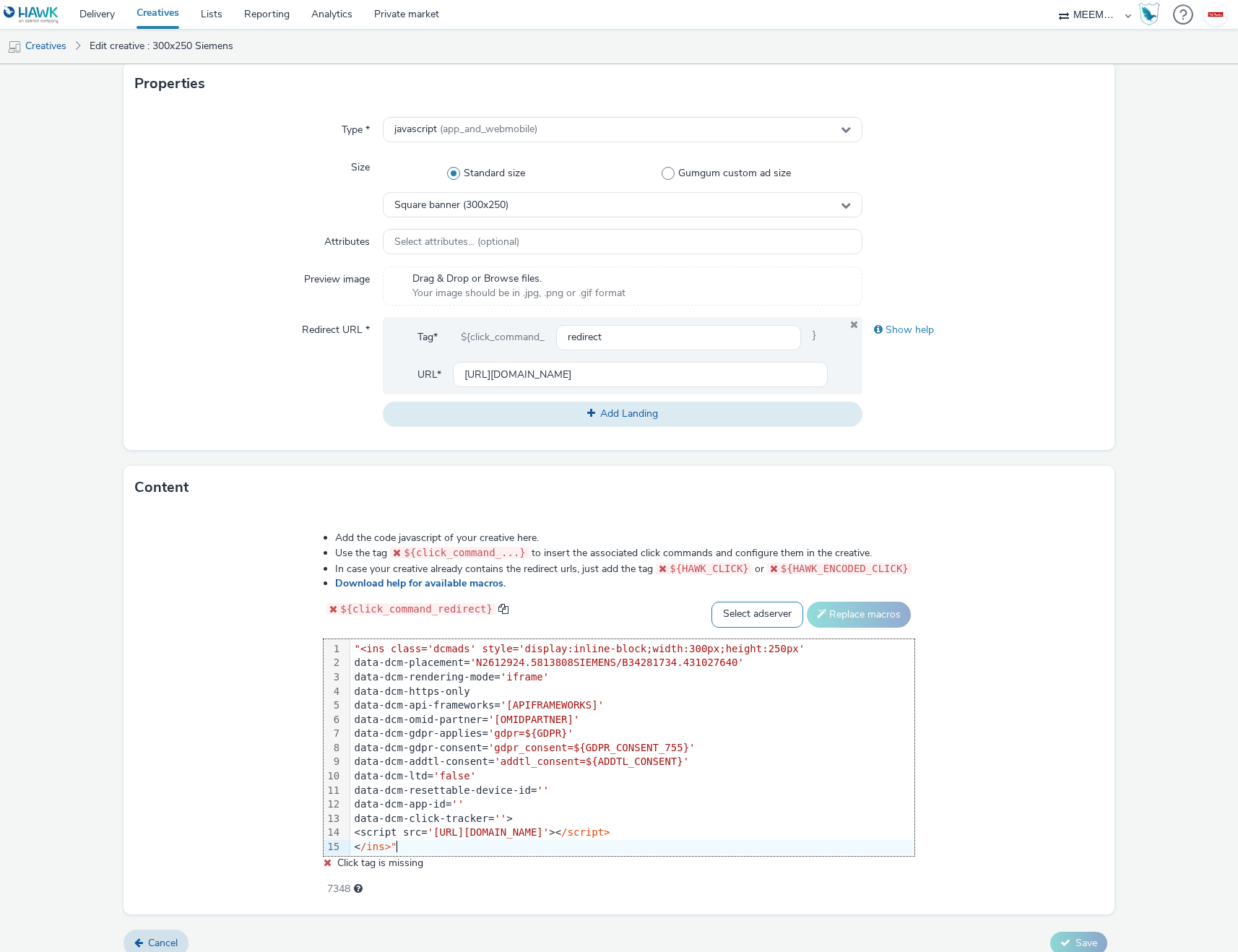
click at [725, 621] on select "Select adserver Sizmek DCM Adform Sting" at bounding box center [757, 615] width 91 height 26
select select "dcm"
click at [712, 602] on select "Select adserver Sizmek DCM Adform Sting" at bounding box center [757, 615] width 91 height 26
click at [1054, 738] on div "Add the code javascript of your creative here. Use the tag ${click_command_...}…" at bounding box center [619, 712] width 990 height 405
click at [856, 606] on button "Replace macros" at bounding box center [858, 615] width 104 height 26
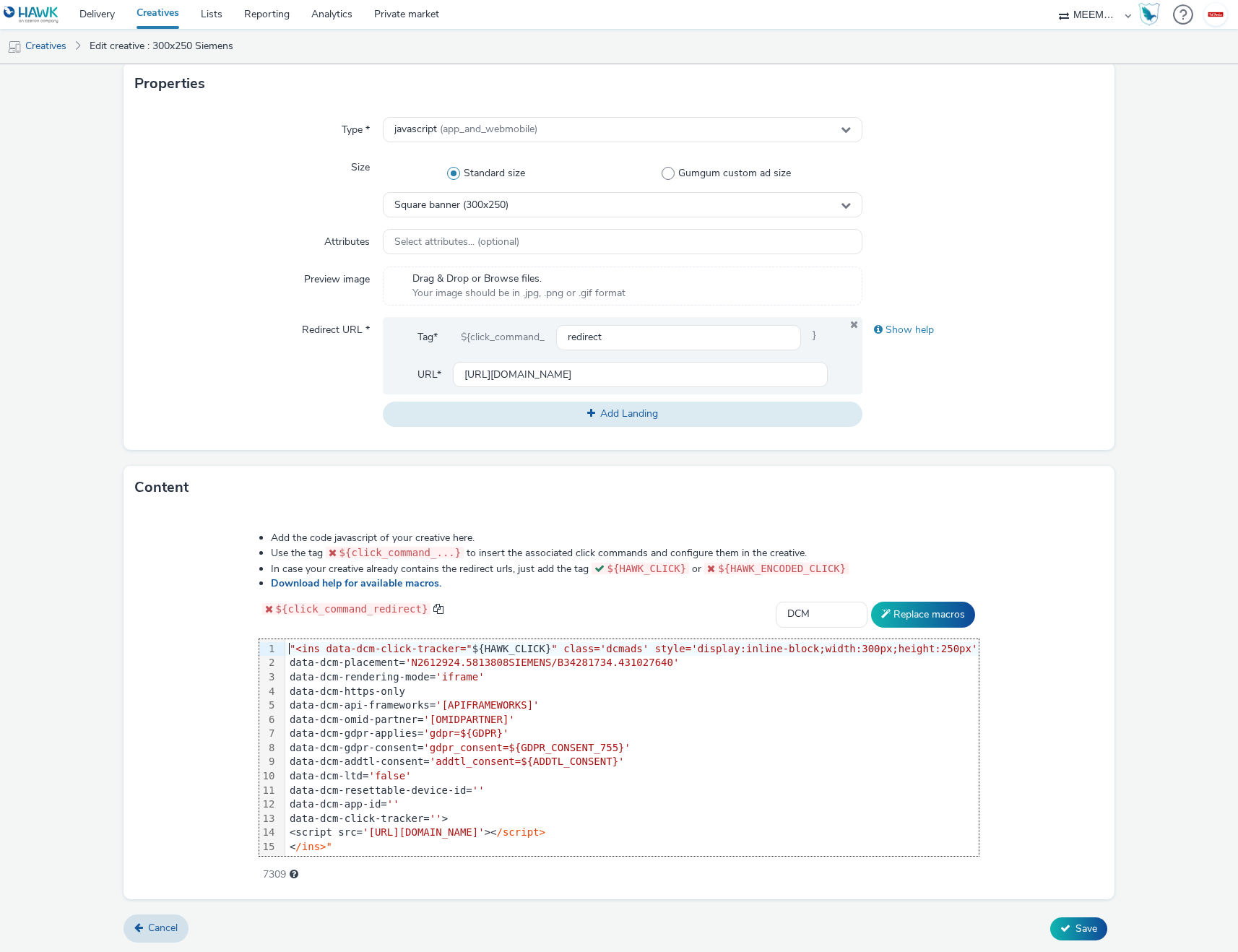
scroll to position [298, 0]
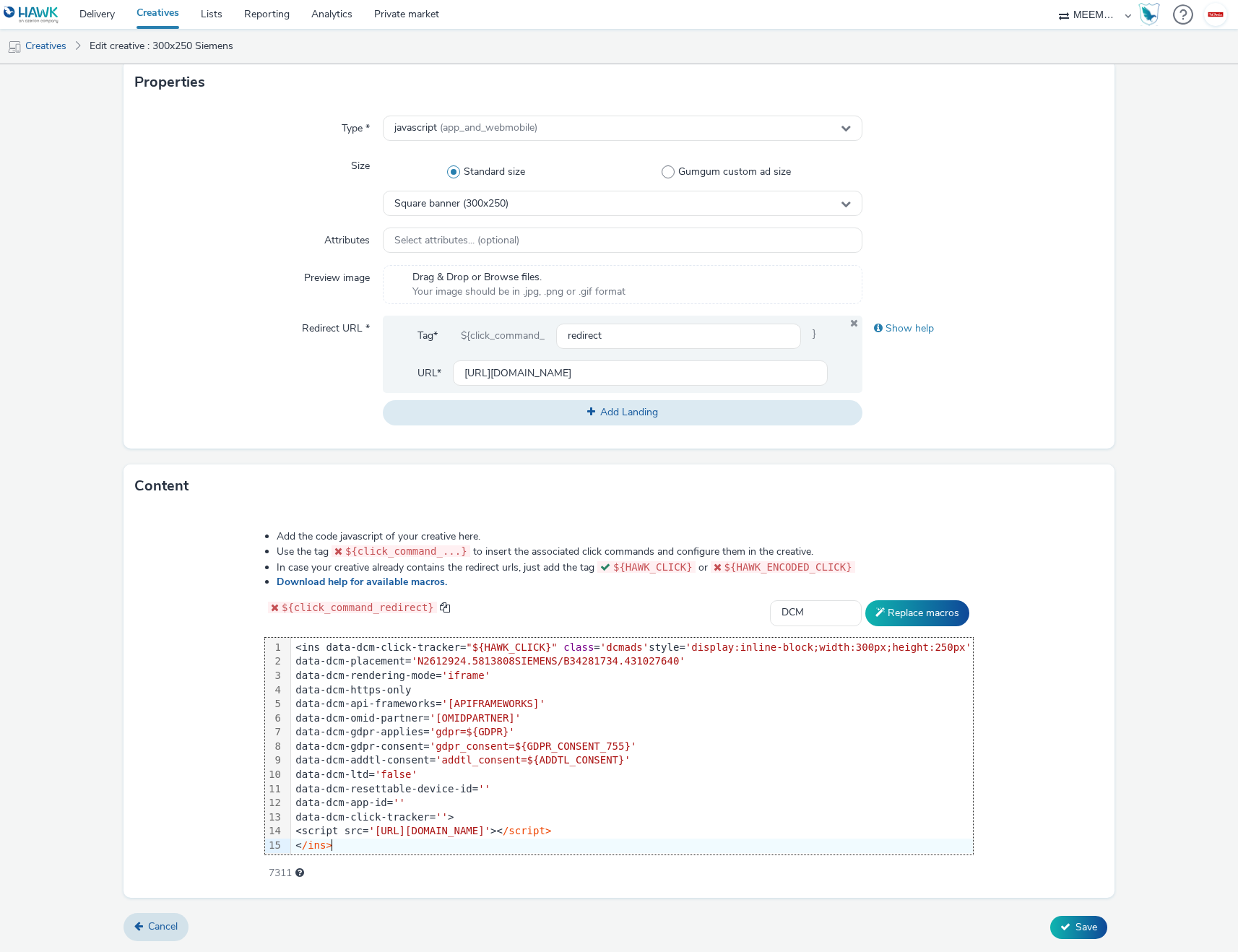
click at [1062, 864] on div "Add the code javascript of your creative here. Use the tag ${click_command_...}…" at bounding box center [619, 702] width 990 height 390
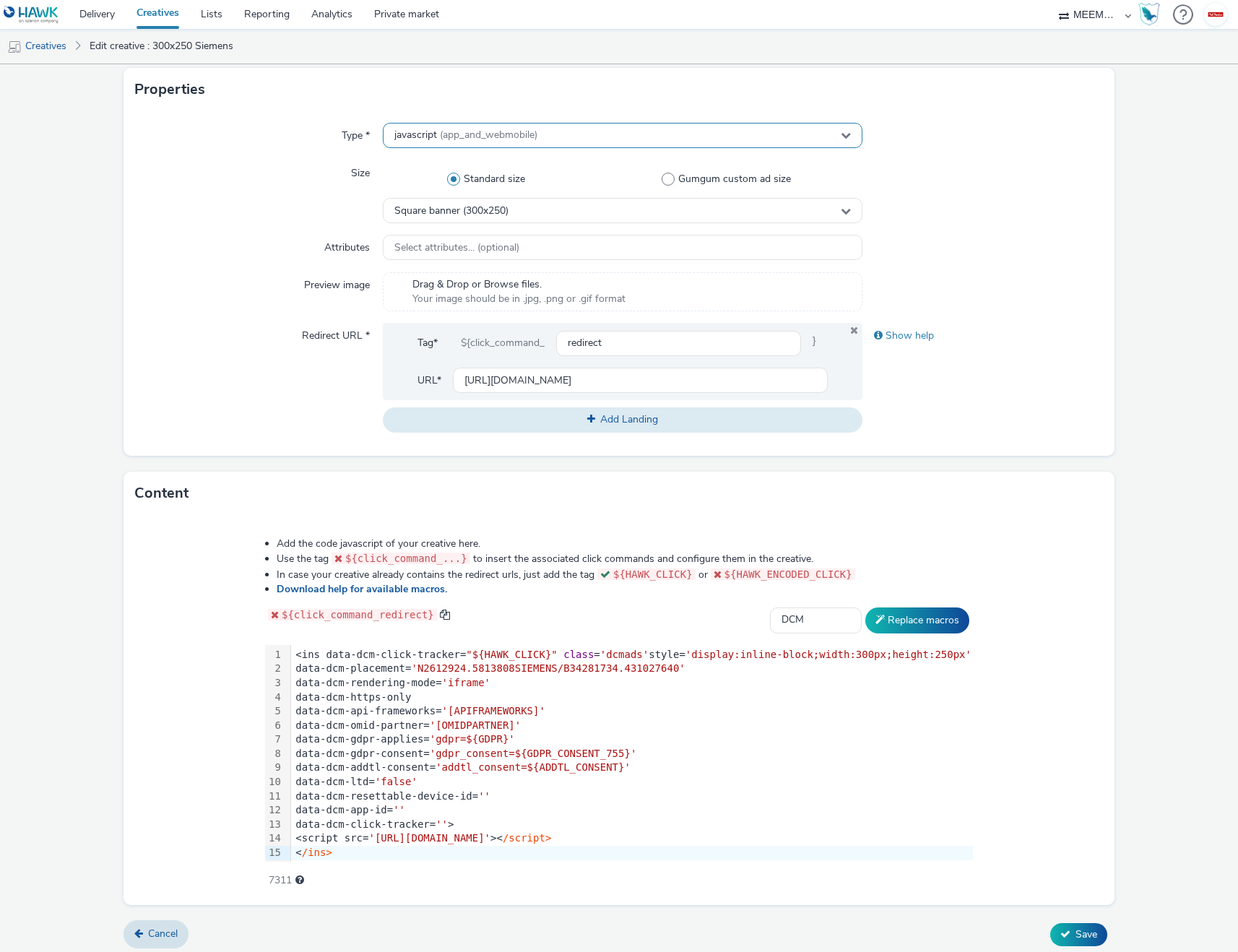
click at [524, 127] on div "javascript (app_and_webmobile)" at bounding box center [623, 135] width 481 height 25
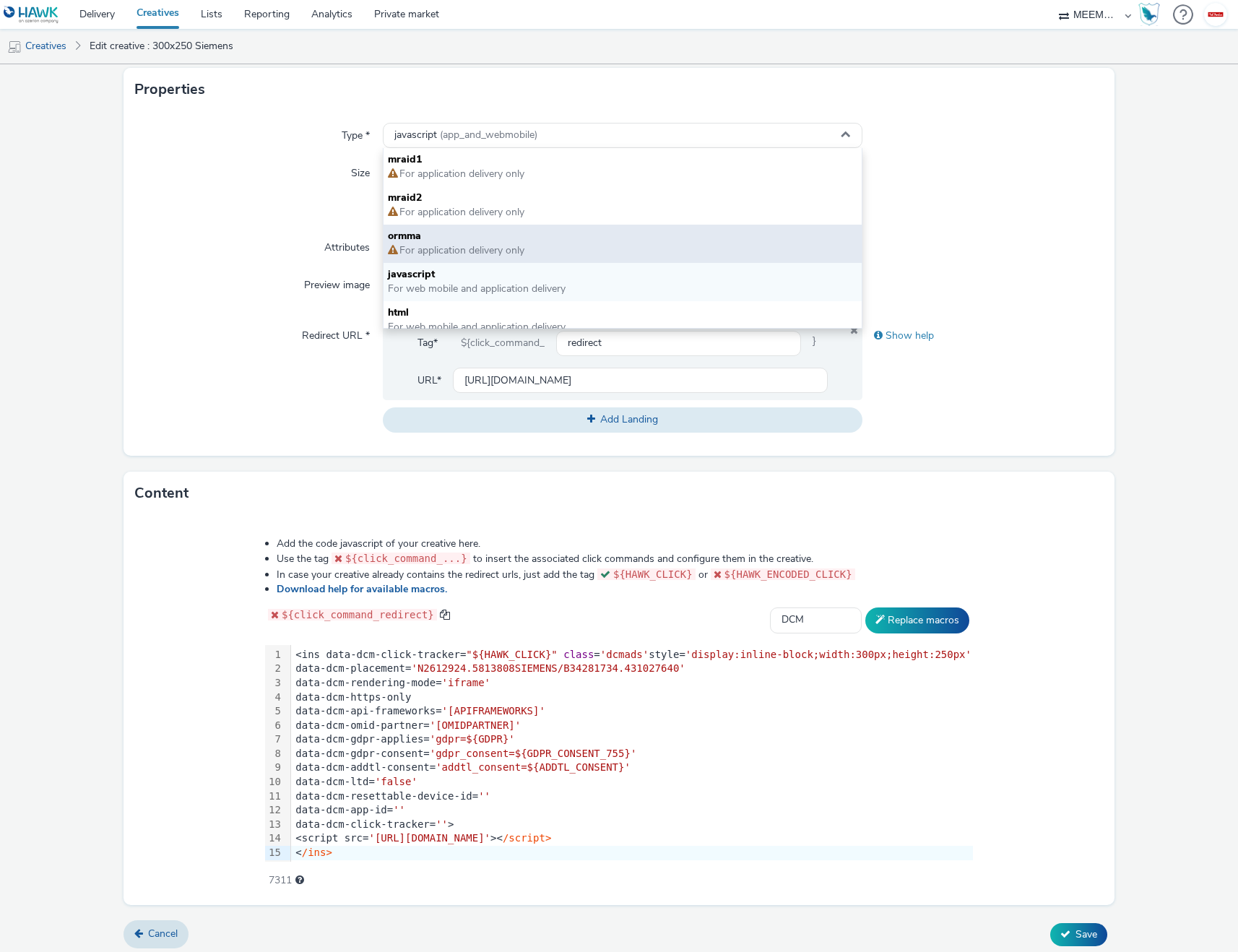
scroll to position [11, 0]
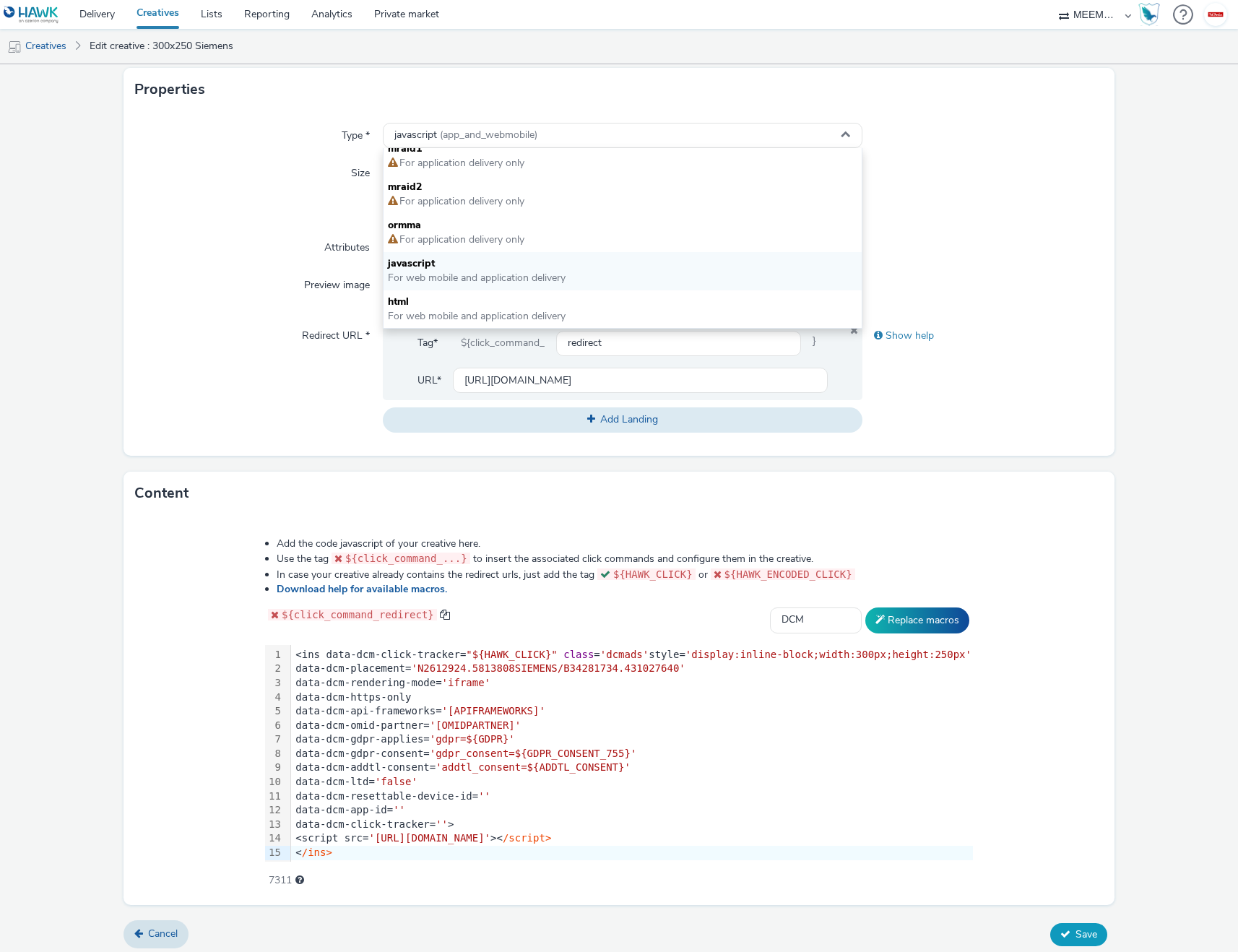
click at [1060, 937] on icon at bounding box center [1065, 934] width 10 height 10
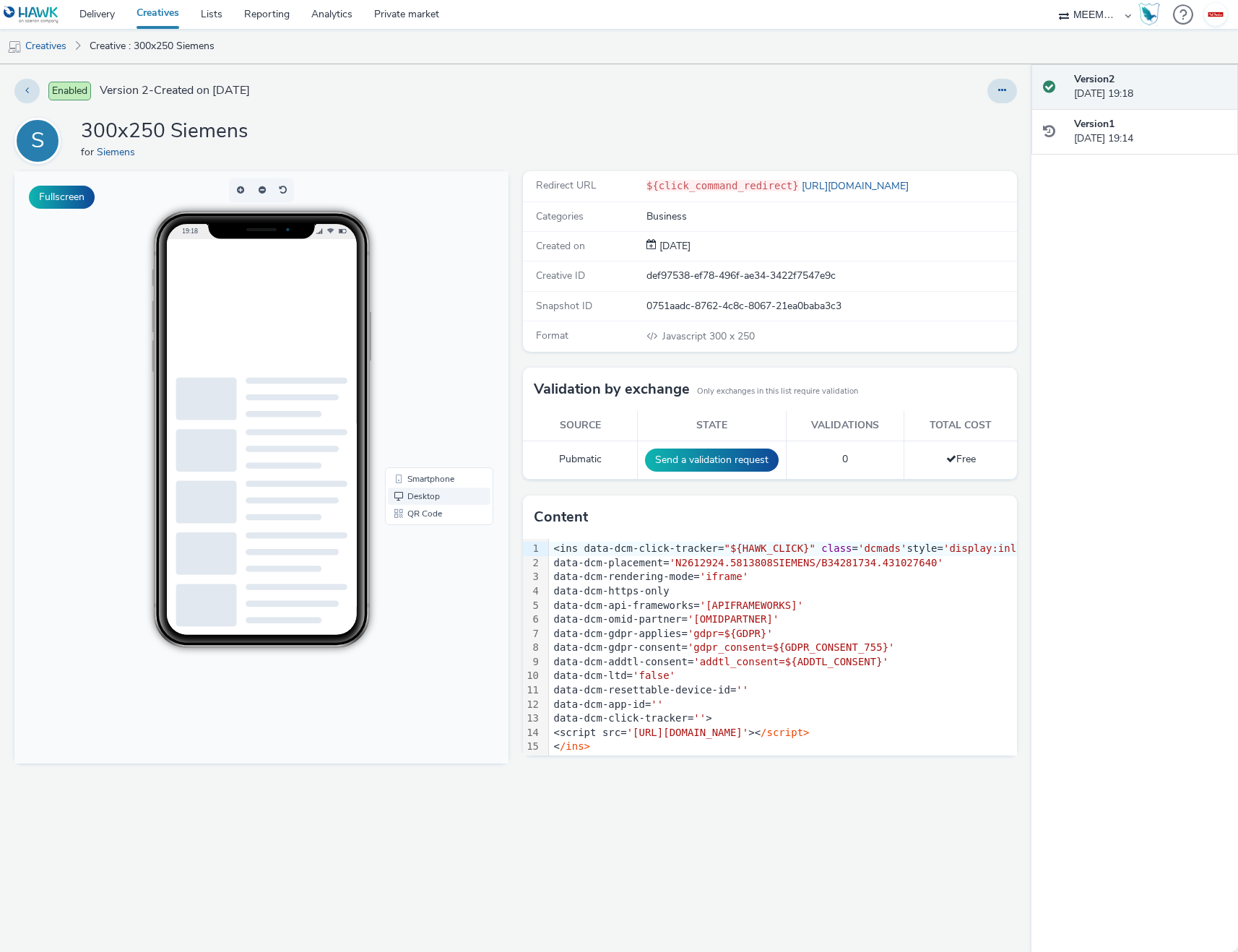
click at [428, 497] on link "Desktop" at bounding box center [439, 497] width 102 height 17
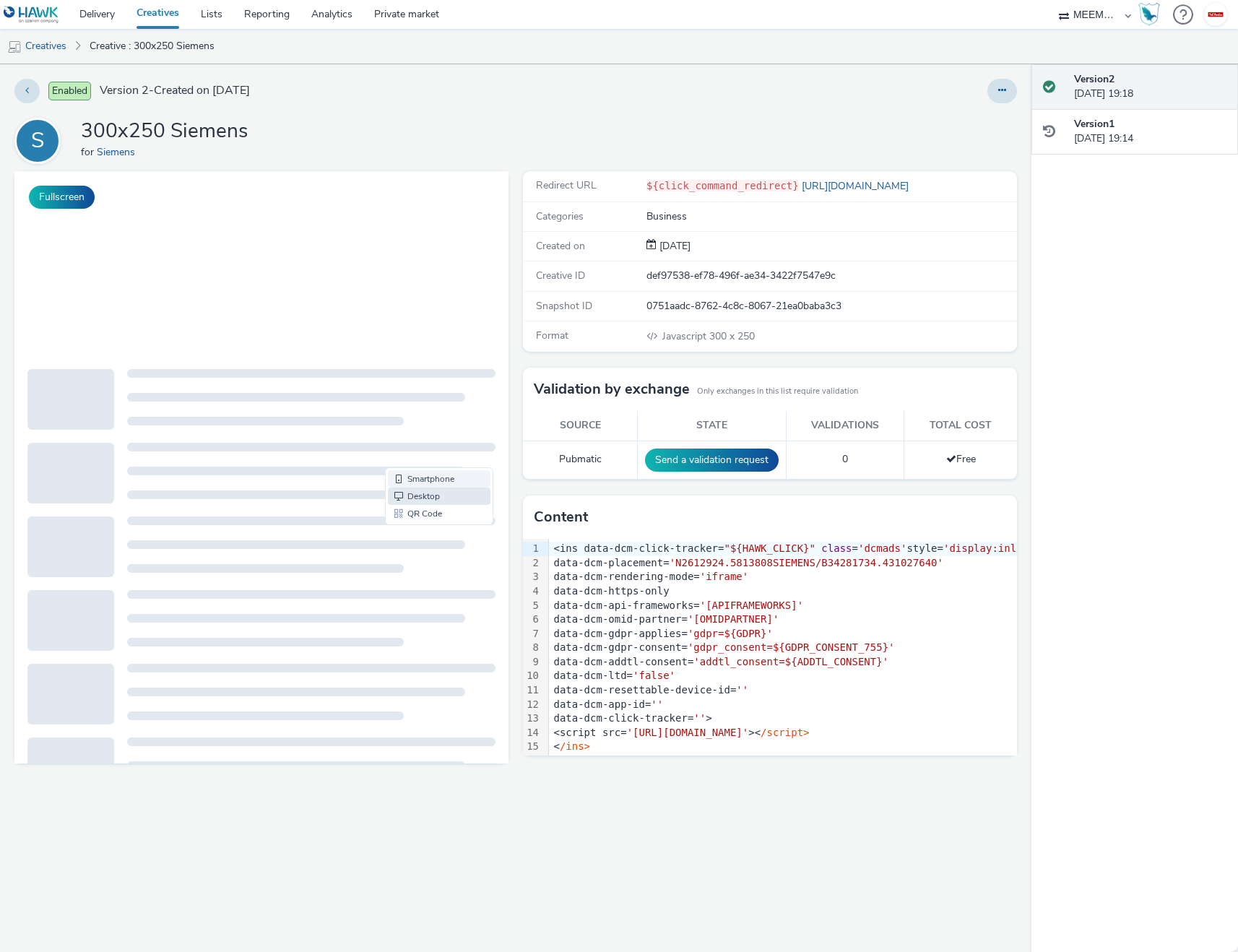
click at [420, 487] on link "Smartphone" at bounding box center [439, 479] width 102 height 17
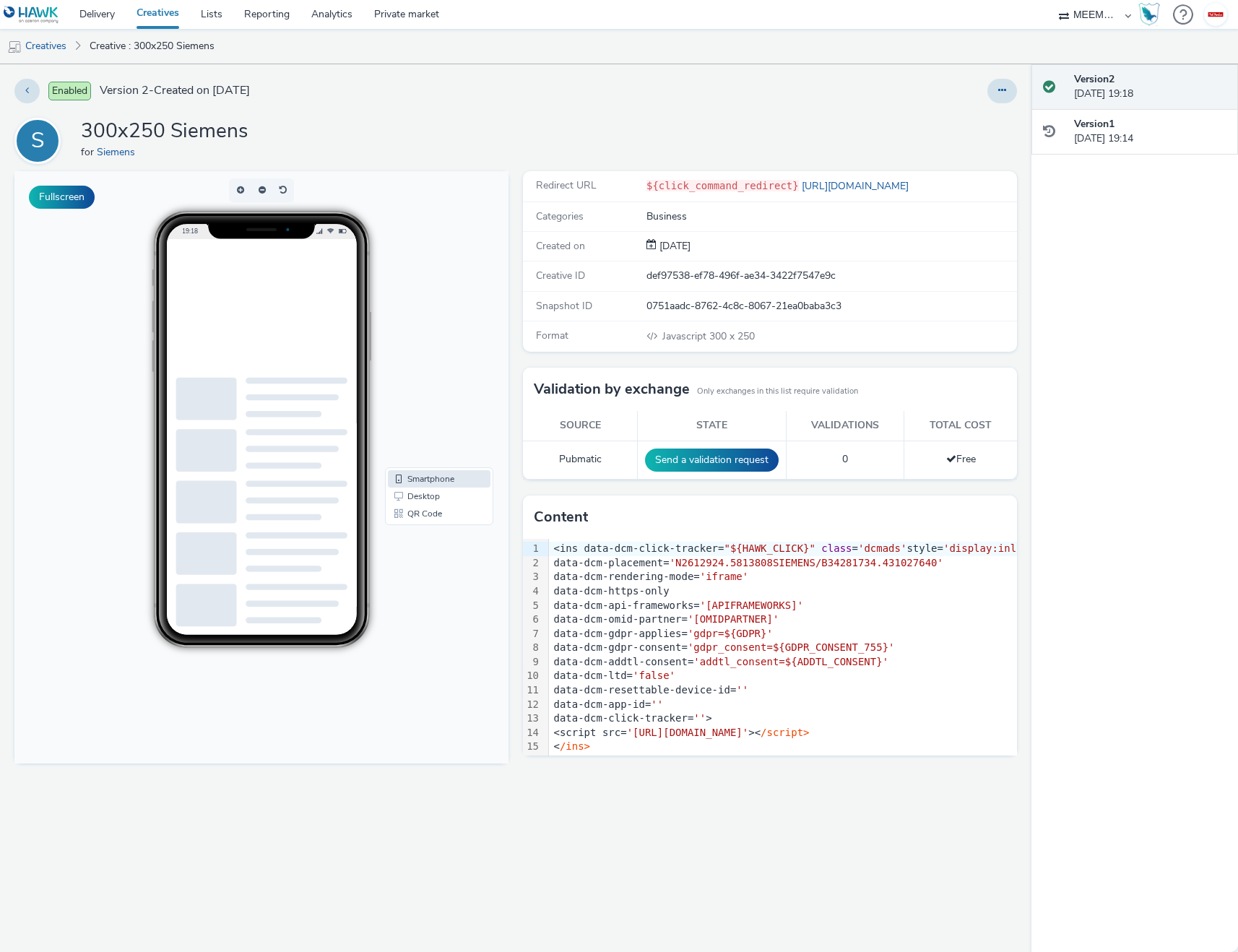
scroll to position [14, 0]
click at [260, 192] on button "button" at bounding box center [261, 190] width 22 height 24
click at [1131, 131] on div "Version 1 02 October 2025, 19:14" at bounding box center [1150, 131] width 152 height 30
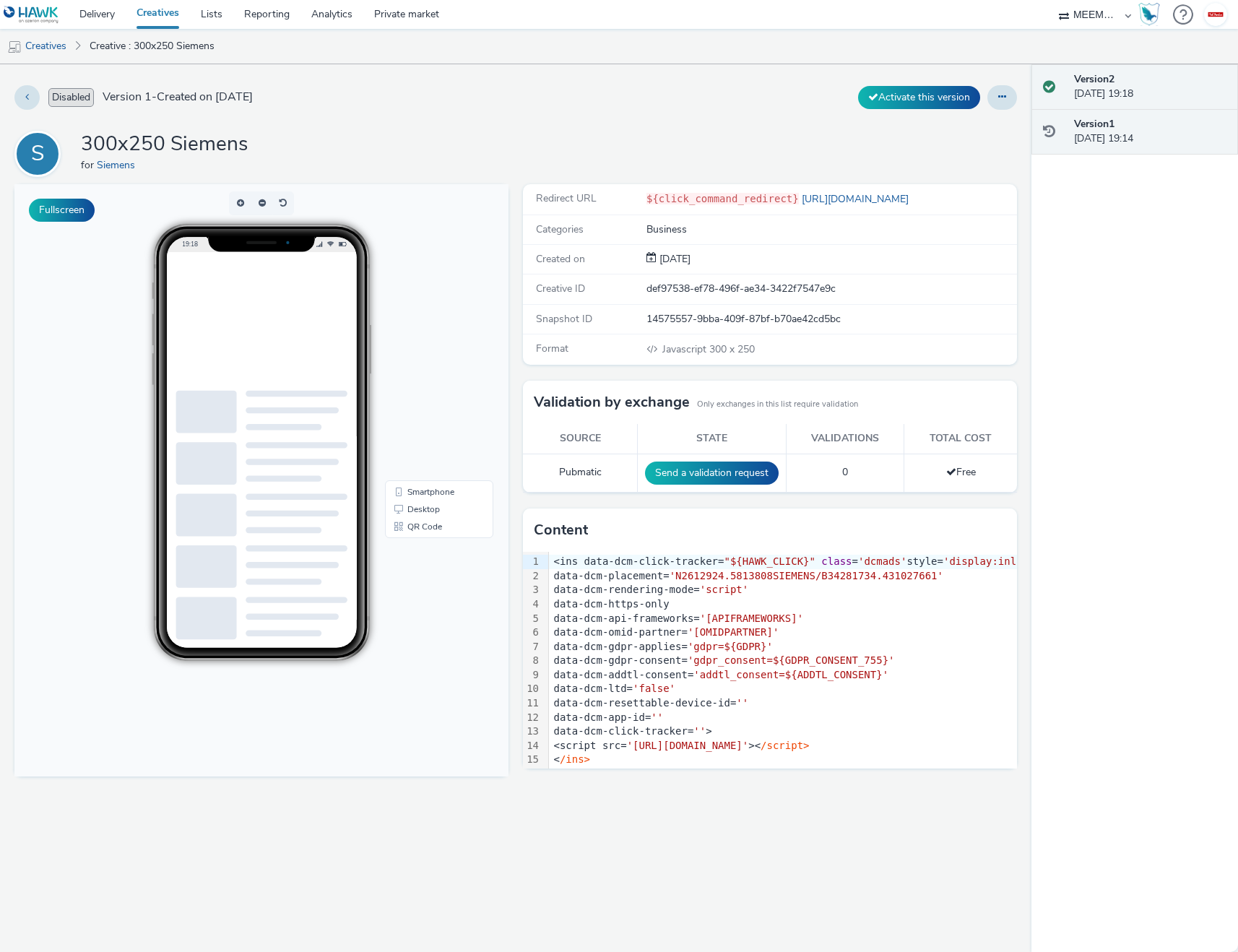
click at [1130, 89] on div "Version 2 02 October 2025, 19:18" at bounding box center [1150, 86] width 152 height 30
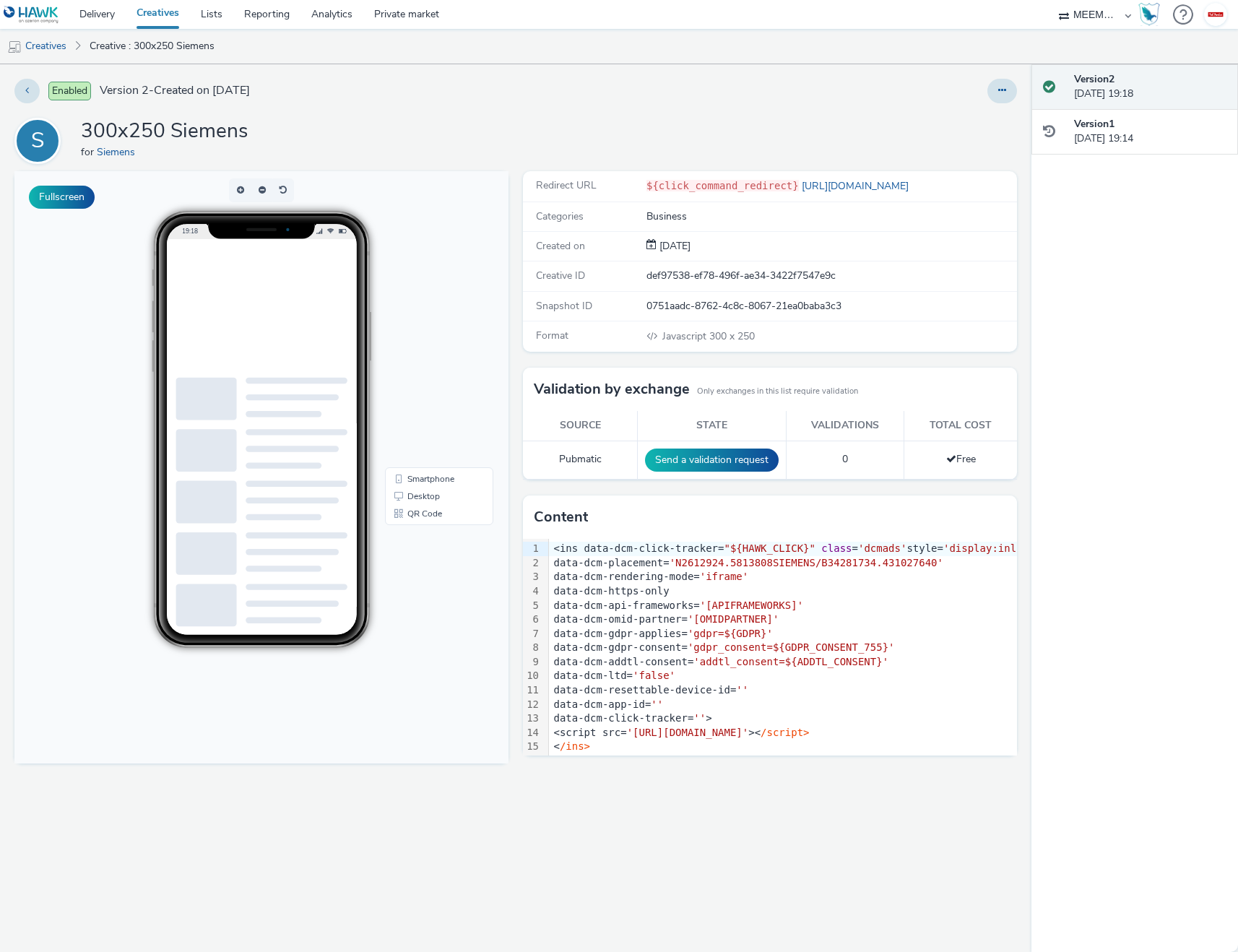
click at [460, 75] on div "Enabled Version 2 - Created on 02 October 2025 S 300x250 Siemens for Siemens Fu…" at bounding box center [516, 508] width 1032 height 888
click at [30, 89] on button at bounding box center [27, 91] width 25 height 25
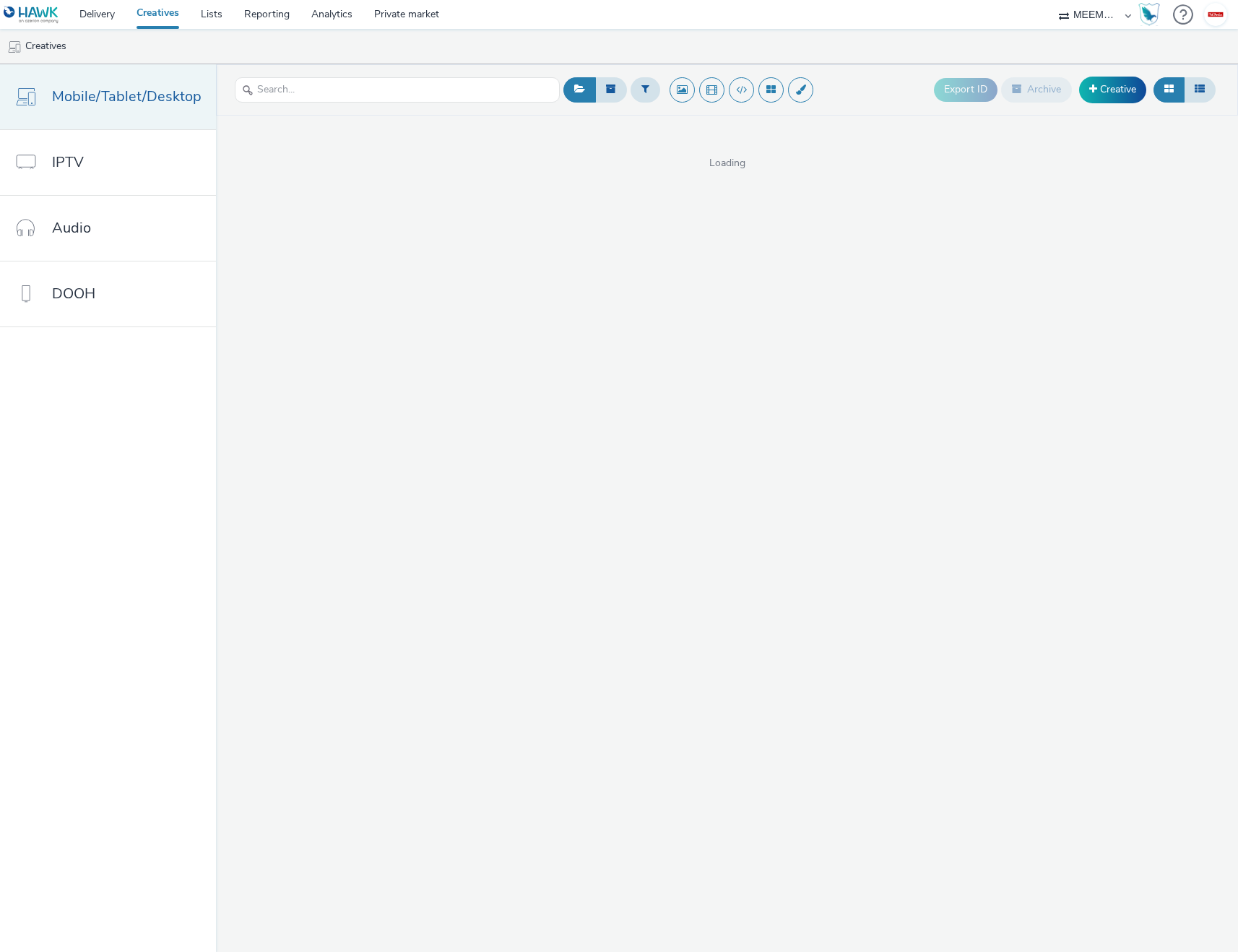
click at [161, 107] on link "Mobile/Tablet/Desktop" at bounding box center [107, 97] width 216 height 65
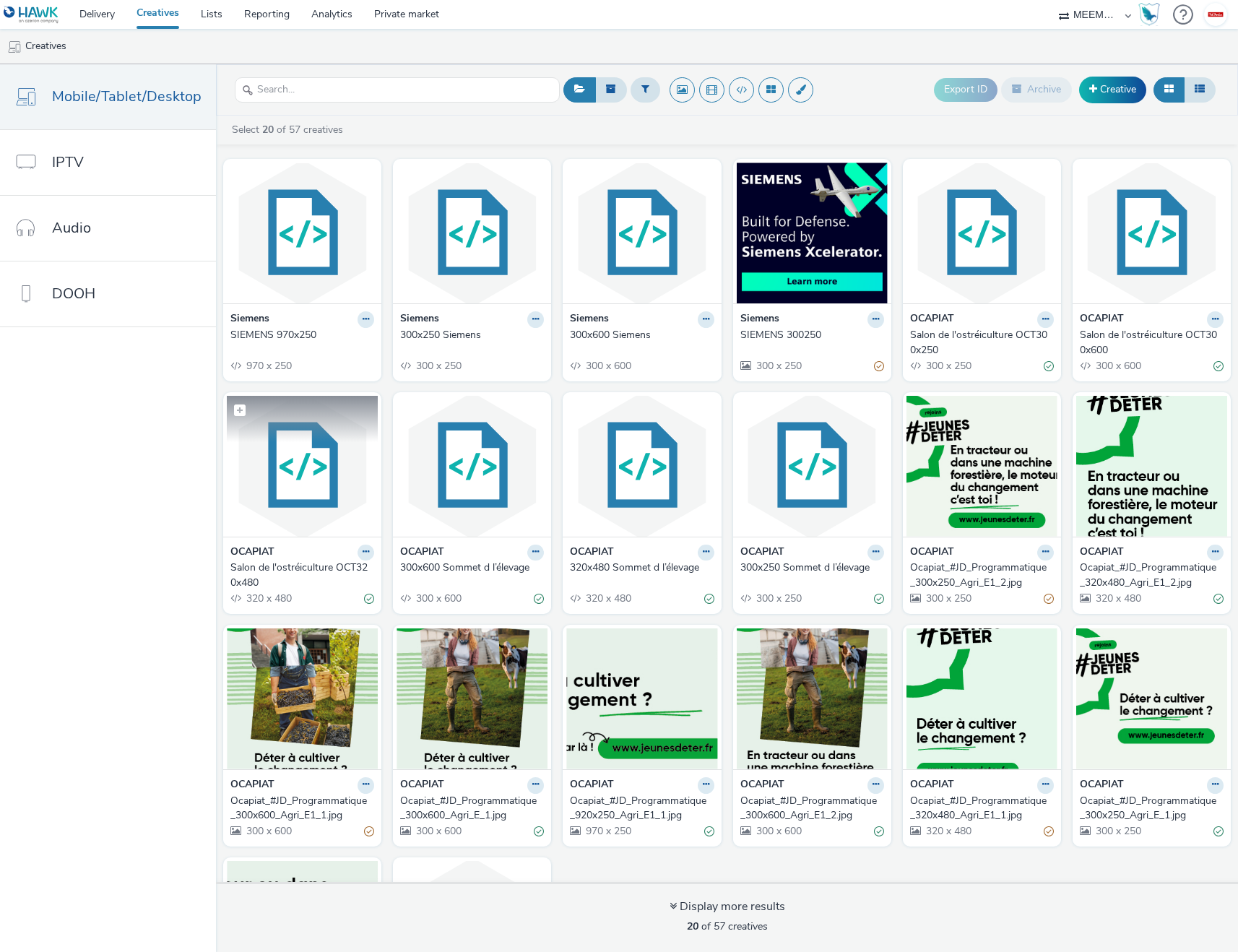
click at [294, 455] on img at bounding box center [302, 466] width 151 height 141
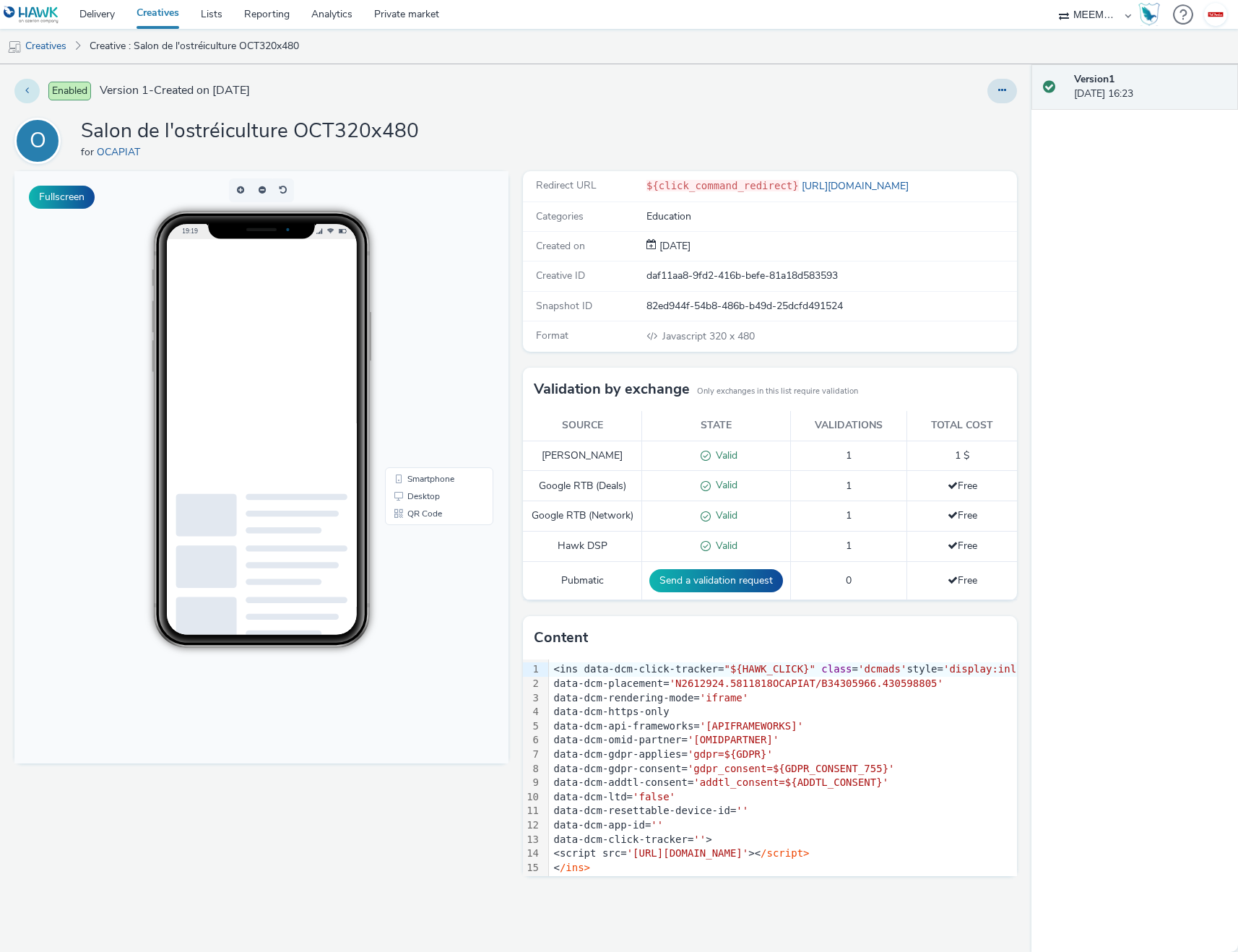
click at [32, 94] on button at bounding box center [27, 91] width 25 height 25
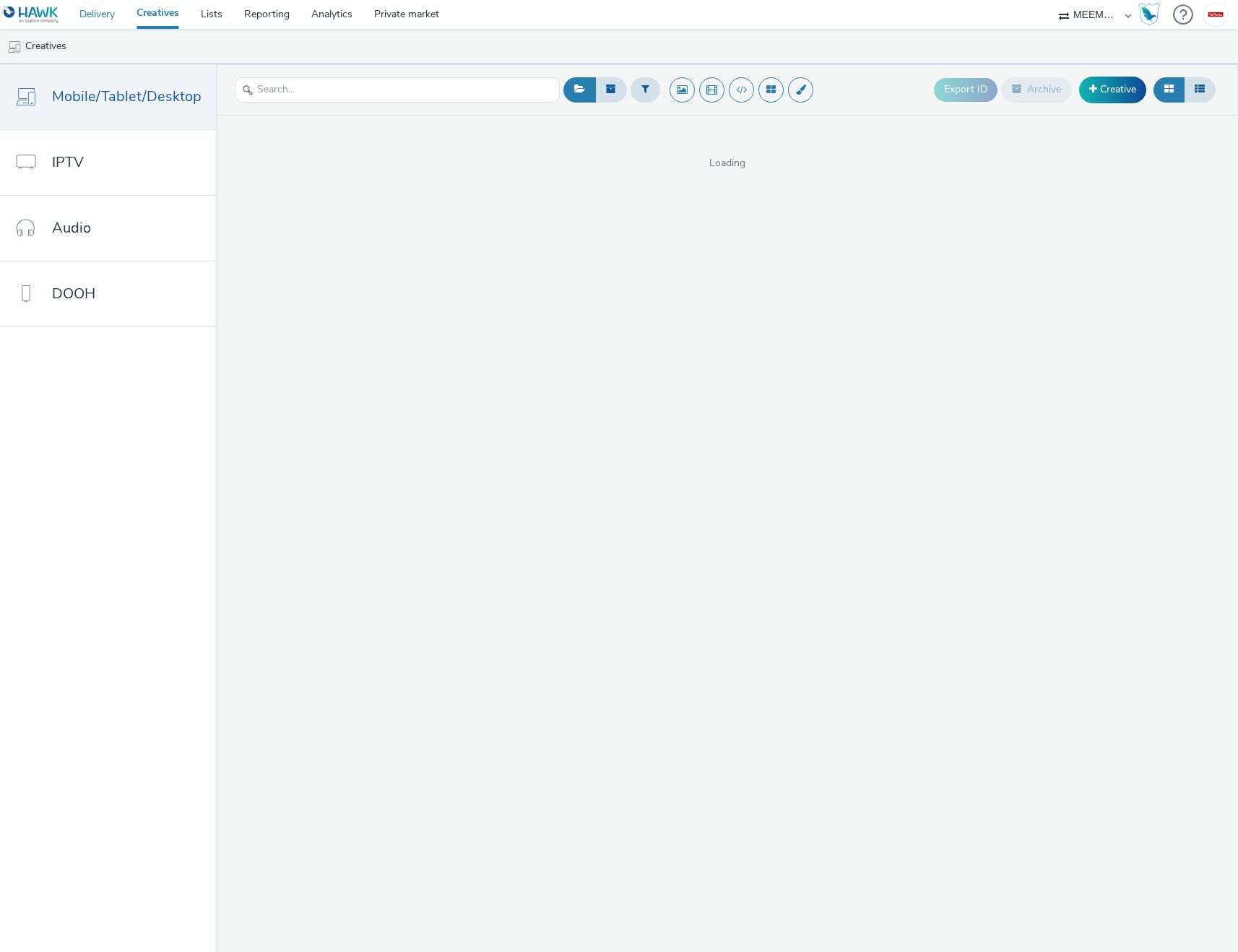
click at [100, 24] on link "Delivery" at bounding box center [97, 15] width 57 height 29
